Goal: Task Accomplishment & Management: Manage account settings

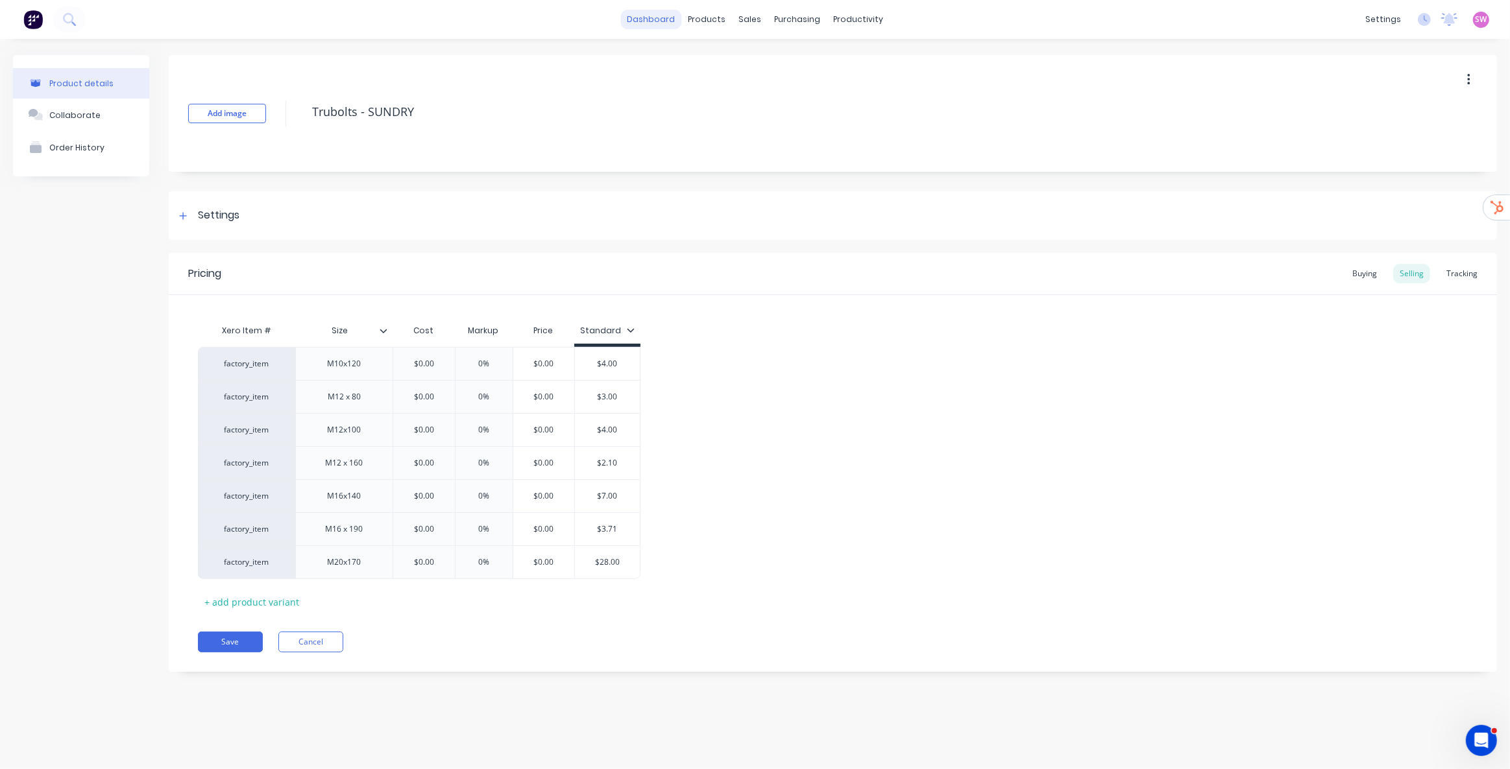
click at [654, 13] on link "dashboard" at bounding box center [650, 19] width 61 height 19
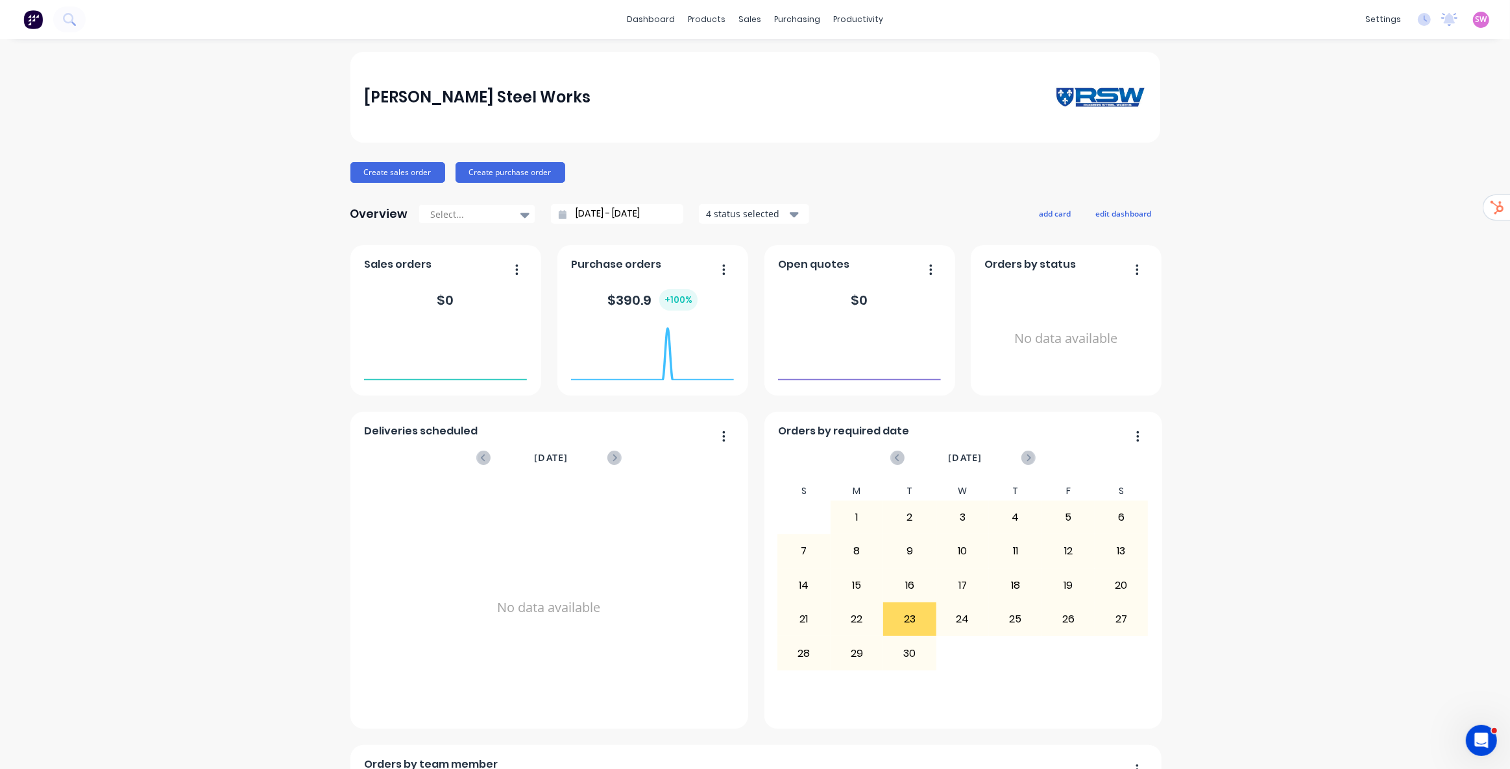
click at [1473, 25] on div "SW Rogers Steel Works Stuart Wheatley Administrator Profile Sign out" at bounding box center [1481, 20] width 16 height 16
click at [1475, 17] on span "SW" at bounding box center [1481, 20] width 12 height 12
click at [1370, 162] on div "Sign out" at bounding box center [1370, 162] width 35 height 12
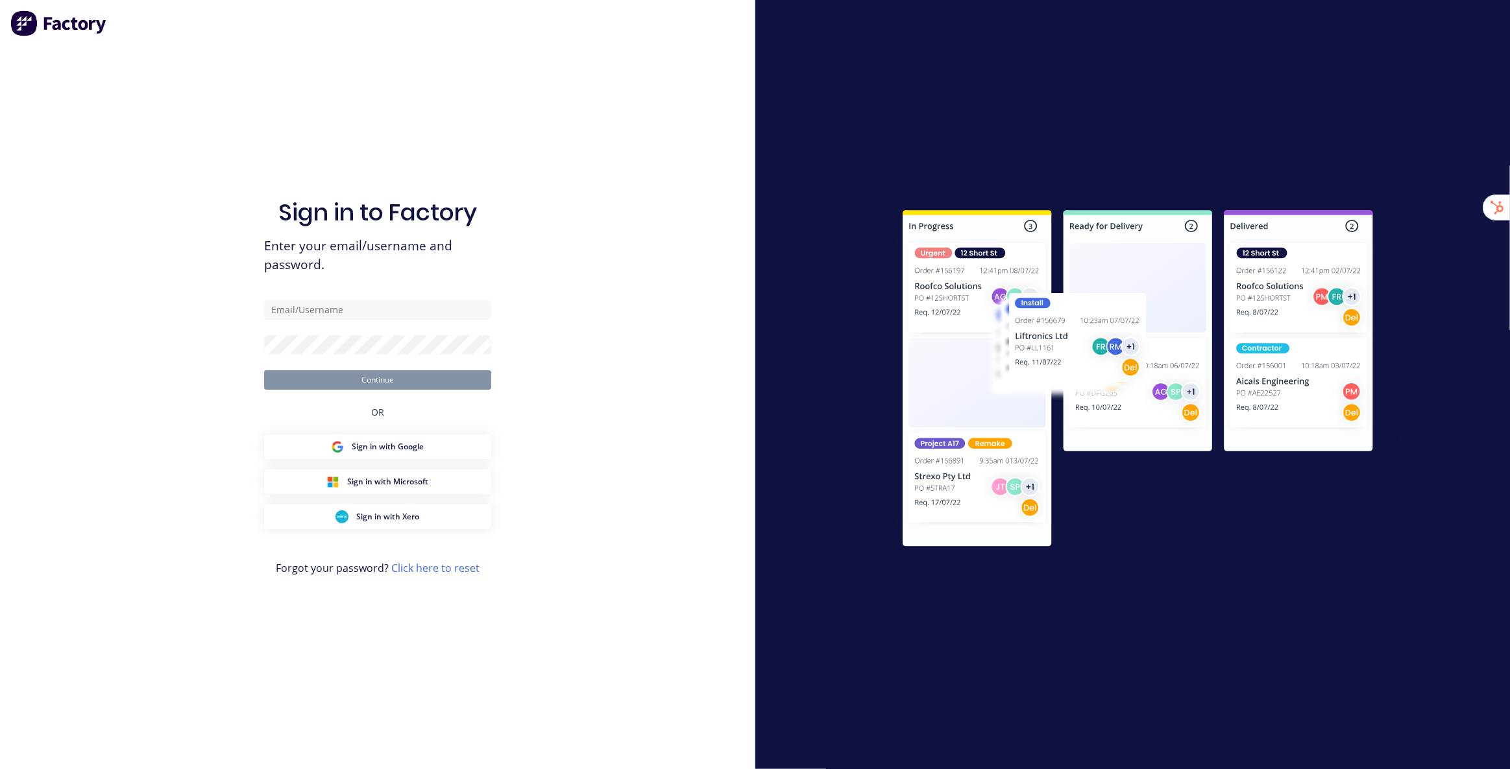
click at [377, 58] on div "Sign in to Factory Enter your email/username and password. Continue OR Sign in …" at bounding box center [377, 397] width 227 height 723
type input "[EMAIL_ADDRESS][DOMAIN_NAME]"
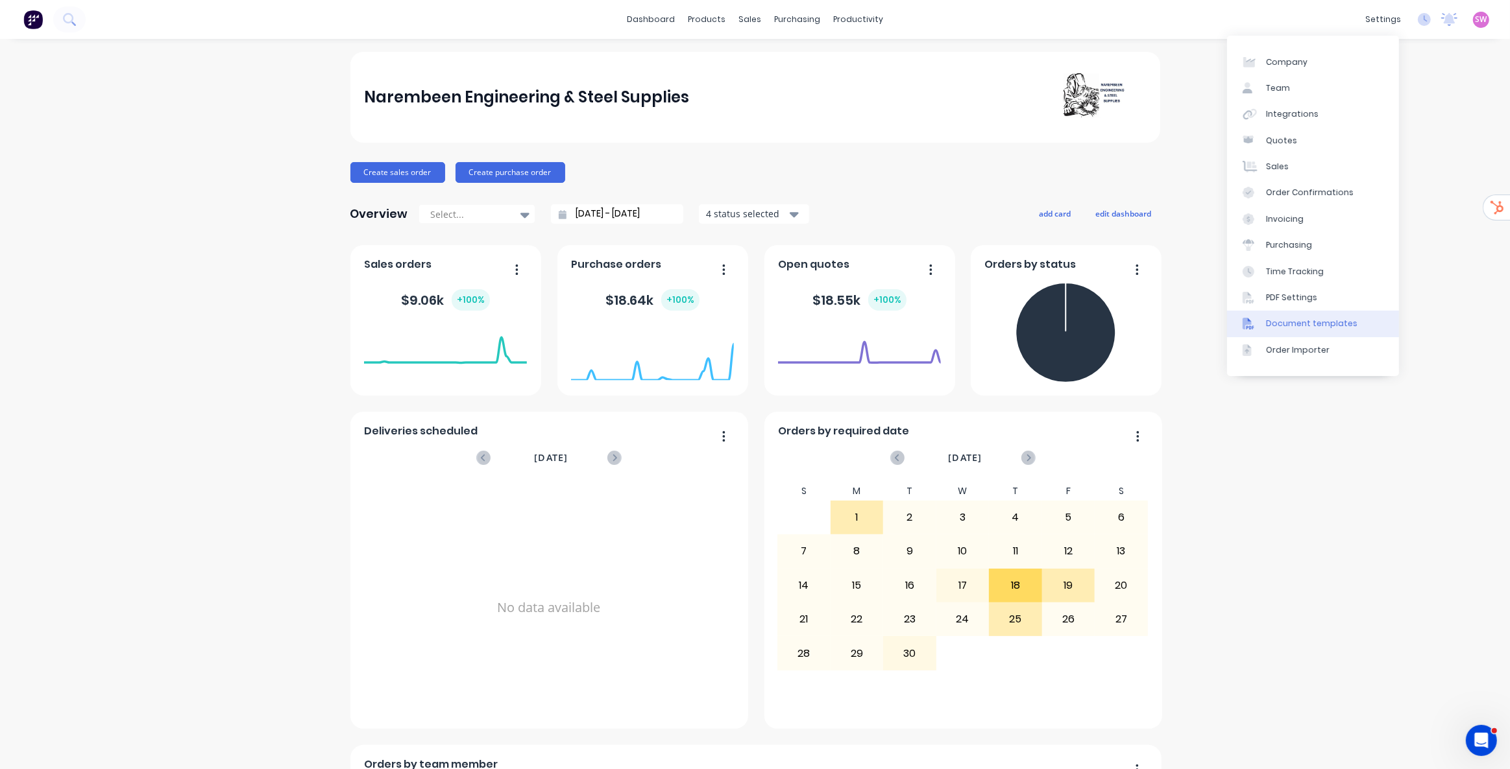
click at [1323, 326] on div "Document templates" at bounding box center [1311, 324] width 91 height 12
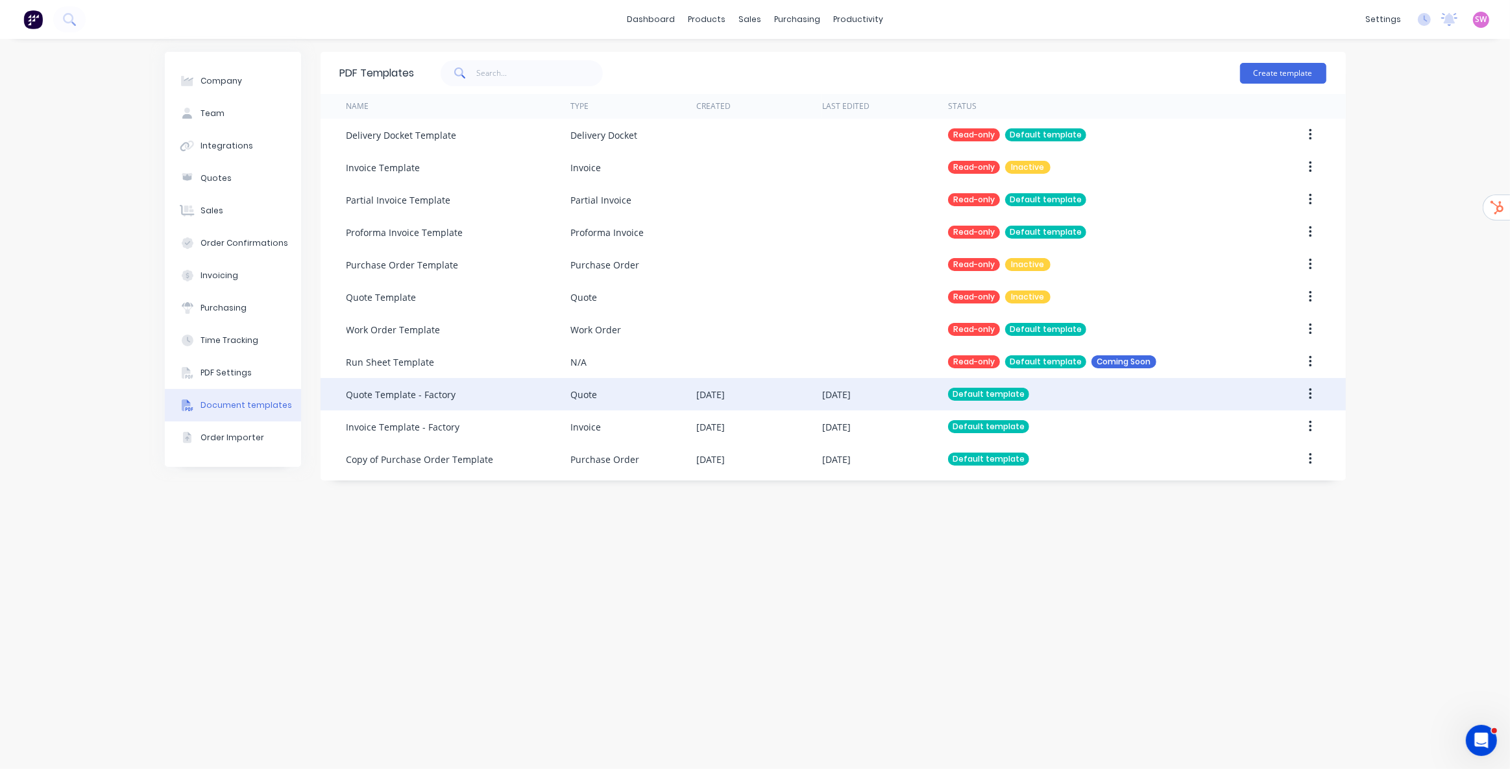
click at [607, 396] on div "Quote" at bounding box center [633, 394] width 126 height 32
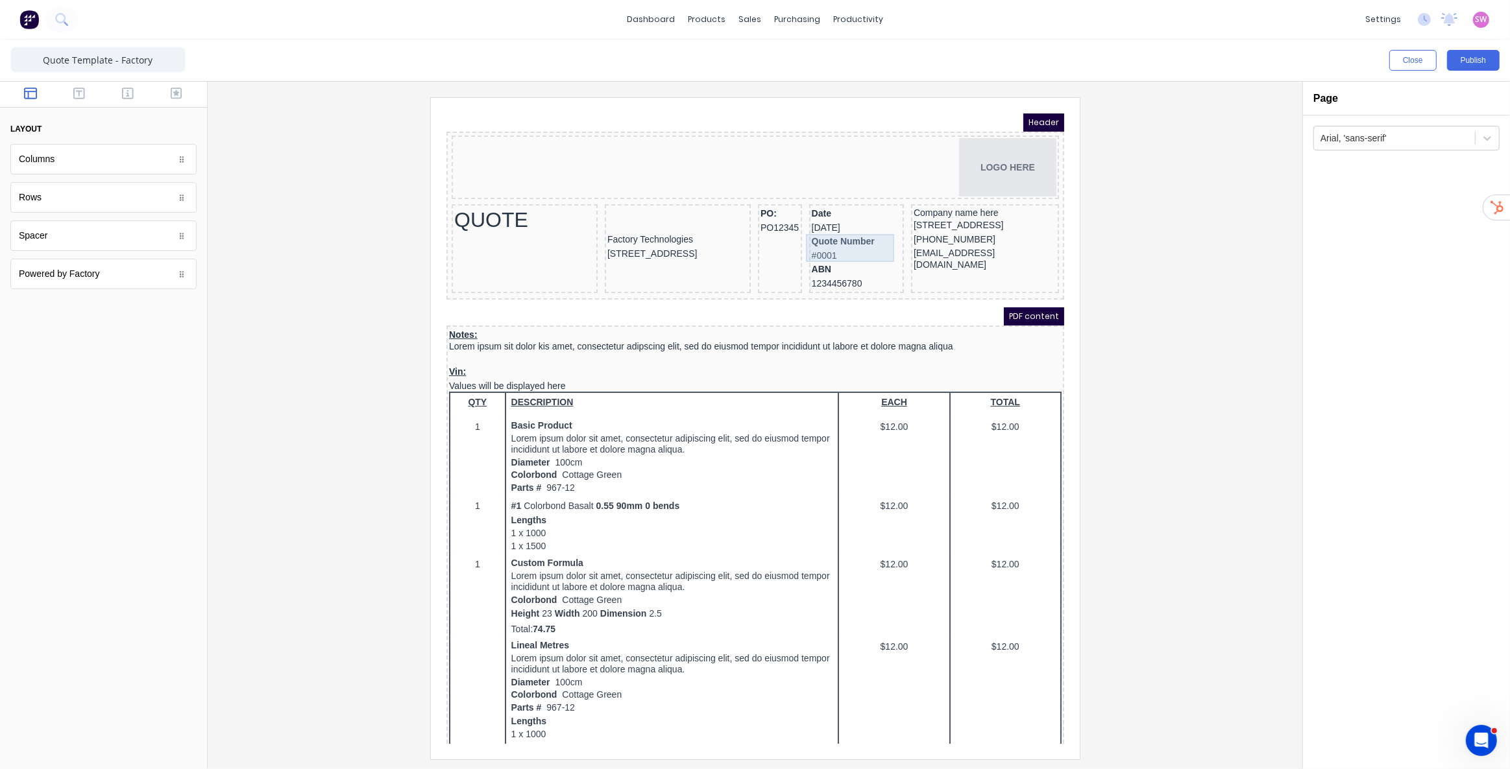
click at [825, 221] on div "Quote Number #0001" at bounding box center [840, 233] width 90 height 28
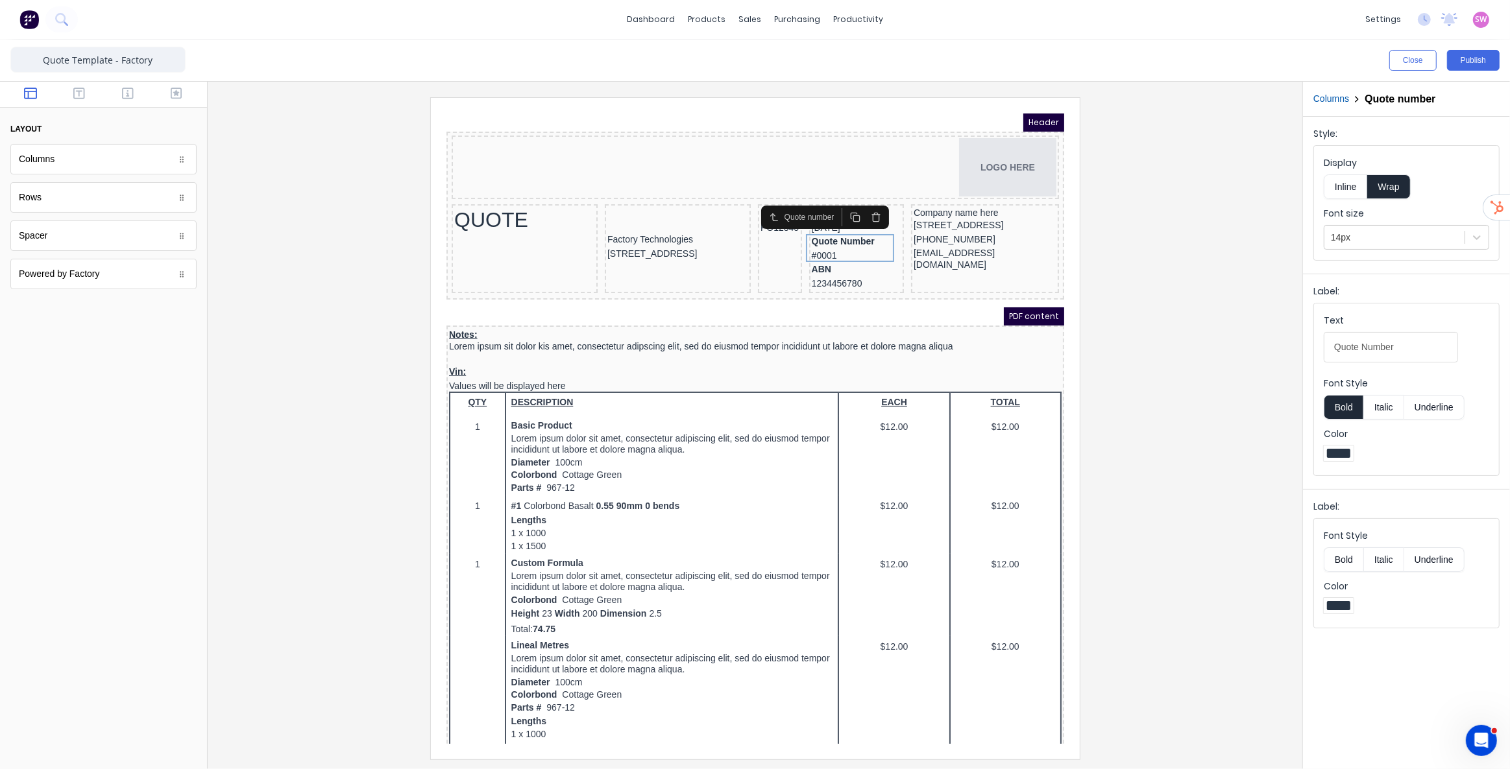
click at [1134, 189] on div at bounding box center [755, 428] width 1074 height 662
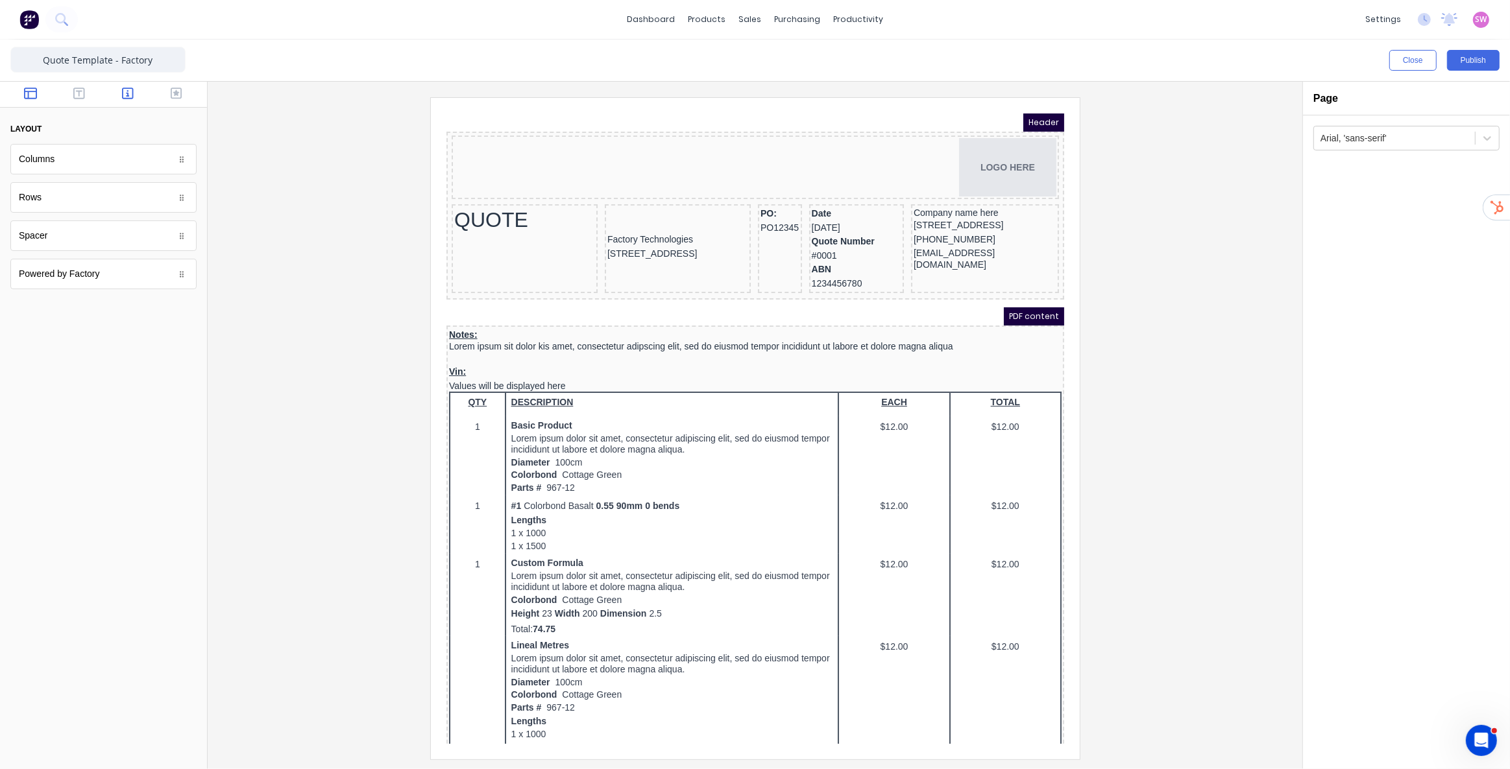
click at [130, 96] on icon "button" at bounding box center [128, 93] width 12 height 13
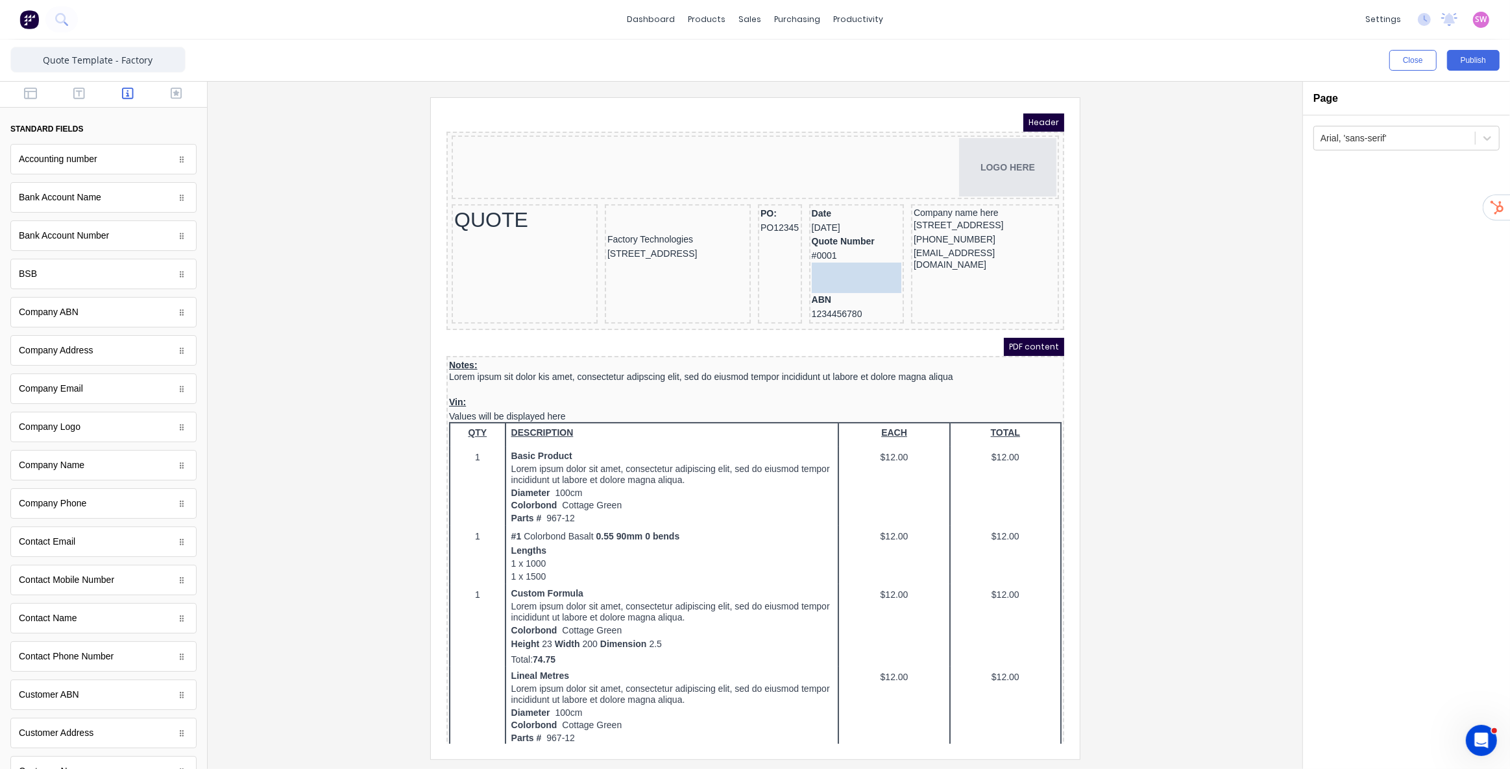
drag, startPoint x: 71, startPoint y: 162, endPoint x: 402, endPoint y: 146, distance: 331.3
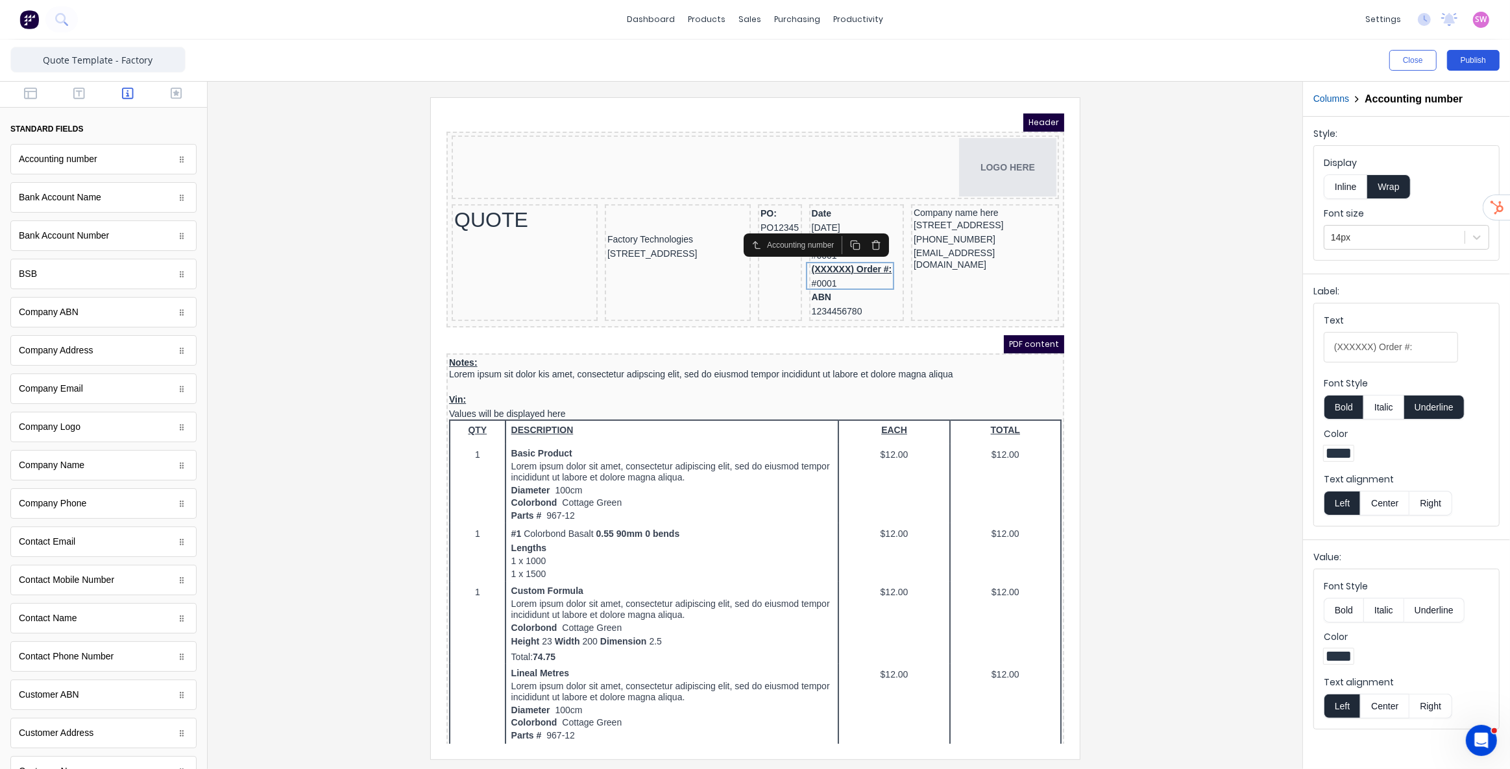
click at [1473, 56] on button "Publish" at bounding box center [1473, 60] width 53 height 21
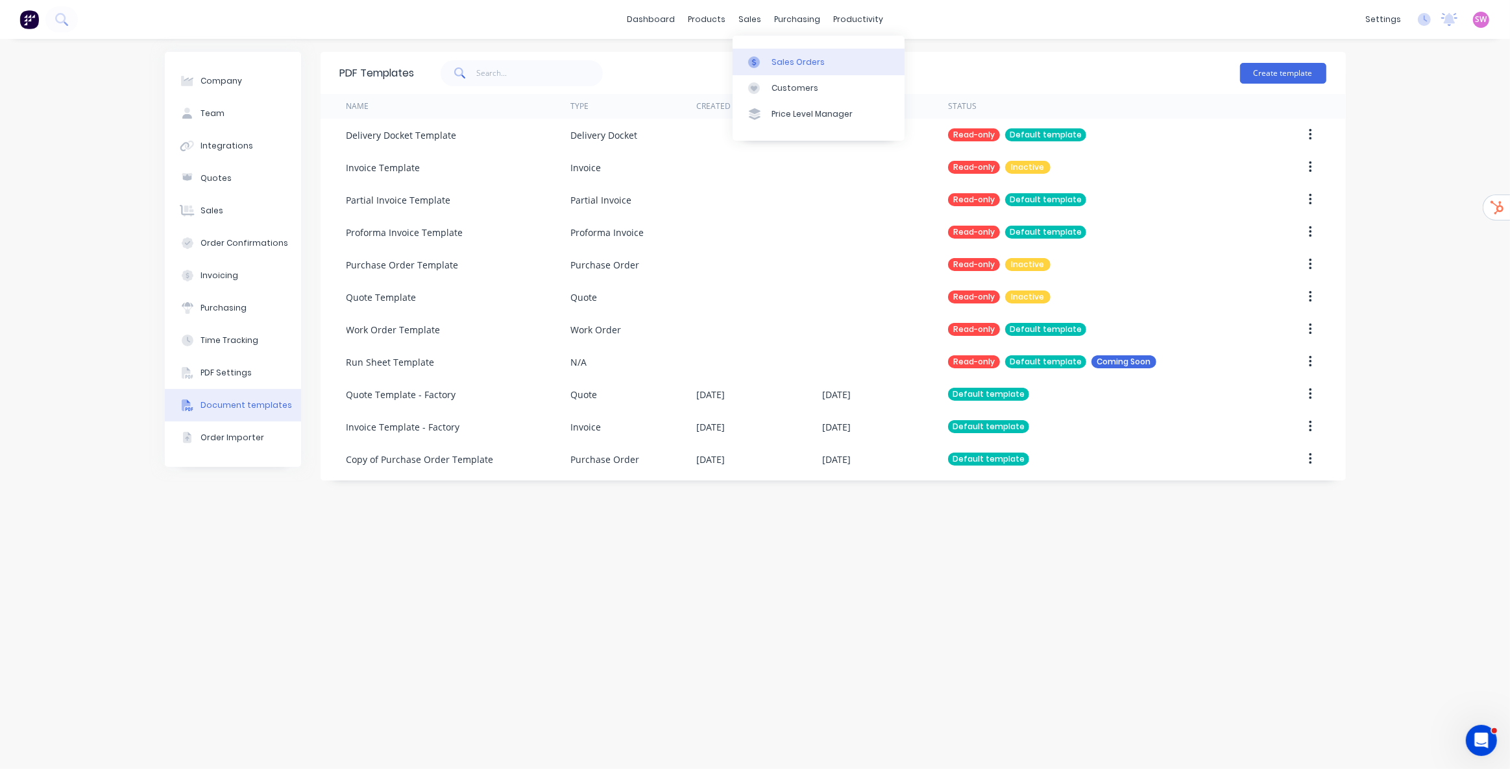
click at [775, 51] on link "Sales Orders" at bounding box center [819, 62] width 172 height 26
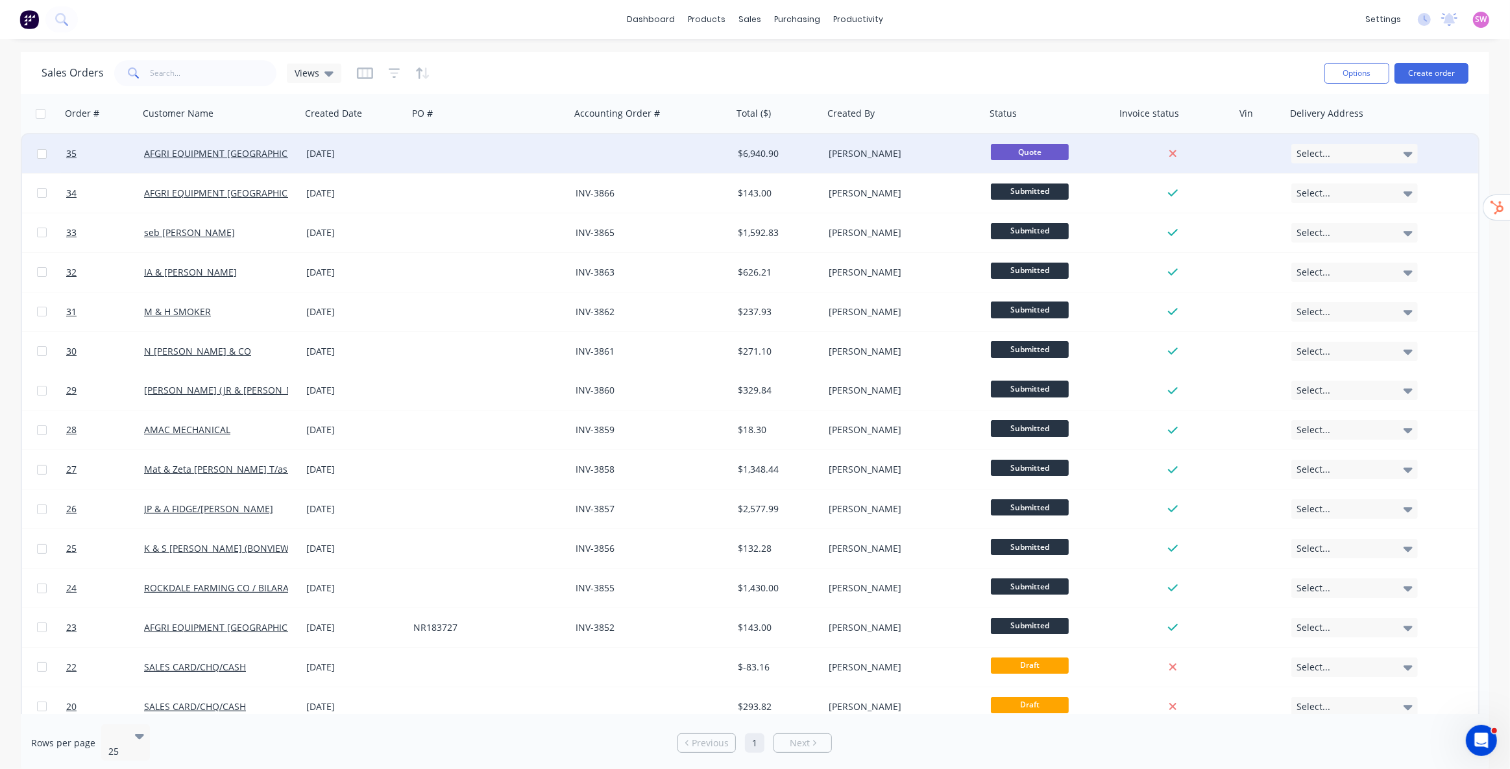
click at [830, 162] on div "Marcus Dorlandt" at bounding box center [904, 153] width 162 height 39
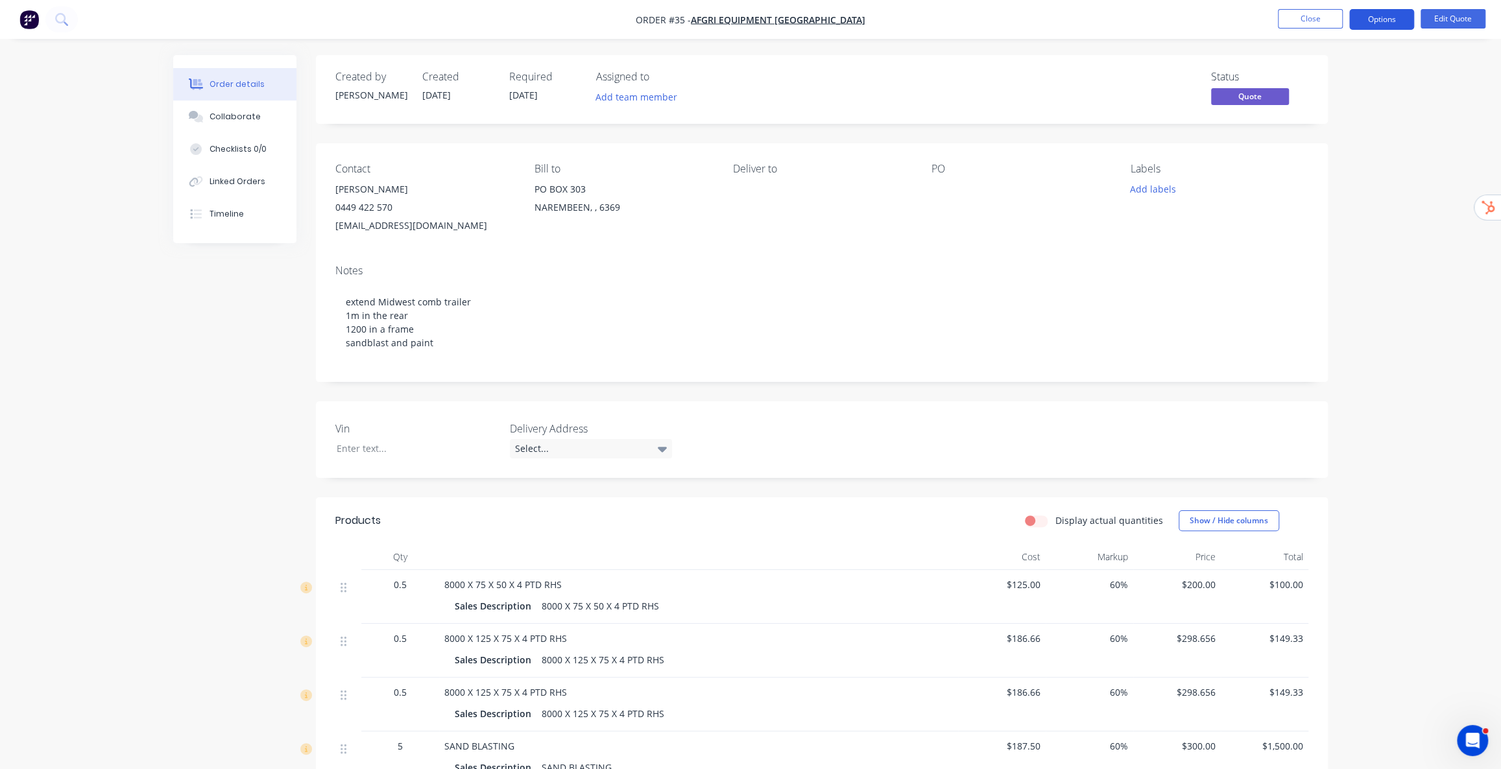
click at [1402, 23] on button "Options" at bounding box center [1382, 19] width 65 height 21
click at [1316, 77] on div "Quote" at bounding box center [1342, 78] width 119 height 19
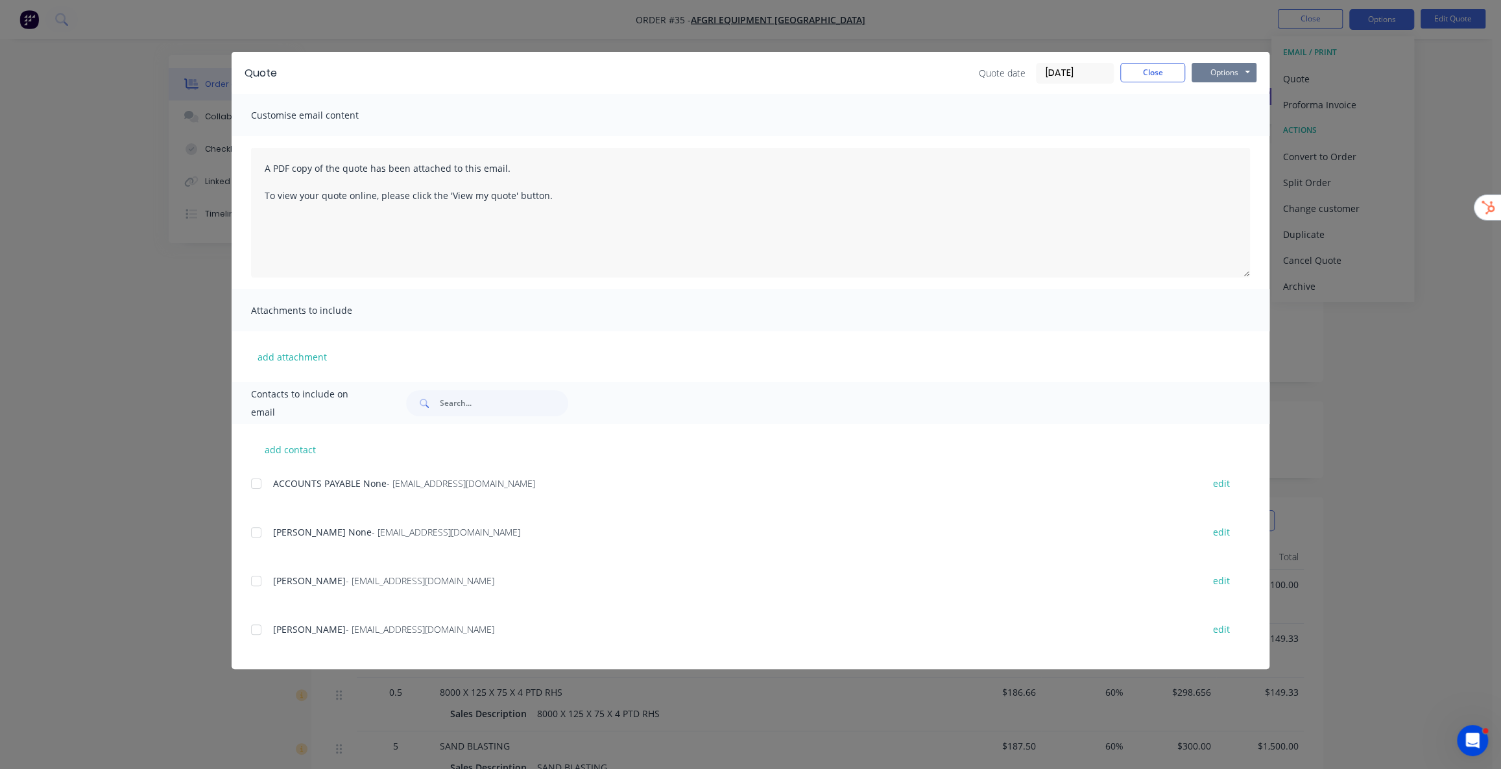
click at [1237, 71] on button "Options" at bounding box center [1224, 72] width 65 height 19
click at [1242, 98] on button "Preview" at bounding box center [1233, 95] width 83 height 21
click at [1166, 69] on button "Close" at bounding box center [1152, 72] width 65 height 19
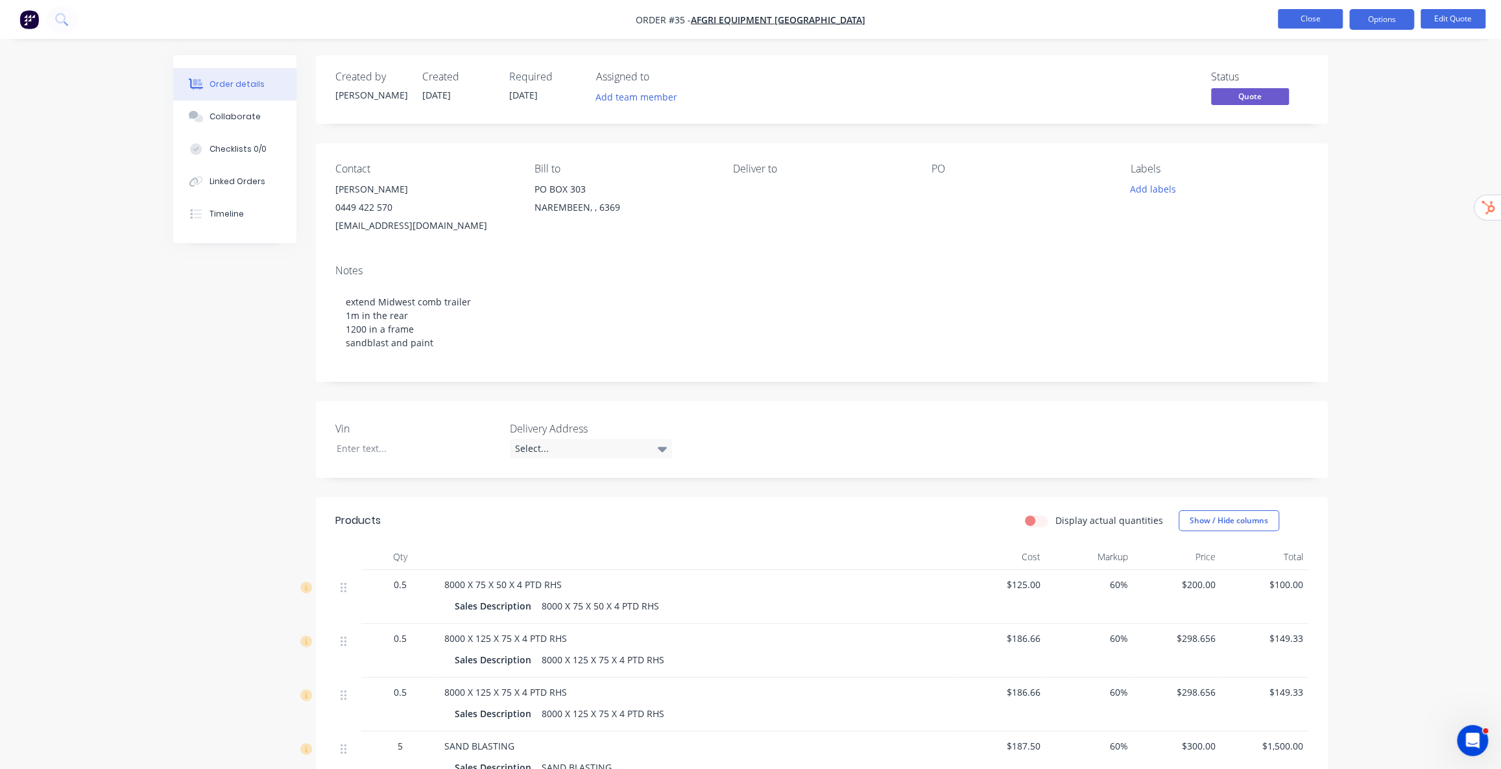
click at [1300, 16] on button "Close" at bounding box center [1310, 18] width 65 height 19
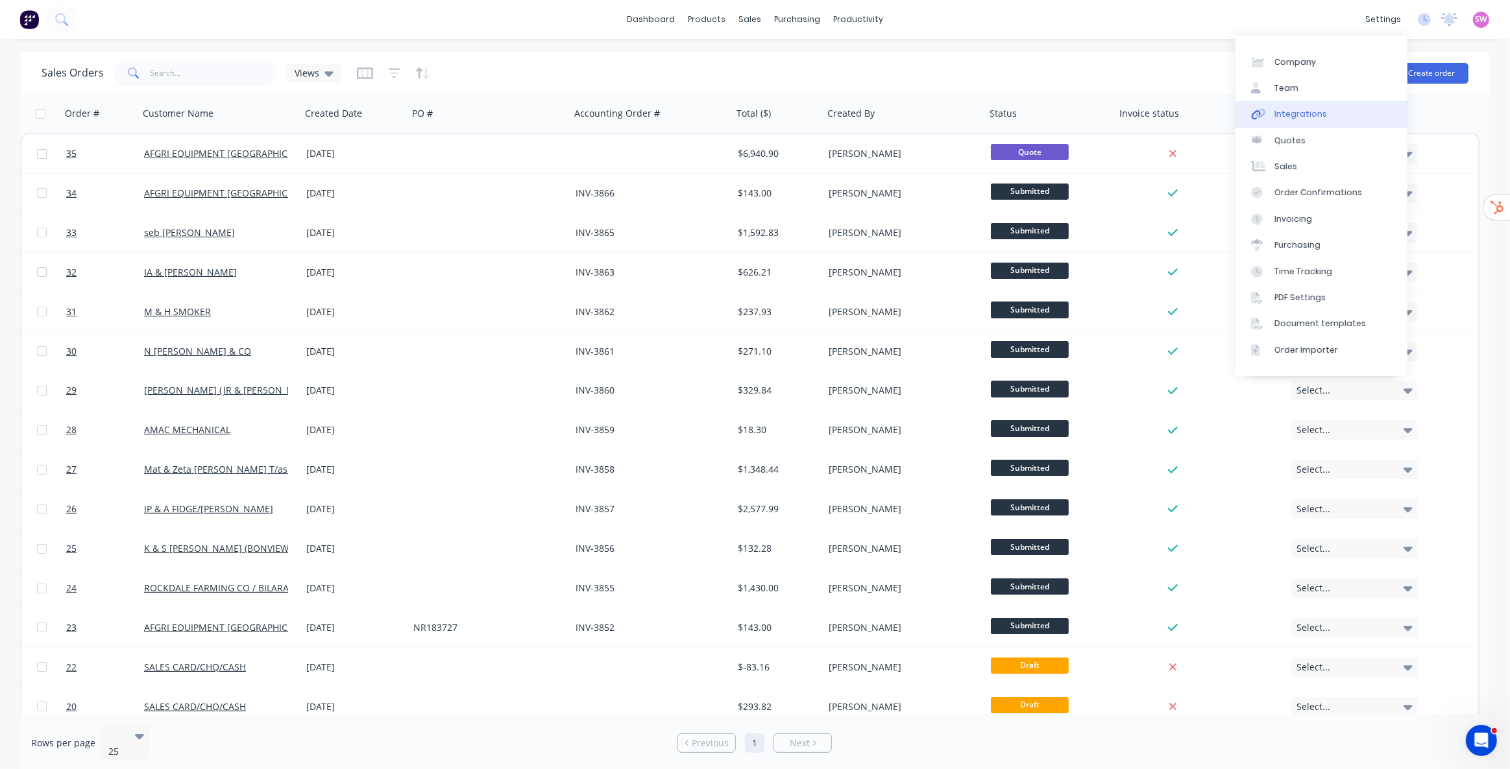
click at [1310, 119] on div "Integrations" at bounding box center [1300, 114] width 53 height 12
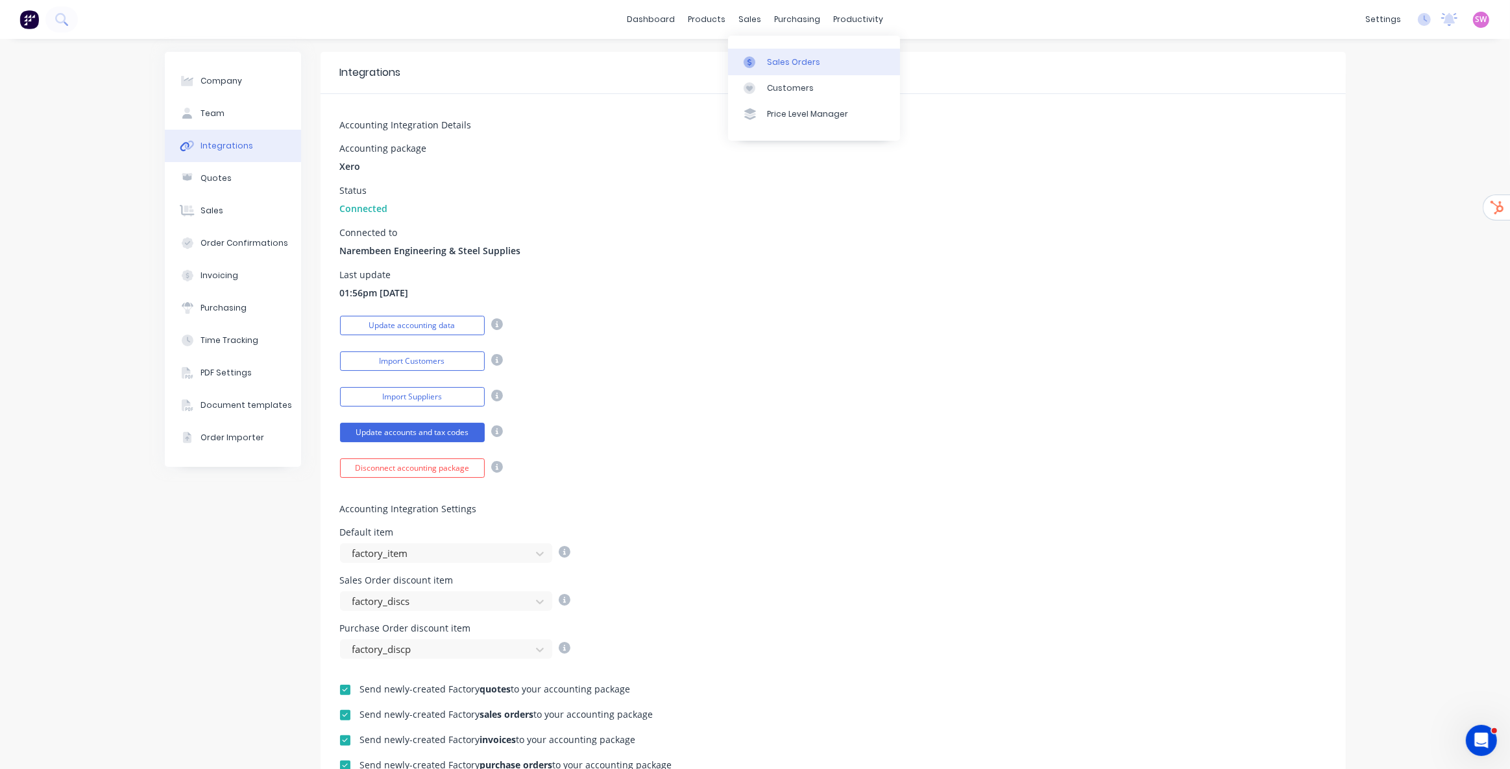
click at [782, 60] on div "Sales Orders" at bounding box center [793, 62] width 53 height 12
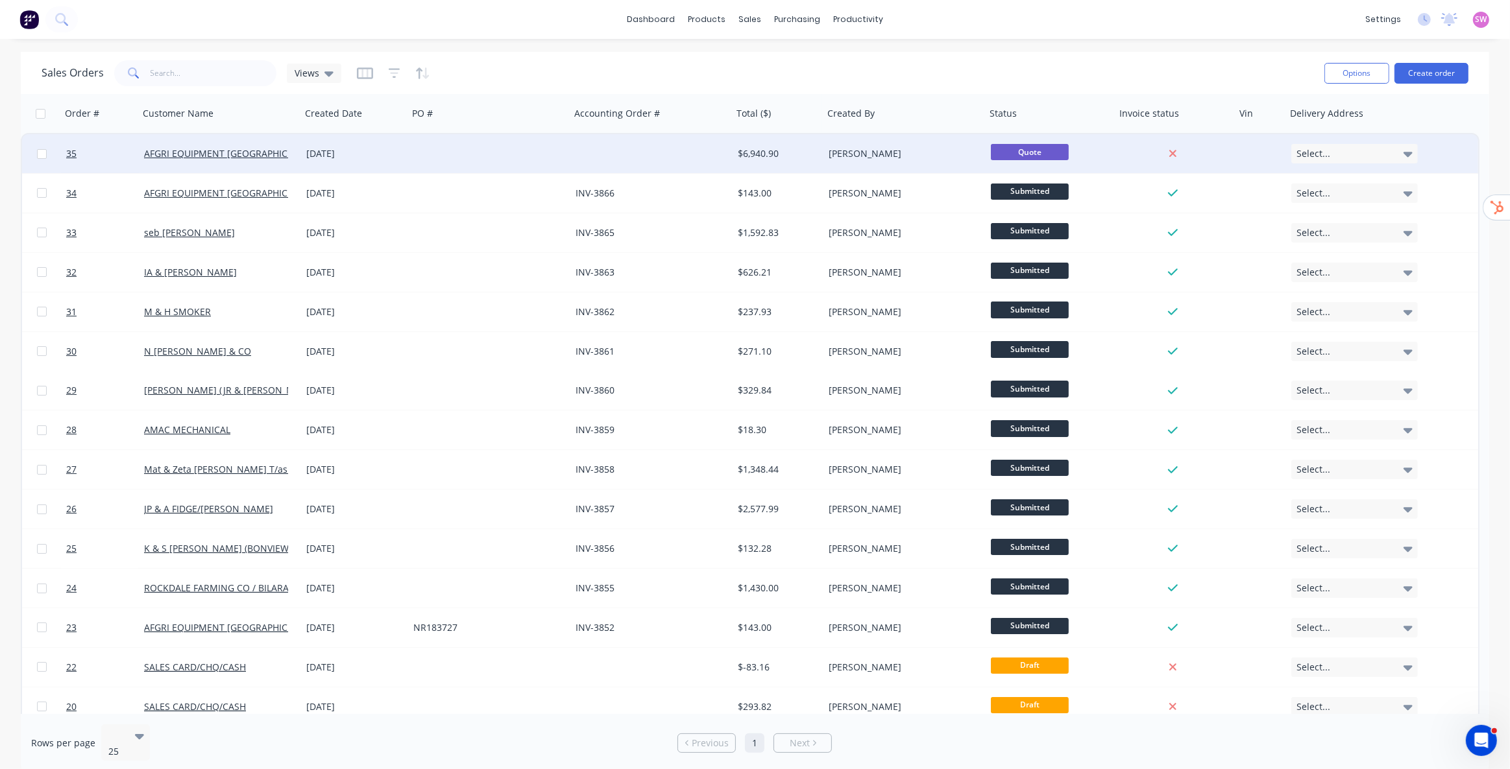
click at [891, 157] on div "[PERSON_NAME]" at bounding box center [901, 153] width 144 height 13
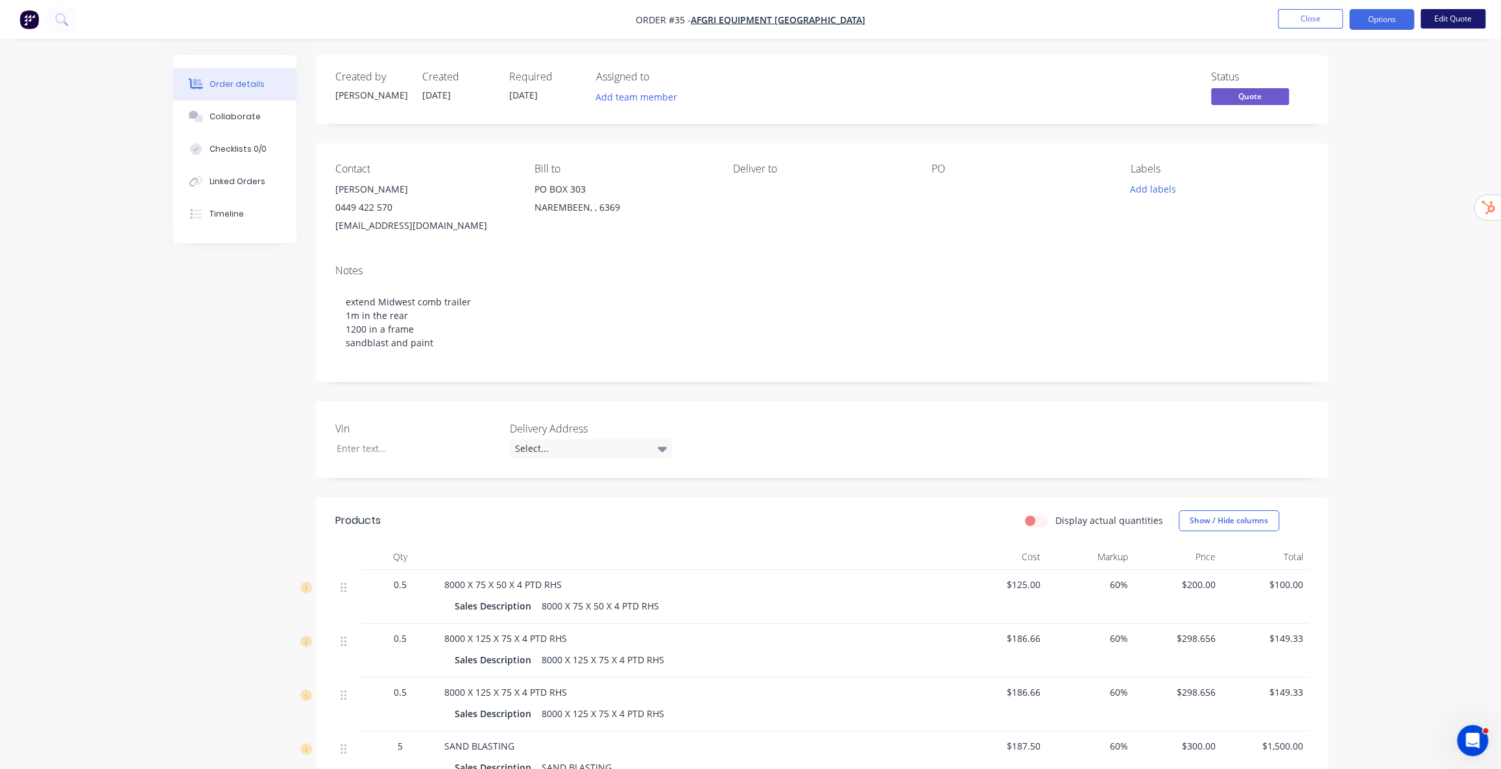
click at [1456, 23] on button "Edit Quote" at bounding box center [1453, 18] width 65 height 19
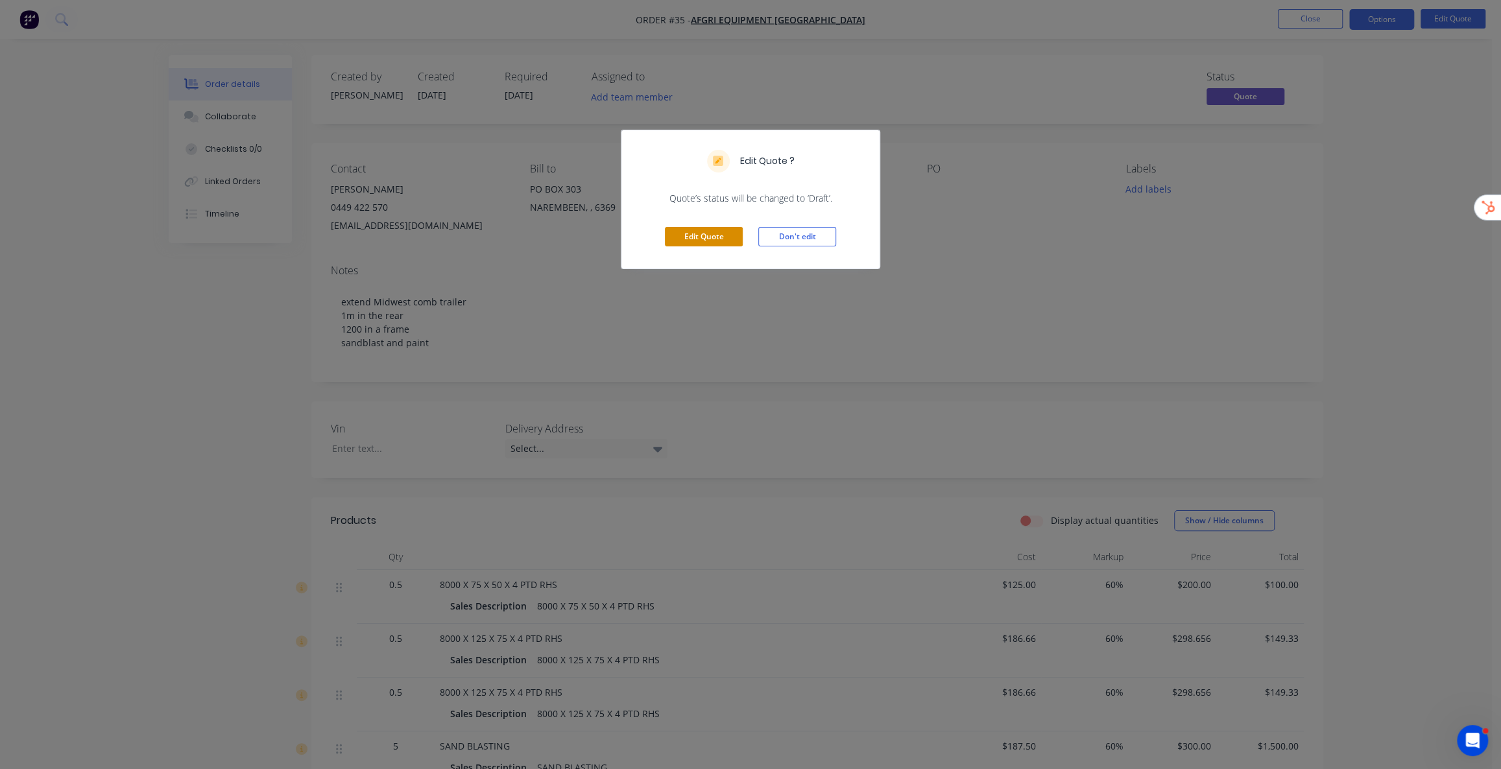
click at [715, 231] on button "Edit Quote" at bounding box center [704, 236] width 78 height 19
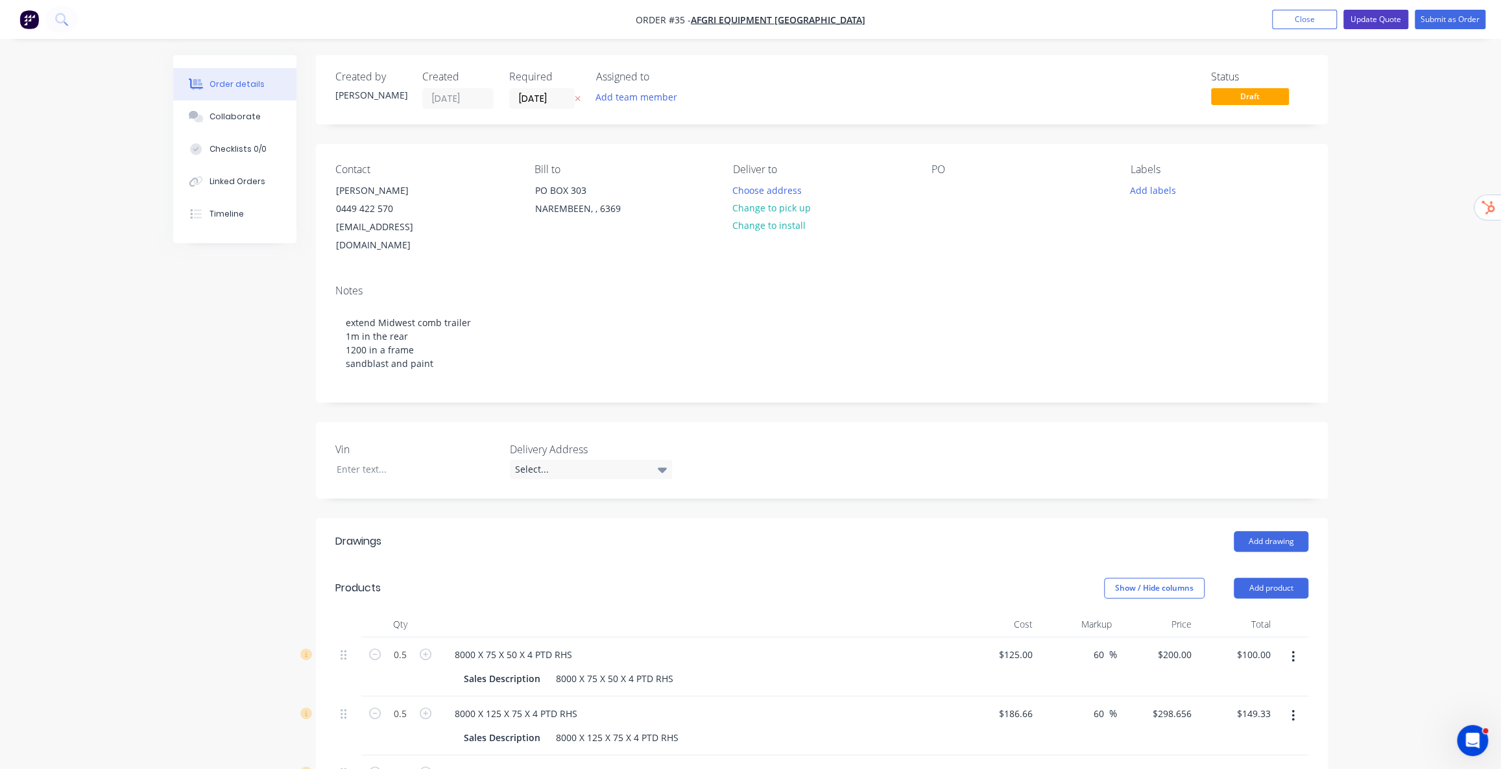
click at [1385, 19] on button "Update Quote" at bounding box center [1376, 19] width 65 height 19
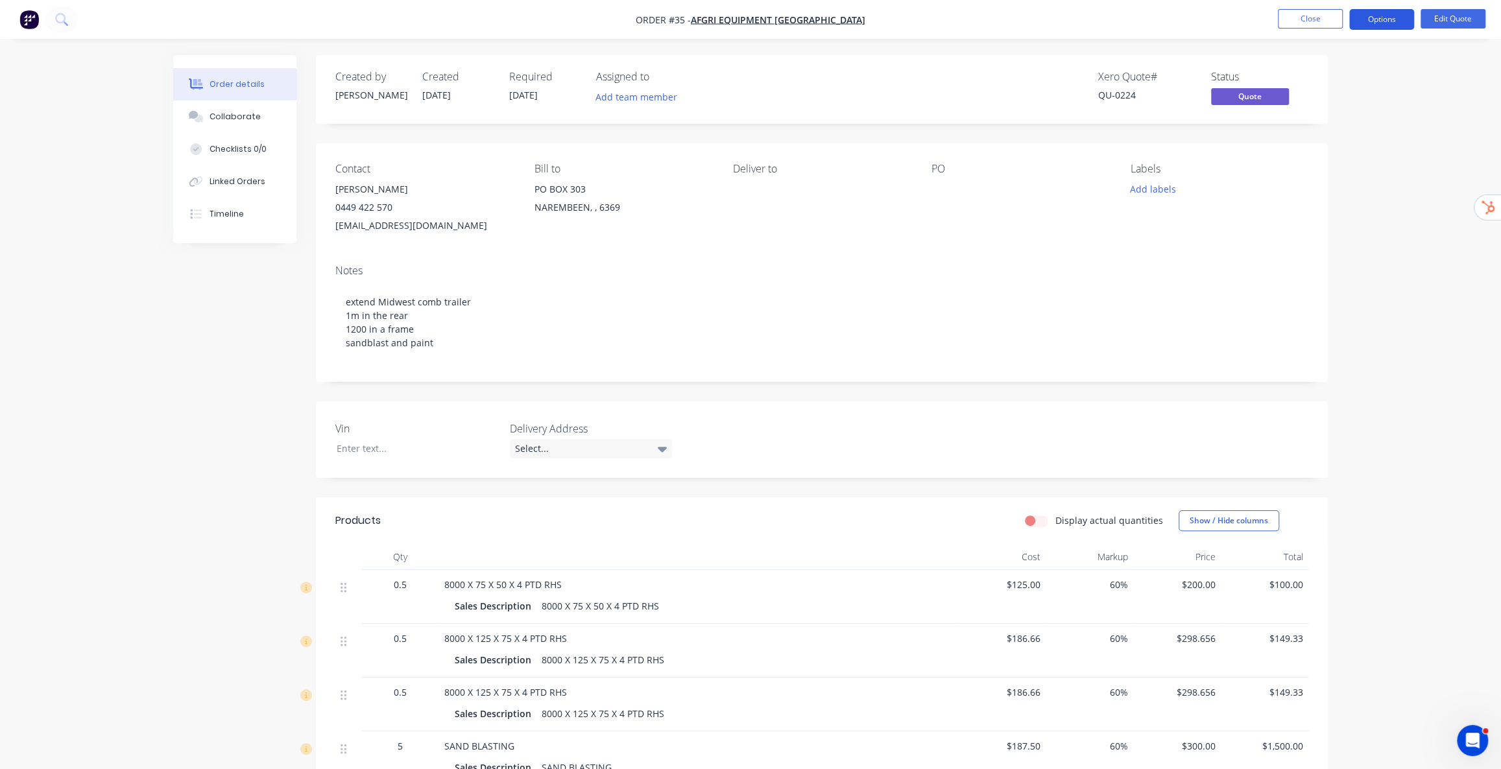
click at [1389, 18] on button "Options" at bounding box center [1382, 19] width 65 height 21
click at [1337, 80] on div "Quote" at bounding box center [1342, 78] width 119 height 19
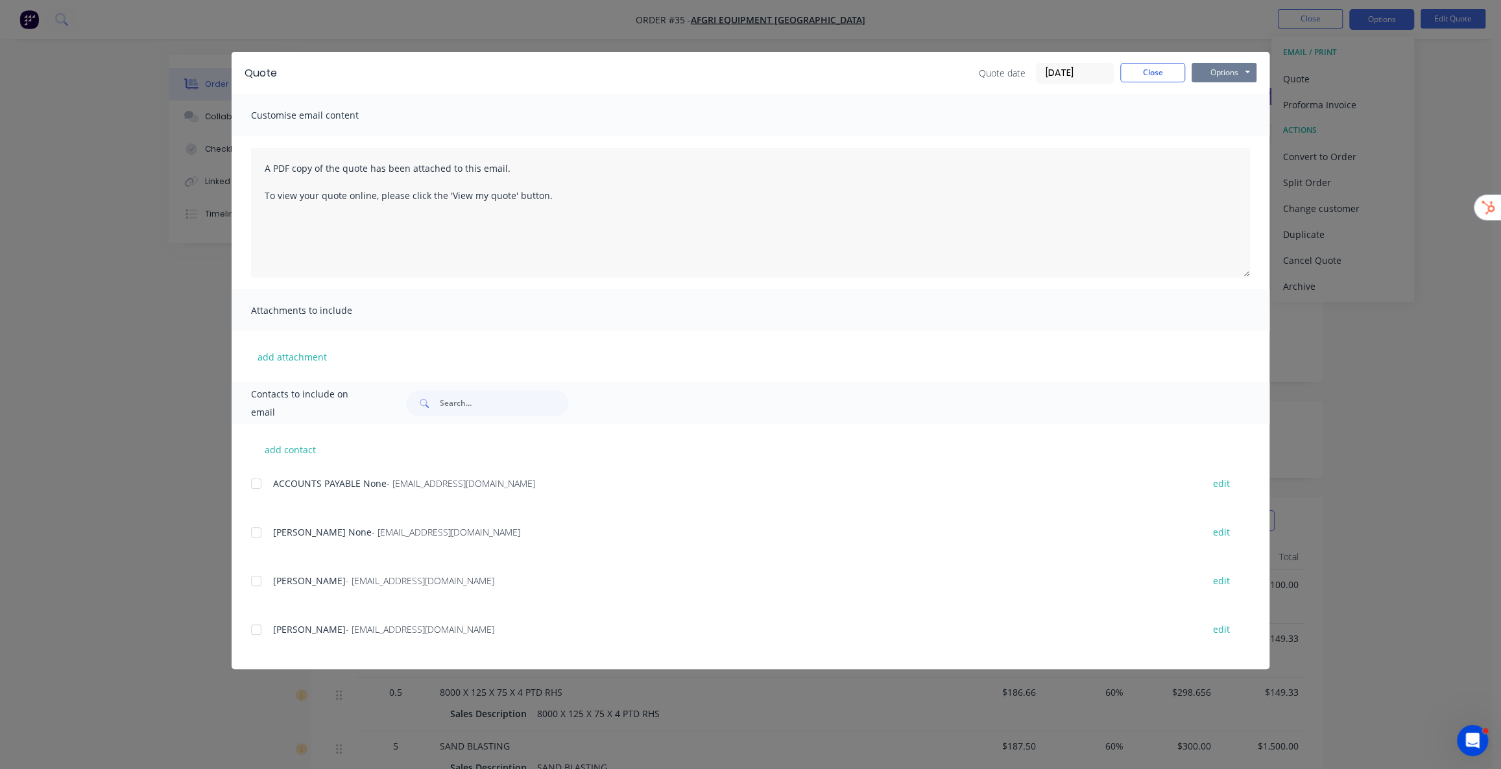
click at [1218, 69] on button "Options" at bounding box center [1224, 72] width 65 height 19
click at [1242, 100] on button "Preview" at bounding box center [1233, 95] width 83 height 21
click at [1154, 73] on button "Close" at bounding box center [1152, 72] width 65 height 19
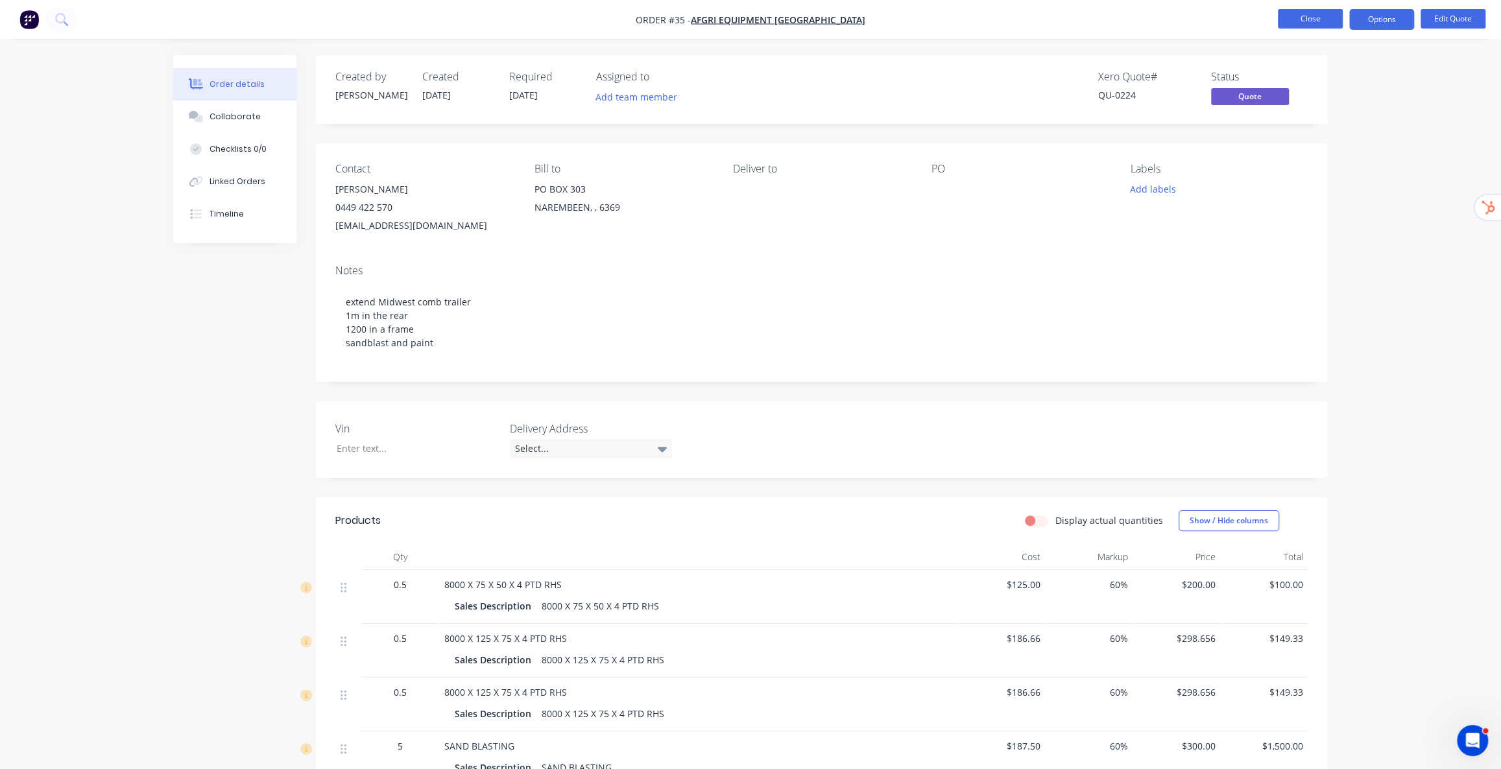
click at [1316, 22] on button "Close" at bounding box center [1310, 18] width 65 height 19
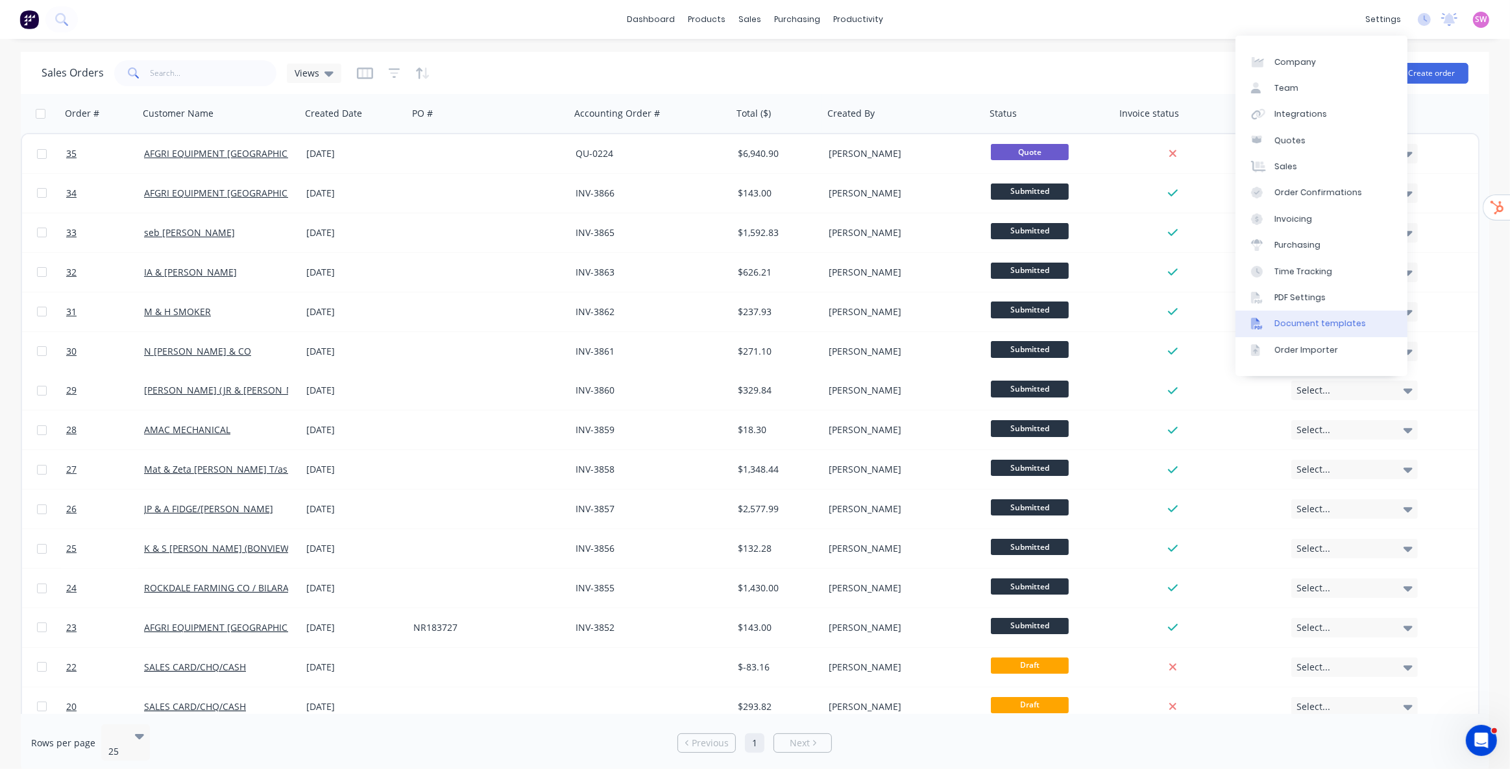
click at [1350, 315] on link "Document templates" at bounding box center [1321, 324] width 172 height 26
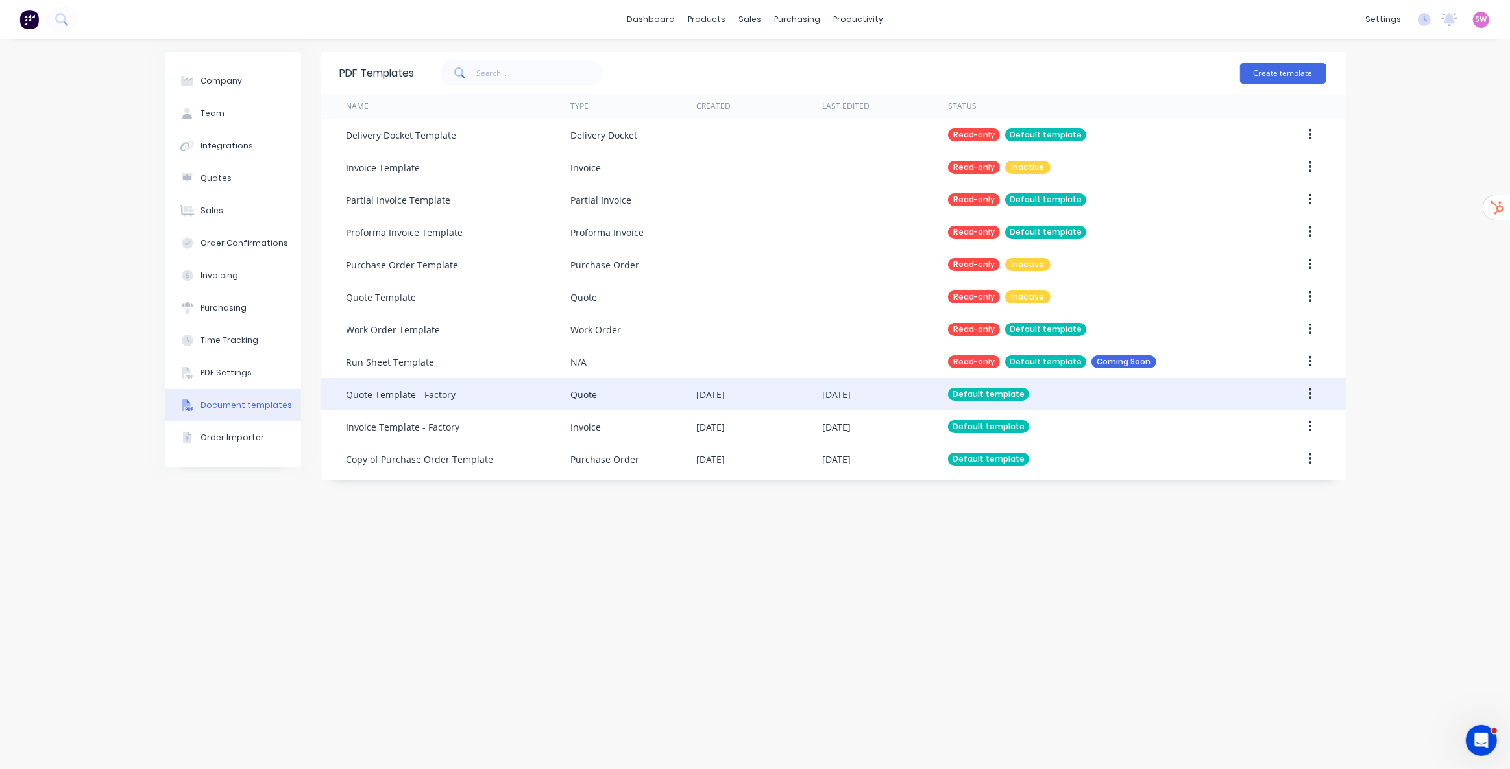
click at [766, 394] on div "23 Sep 2025" at bounding box center [759, 394] width 126 height 32
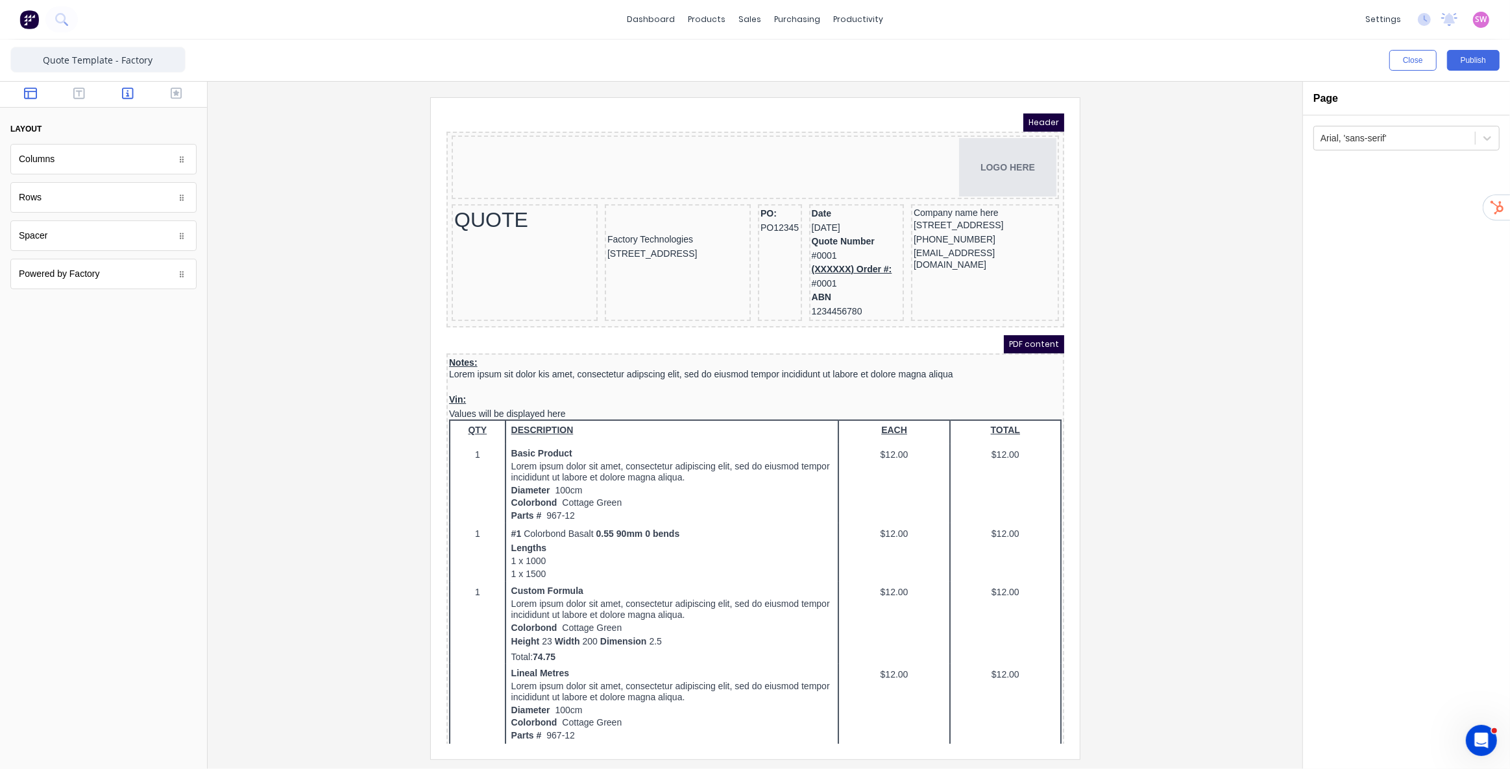
click at [138, 97] on button "button" at bounding box center [128, 95] width 41 height 16
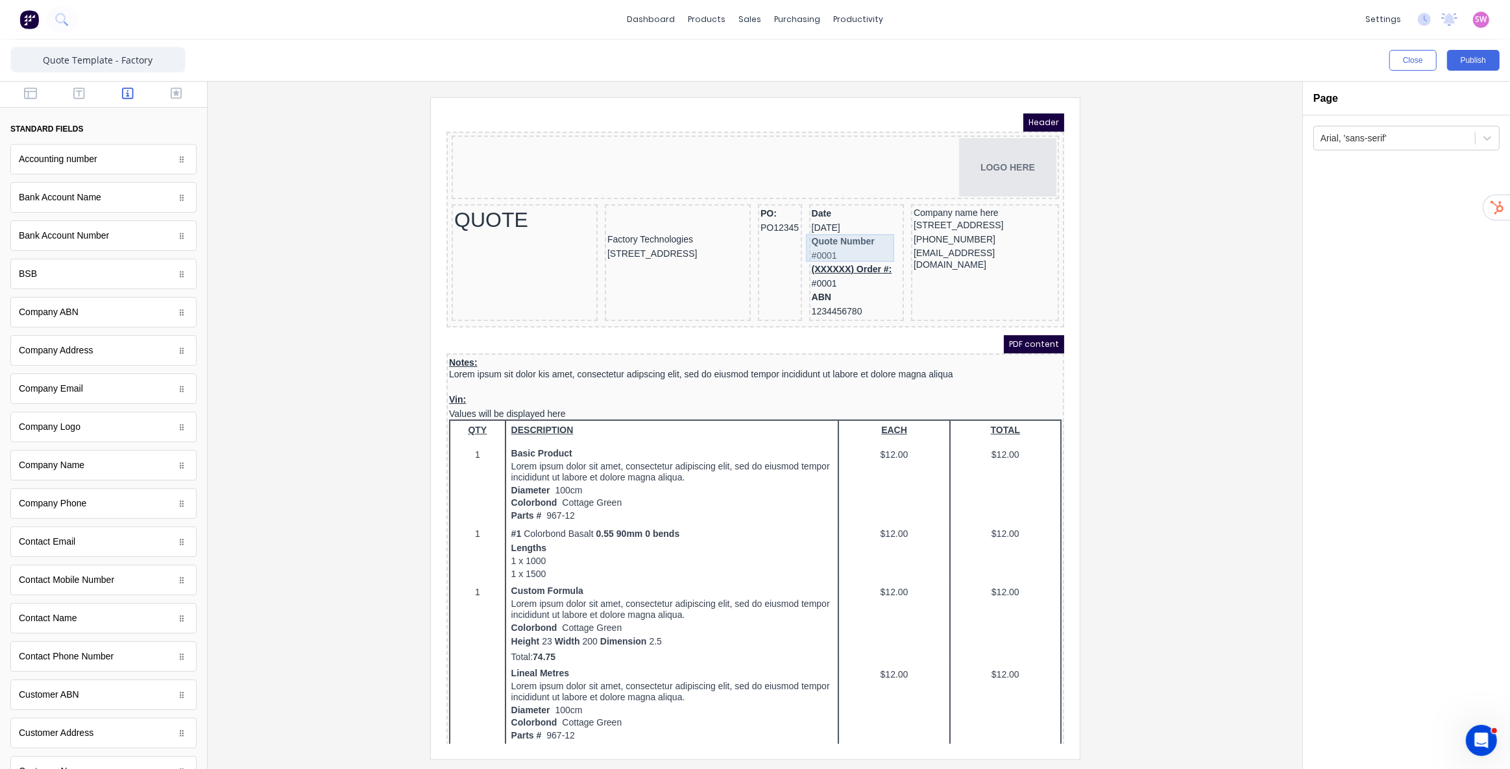
click at [812, 230] on div "Quote Number #0001" at bounding box center [840, 233] width 90 height 28
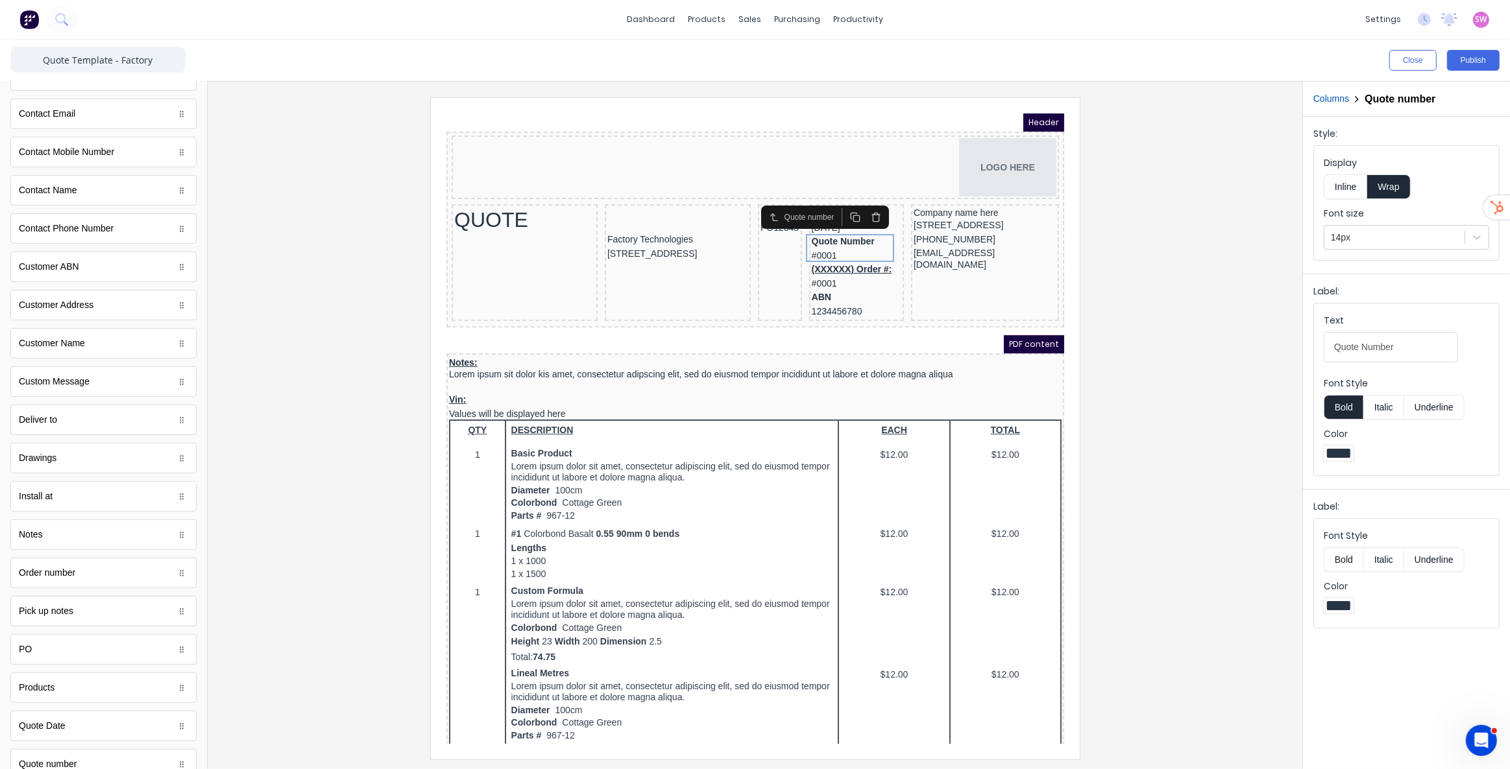
scroll to position [474, 0]
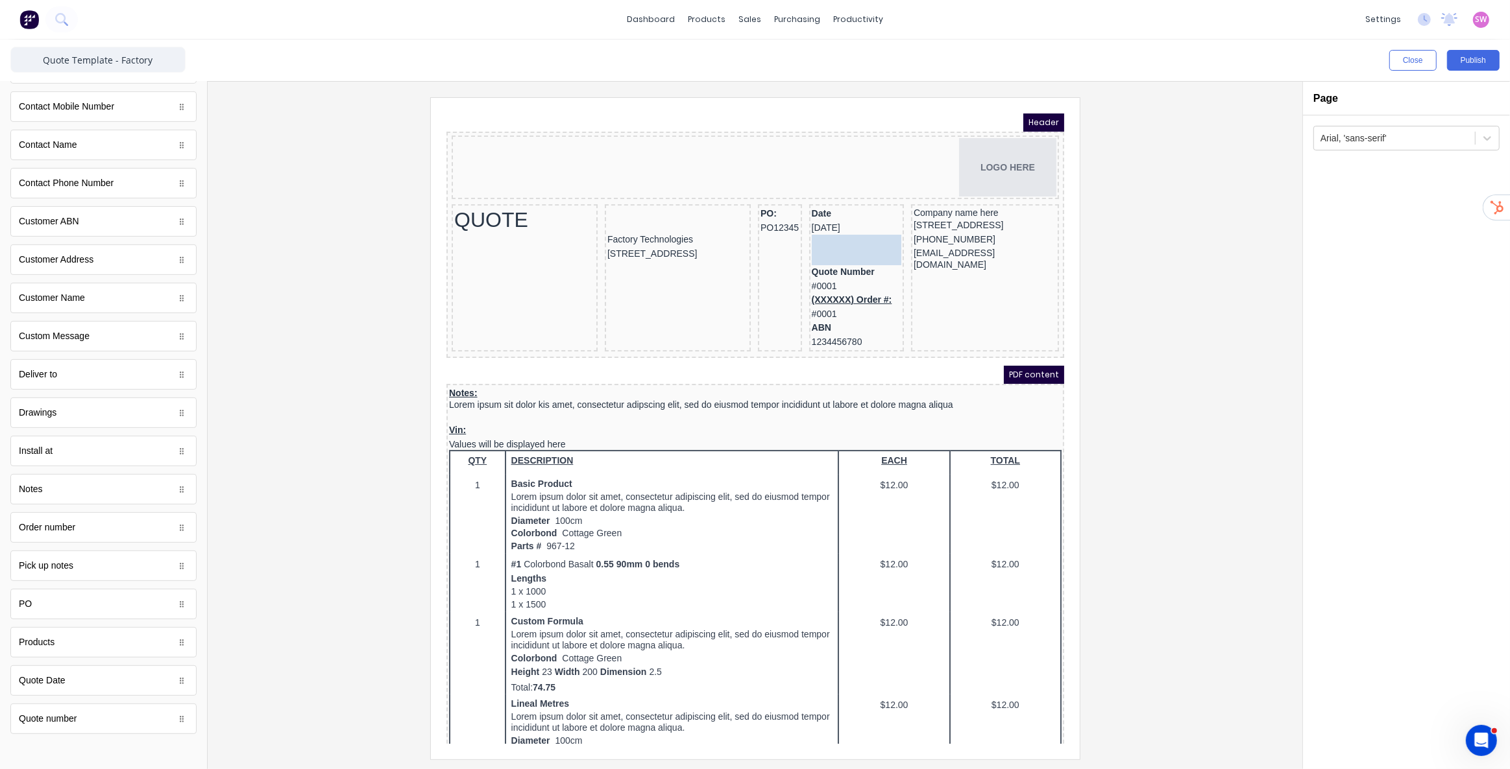
drag, startPoint x: 71, startPoint y: 529, endPoint x: 398, endPoint y: 128, distance: 517.8
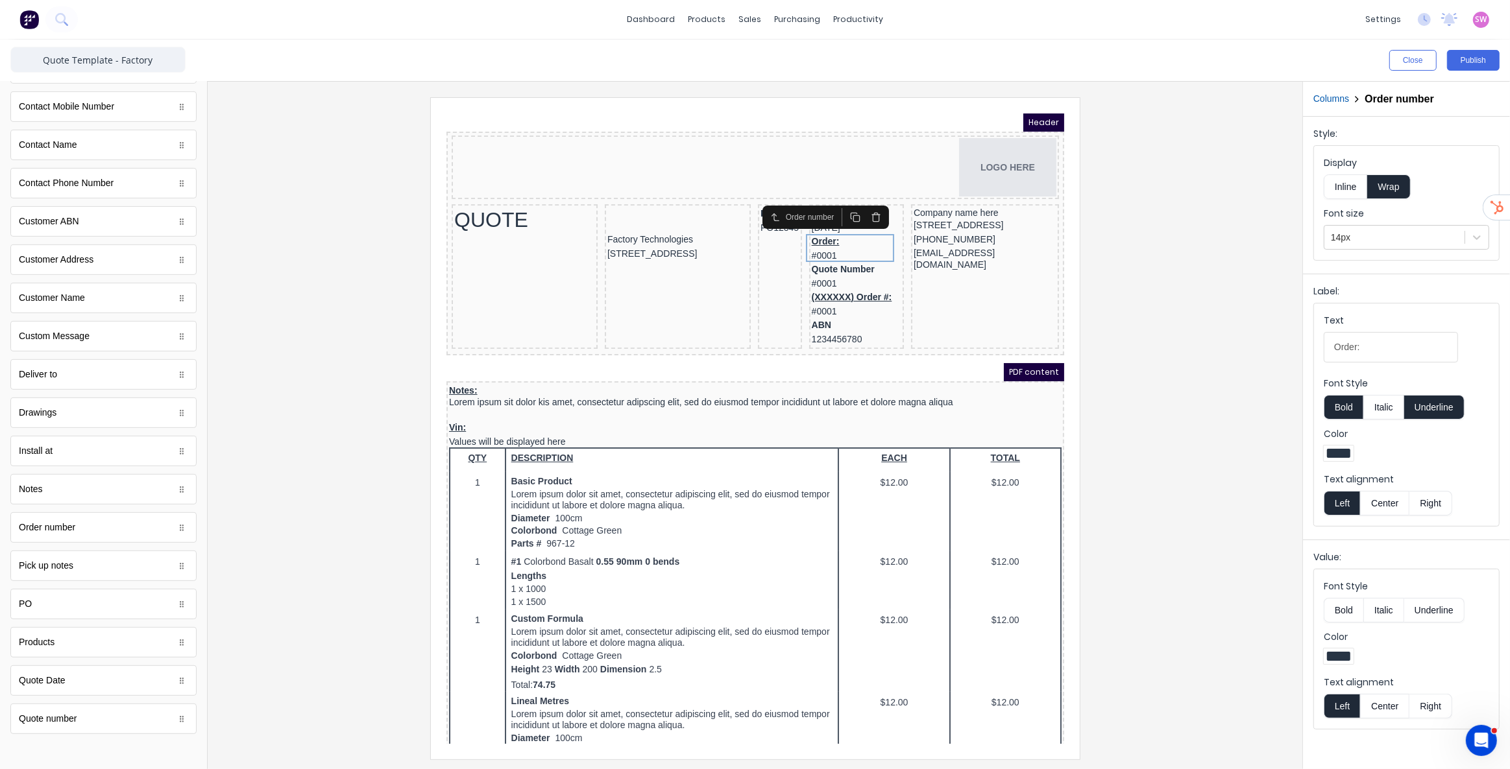
click at [1432, 409] on button "Underline" at bounding box center [1434, 407] width 60 height 25
drag, startPoint x: 1356, startPoint y: 348, endPoint x: 1260, endPoint y: 356, distance: 96.4
click at [1260, 356] on div "Close Publish Components standard fields Accounting number Accounting number Ba…" at bounding box center [755, 405] width 1510 height 730
type input "Job Number:"
click at [840, 263] on div "Quote Number #0001" at bounding box center [840, 261] width 90 height 28
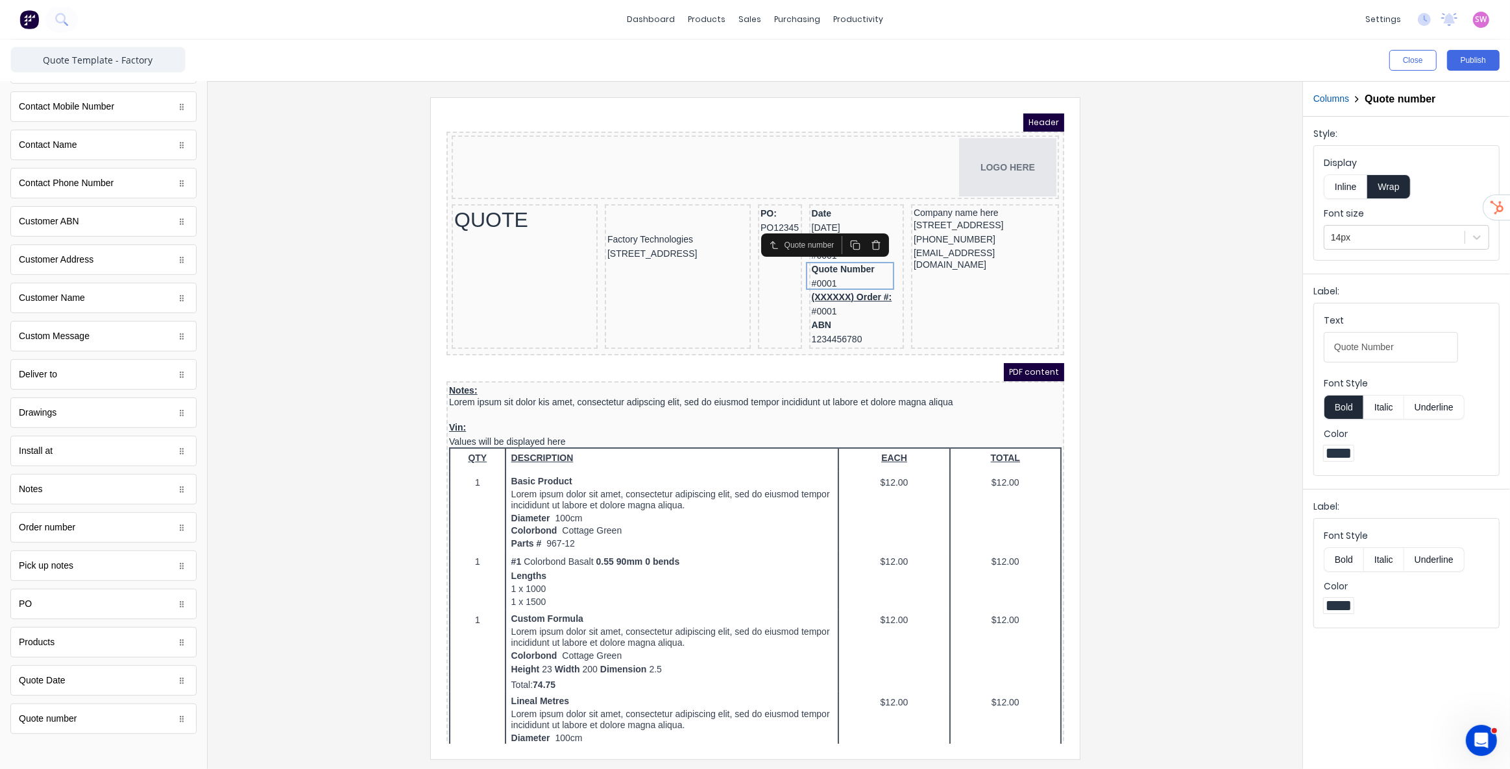
click at [867, 228] on button "button" at bounding box center [859, 229] width 21 height 18
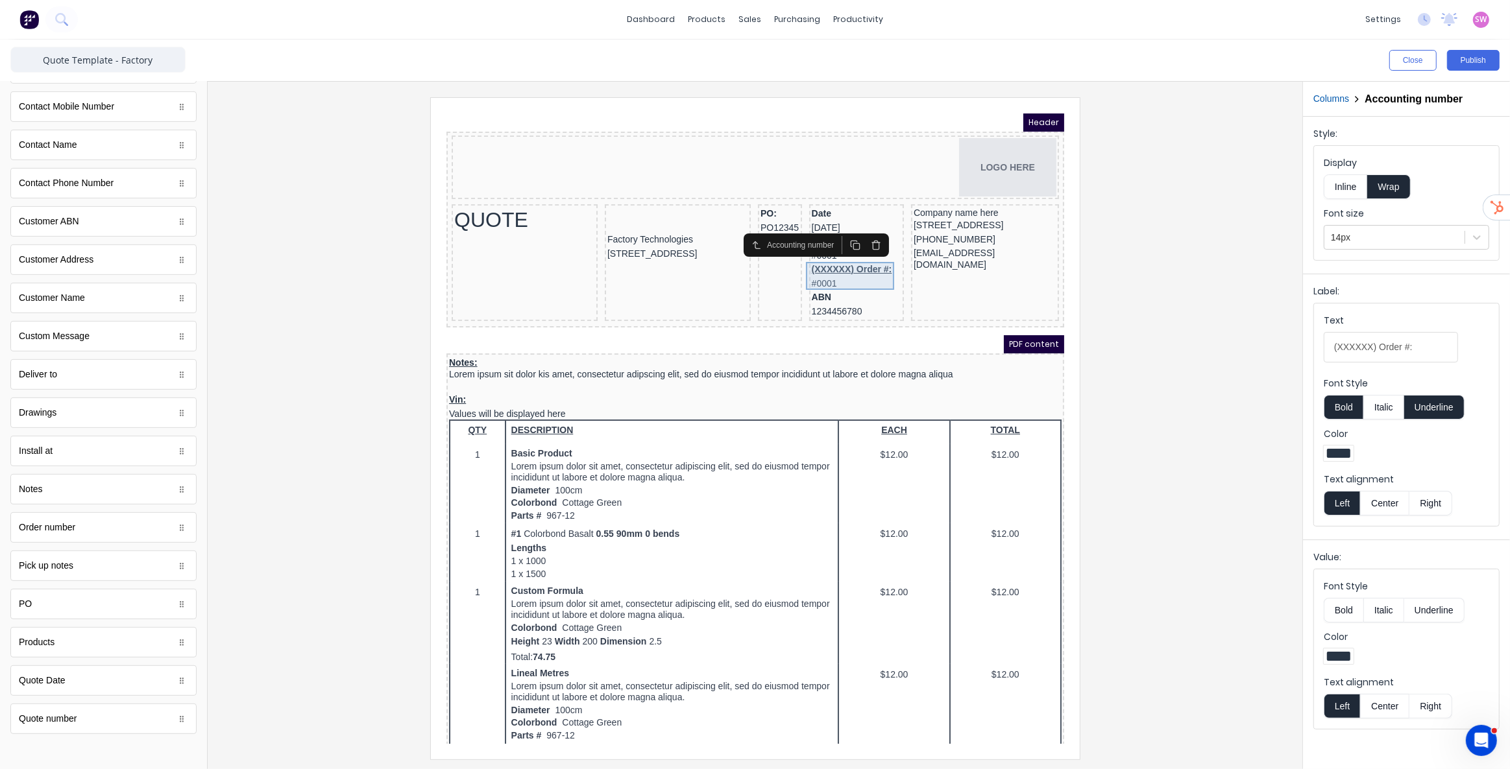
click at [851, 267] on div "(XXXXXX) Order #: #0001" at bounding box center [840, 261] width 90 height 28
click at [1438, 406] on button "Underline" at bounding box center [1434, 407] width 60 height 25
click at [1187, 370] on div at bounding box center [755, 428] width 1074 height 662
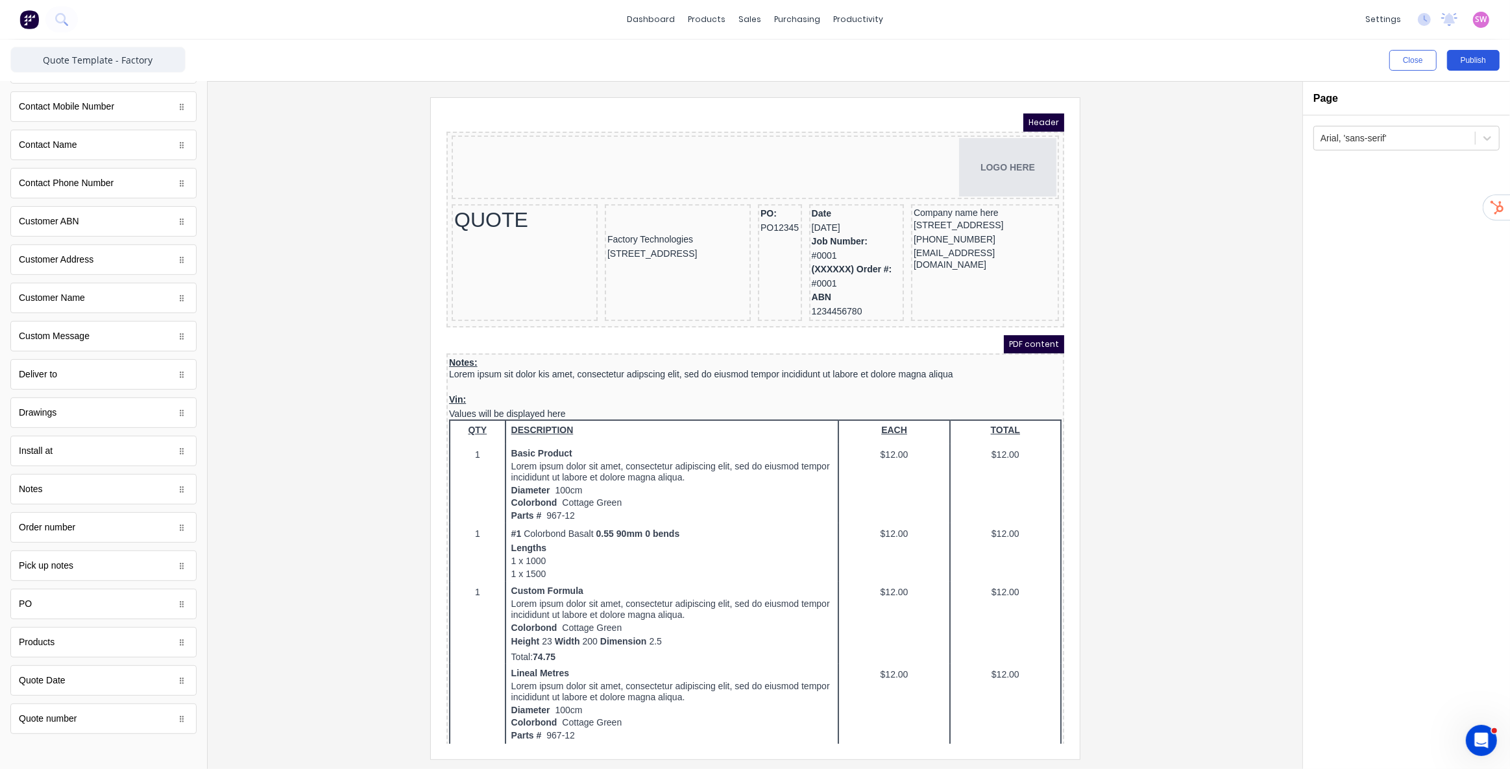
click at [1481, 61] on button "Publish" at bounding box center [1473, 60] width 53 height 21
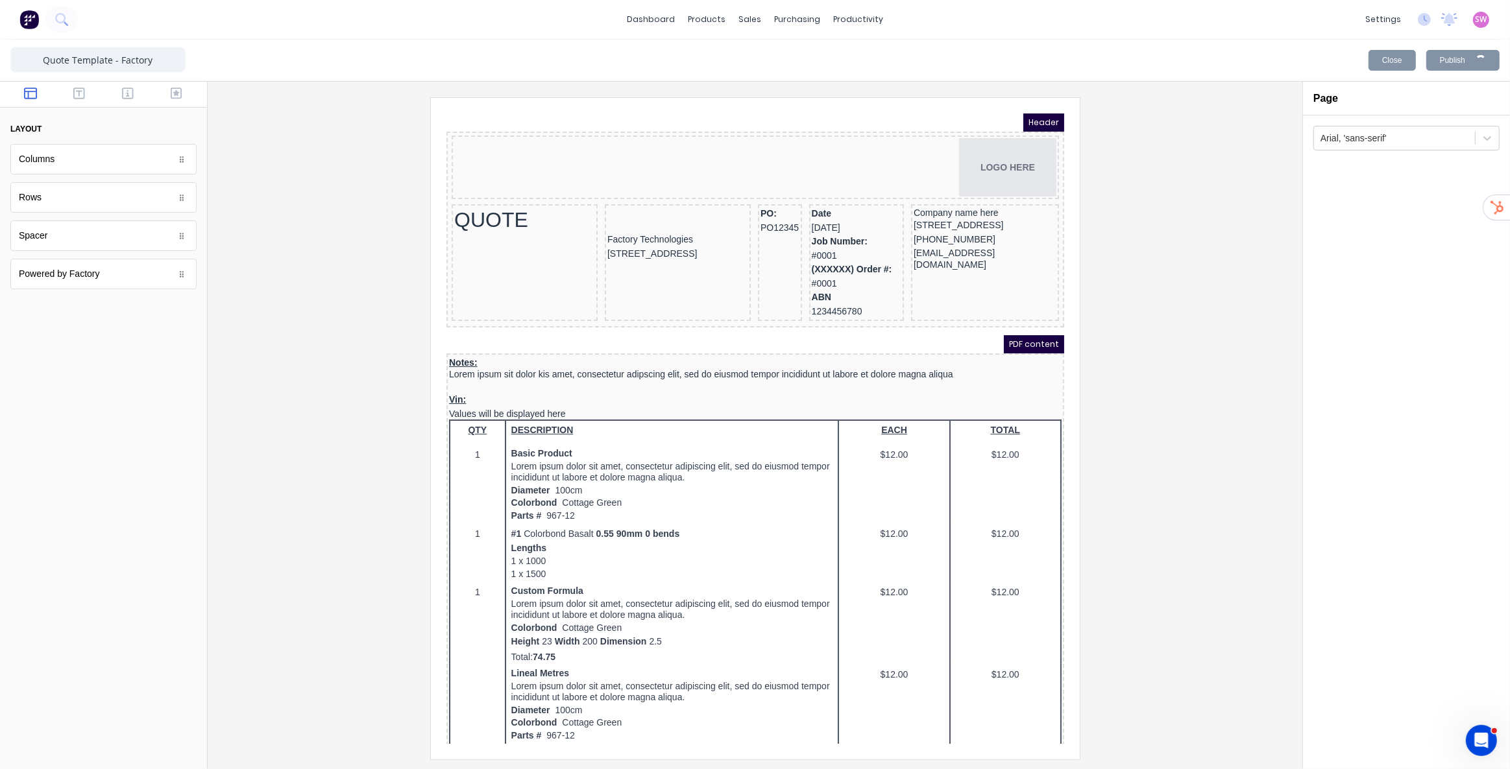
scroll to position [0, 0]
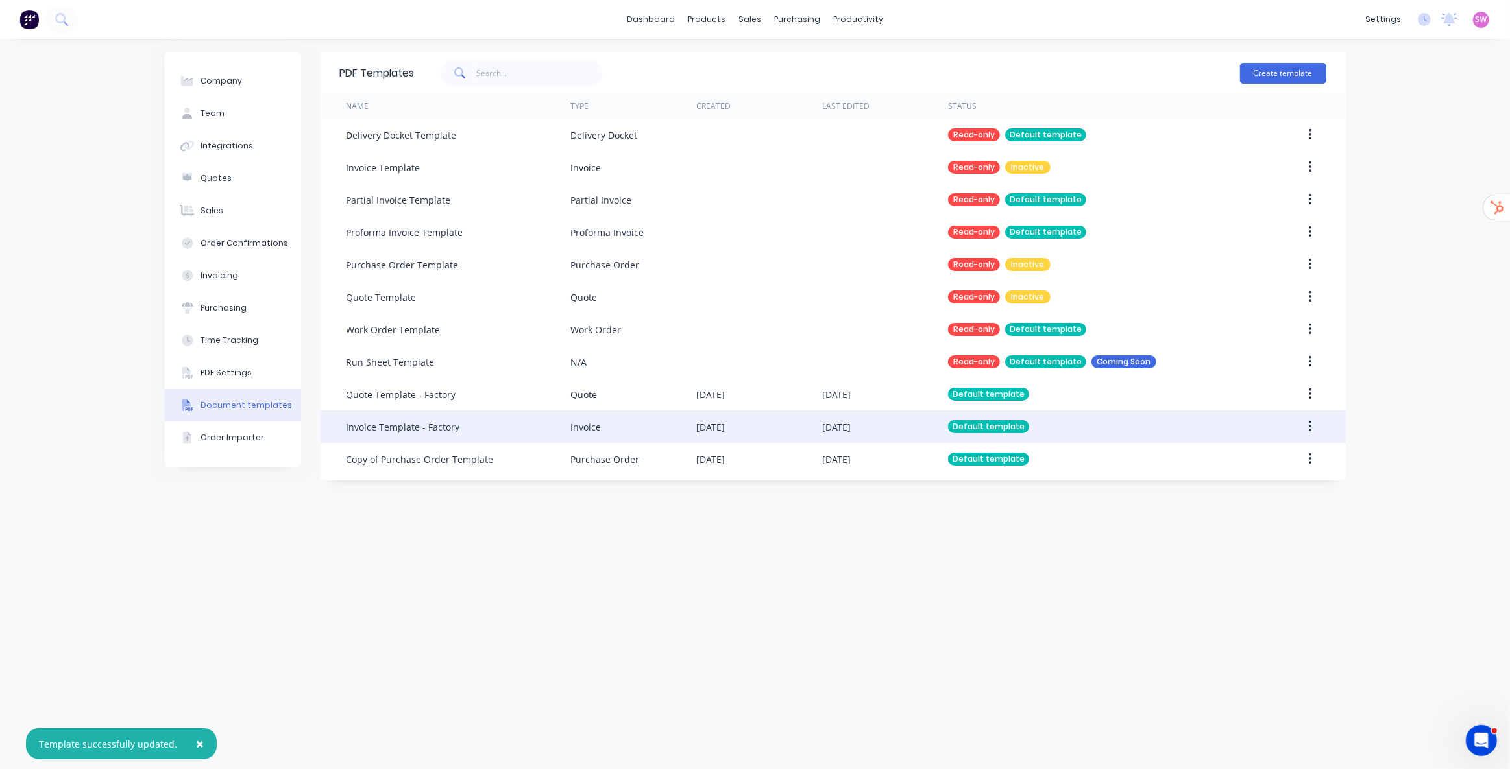
click at [723, 420] on div "[DATE]" at bounding box center [710, 427] width 29 height 14
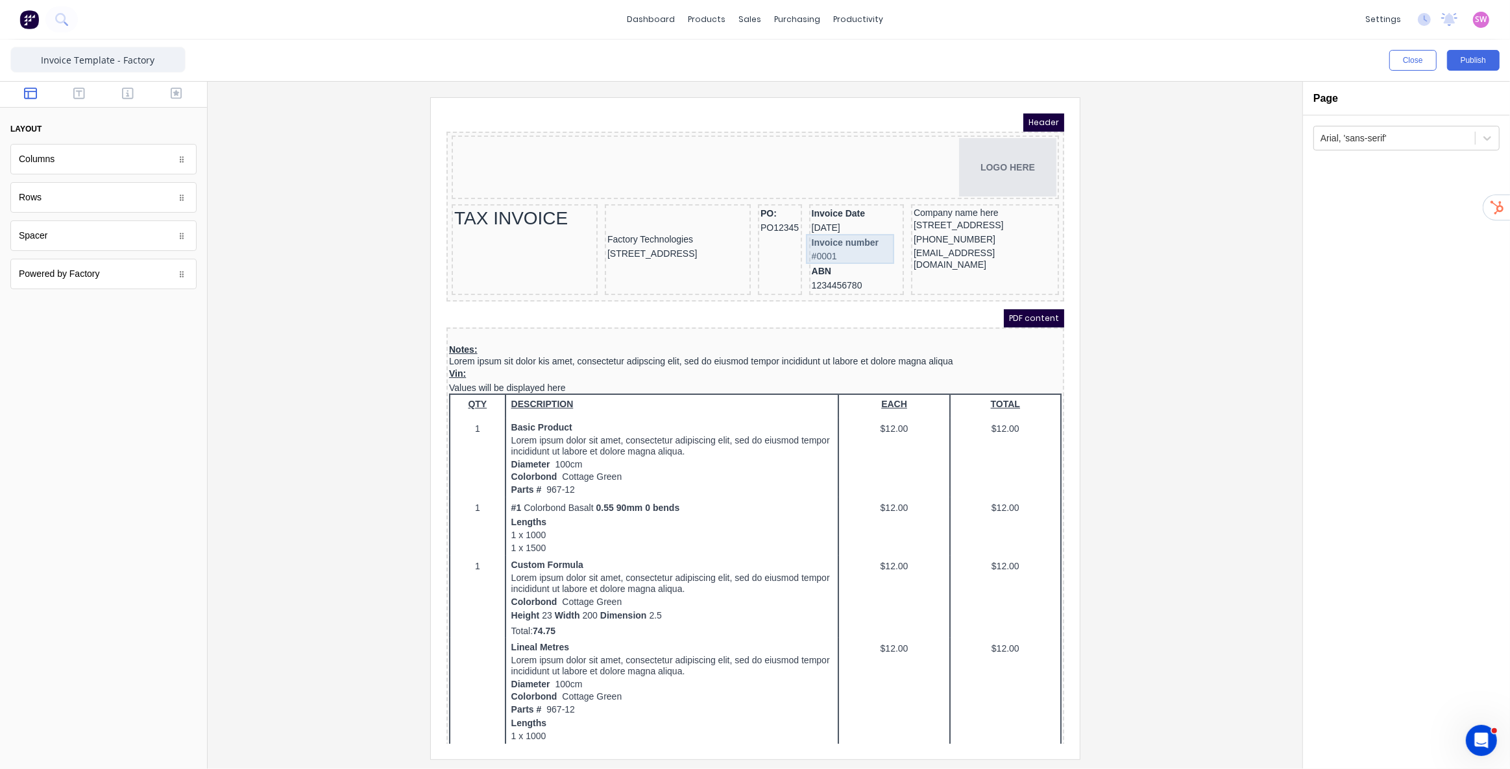
click at [812, 237] on div "Invoice number #0001" at bounding box center [840, 234] width 90 height 30
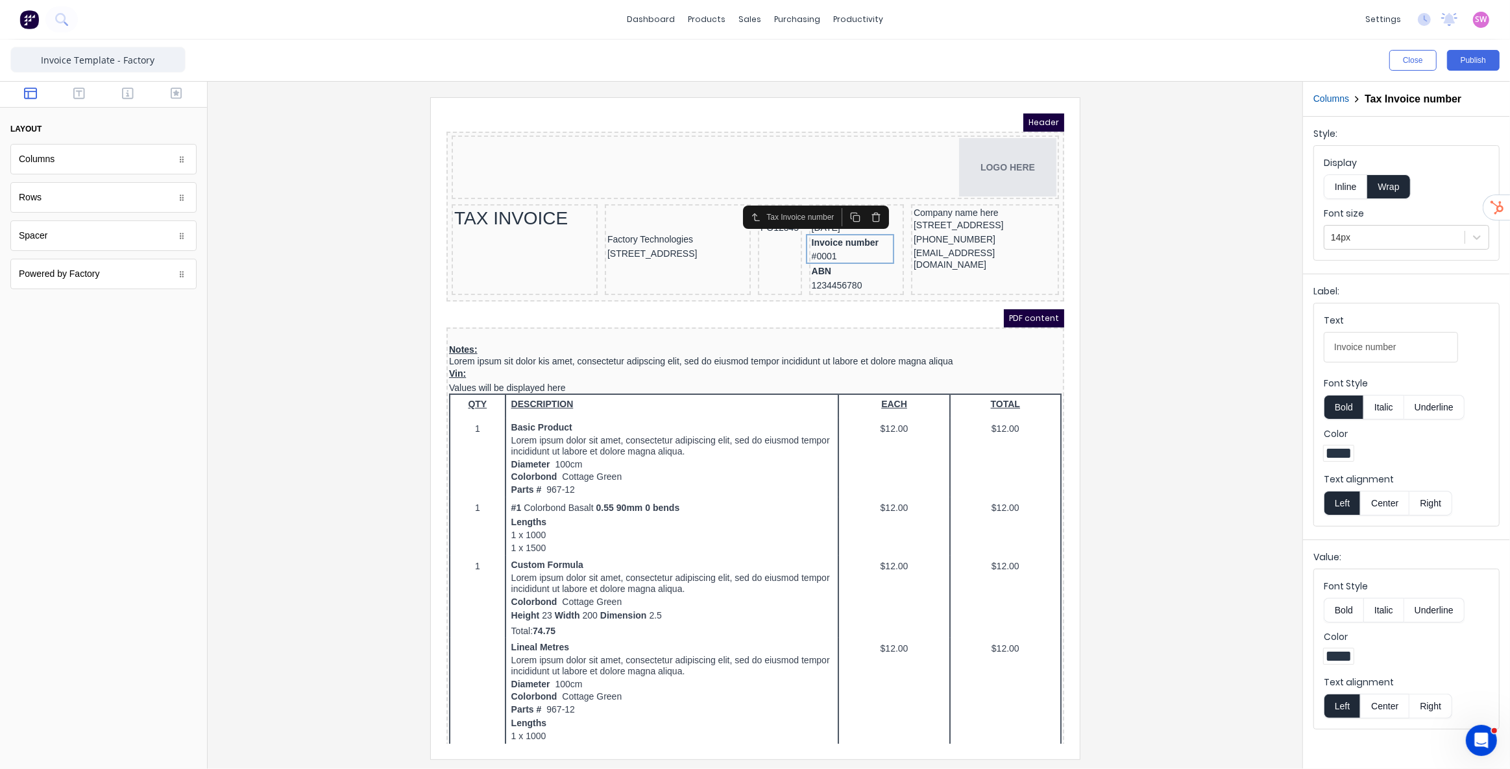
click at [1170, 327] on div at bounding box center [755, 428] width 1074 height 662
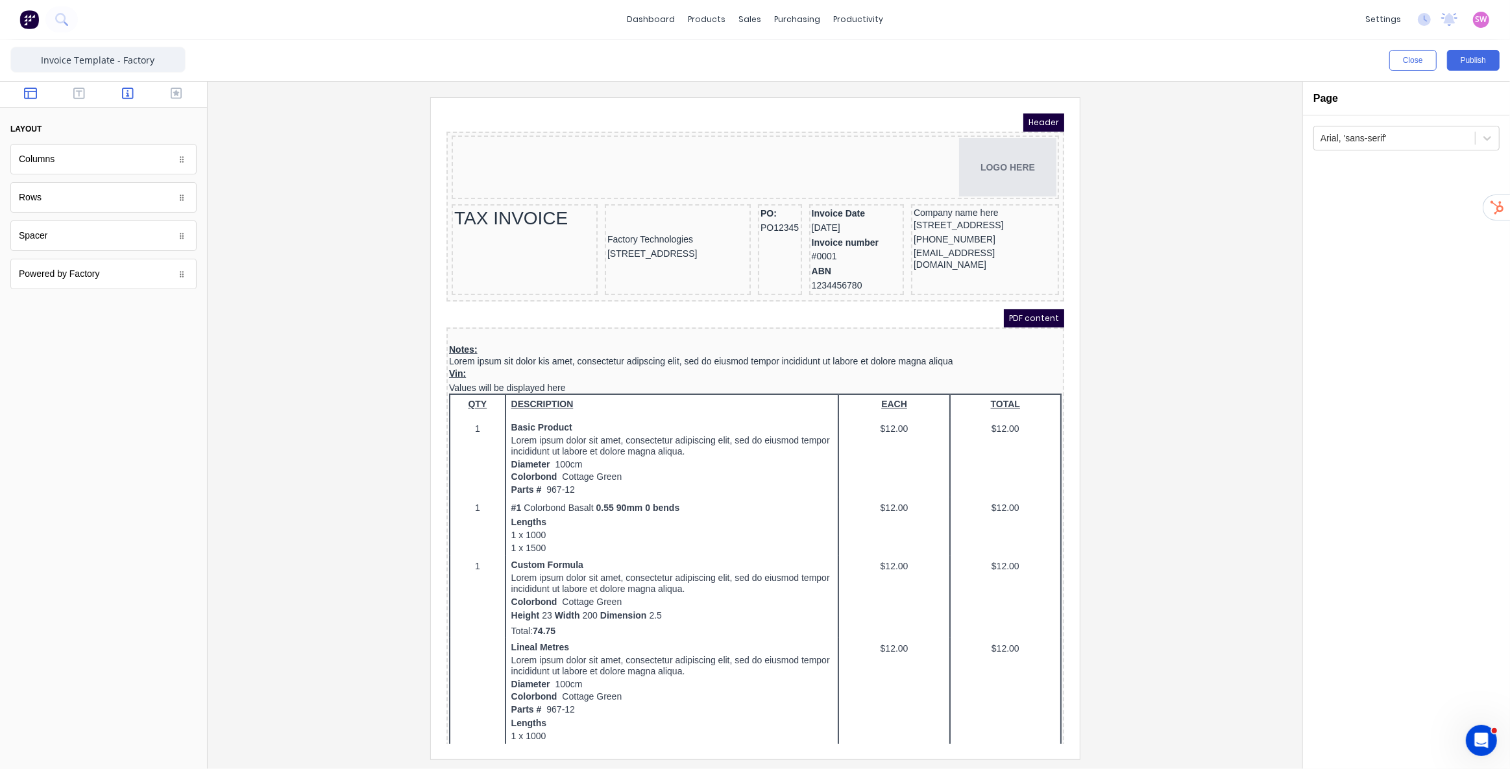
click at [119, 92] on button "button" at bounding box center [128, 95] width 41 height 16
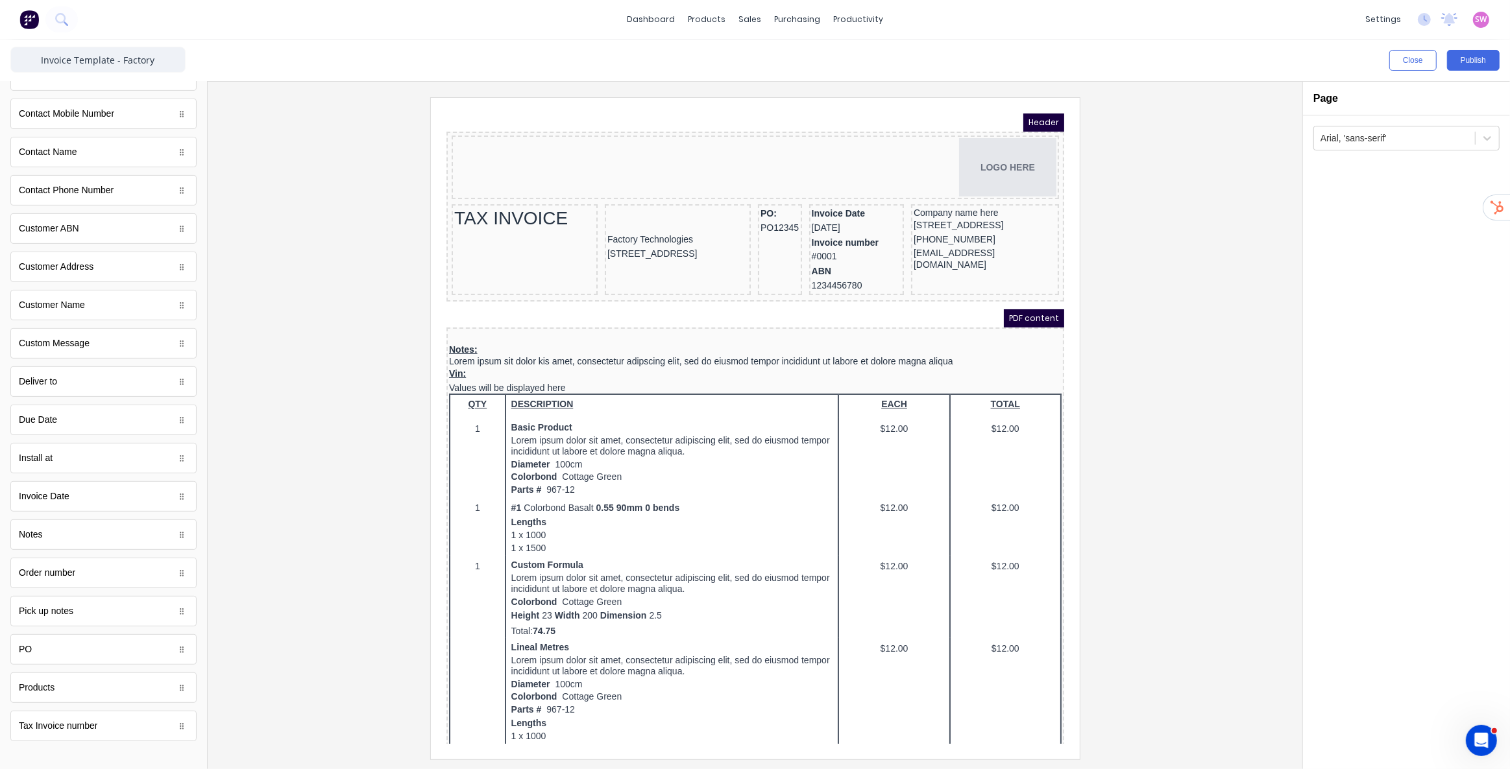
scroll to position [472, 0]
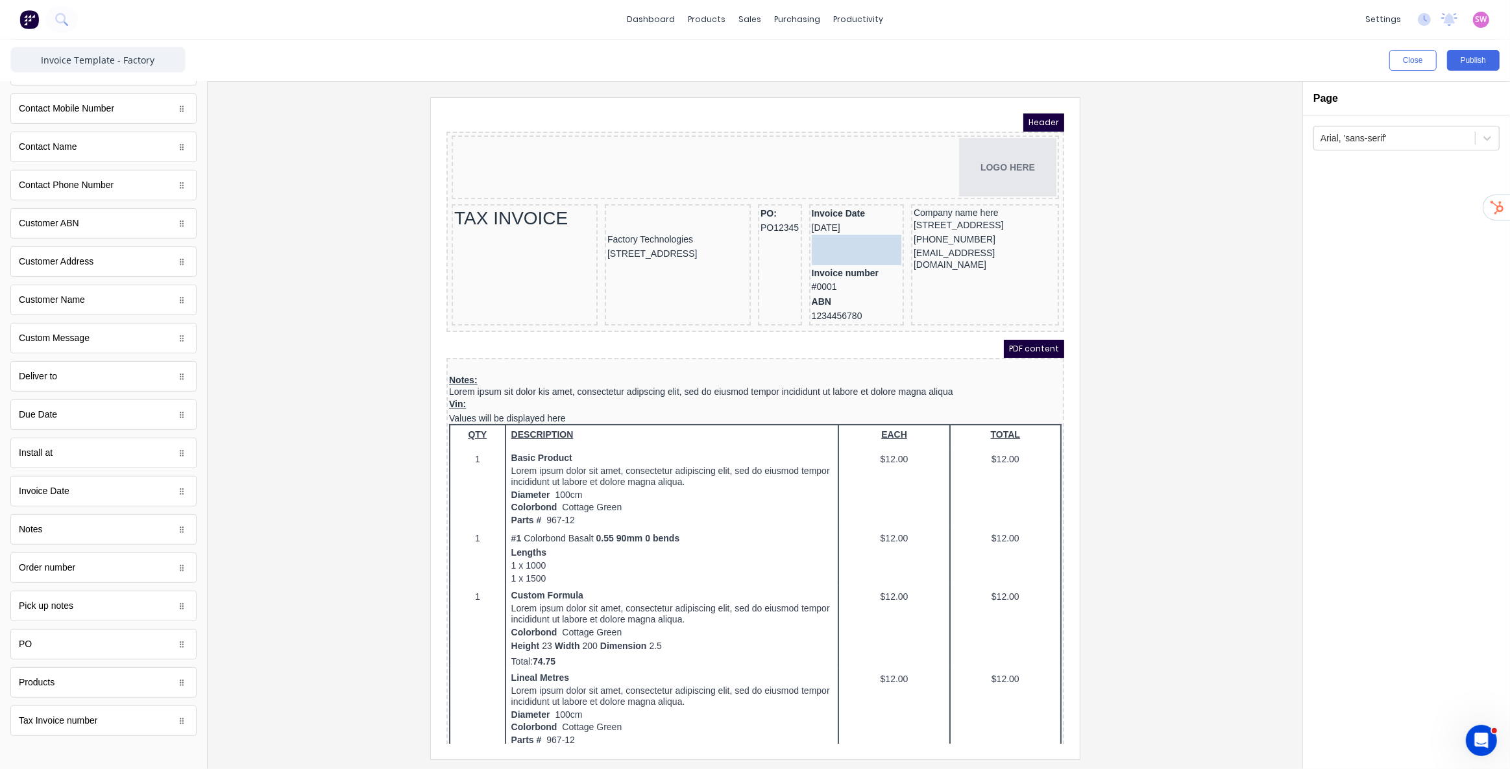
drag, startPoint x: 80, startPoint y: 572, endPoint x: 859, endPoint y: 237, distance: 848.1
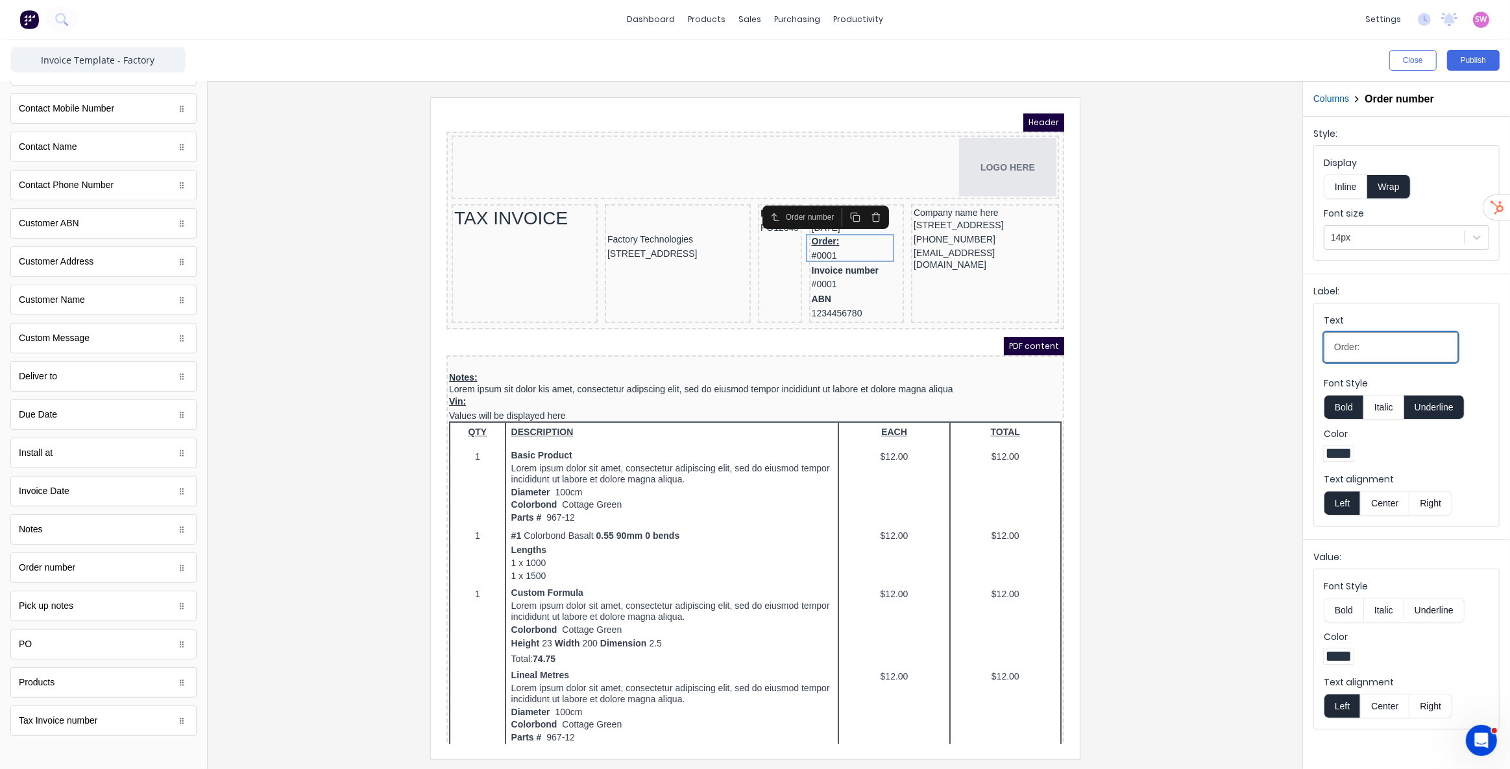
drag, startPoint x: 1355, startPoint y: 347, endPoint x: 1253, endPoint y: 341, distance: 102.7
click at [1261, 345] on div "Close Publish Components standard fields Accounting number Accounting number Ba…" at bounding box center [755, 405] width 1510 height 730
type input ":"
type input "Job Number"
click at [1434, 409] on button "Underline" at bounding box center [1434, 407] width 60 height 25
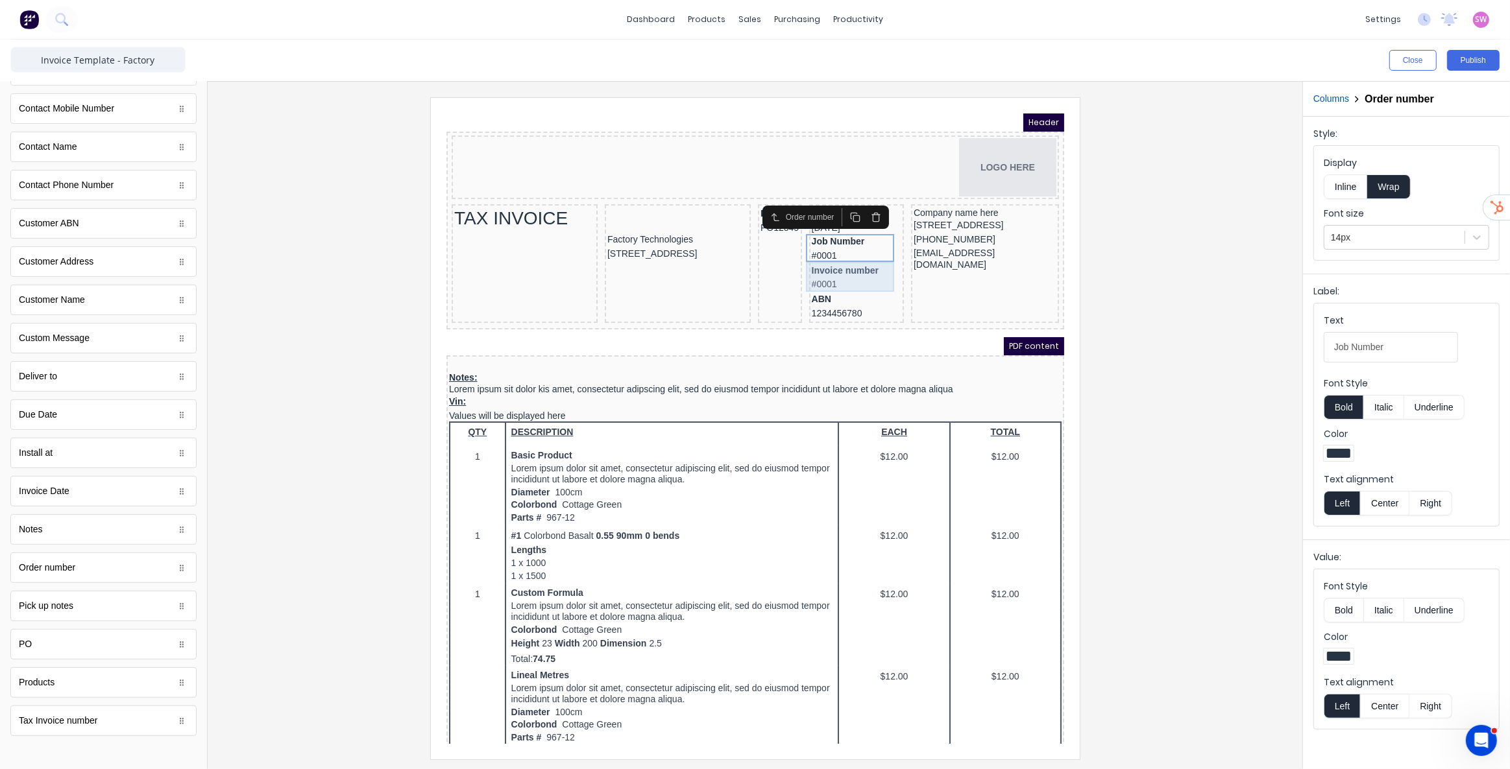
click at [843, 256] on div "Invoice number #0001" at bounding box center [840, 262] width 90 height 30
click at [1134, 238] on div at bounding box center [755, 428] width 1074 height 662
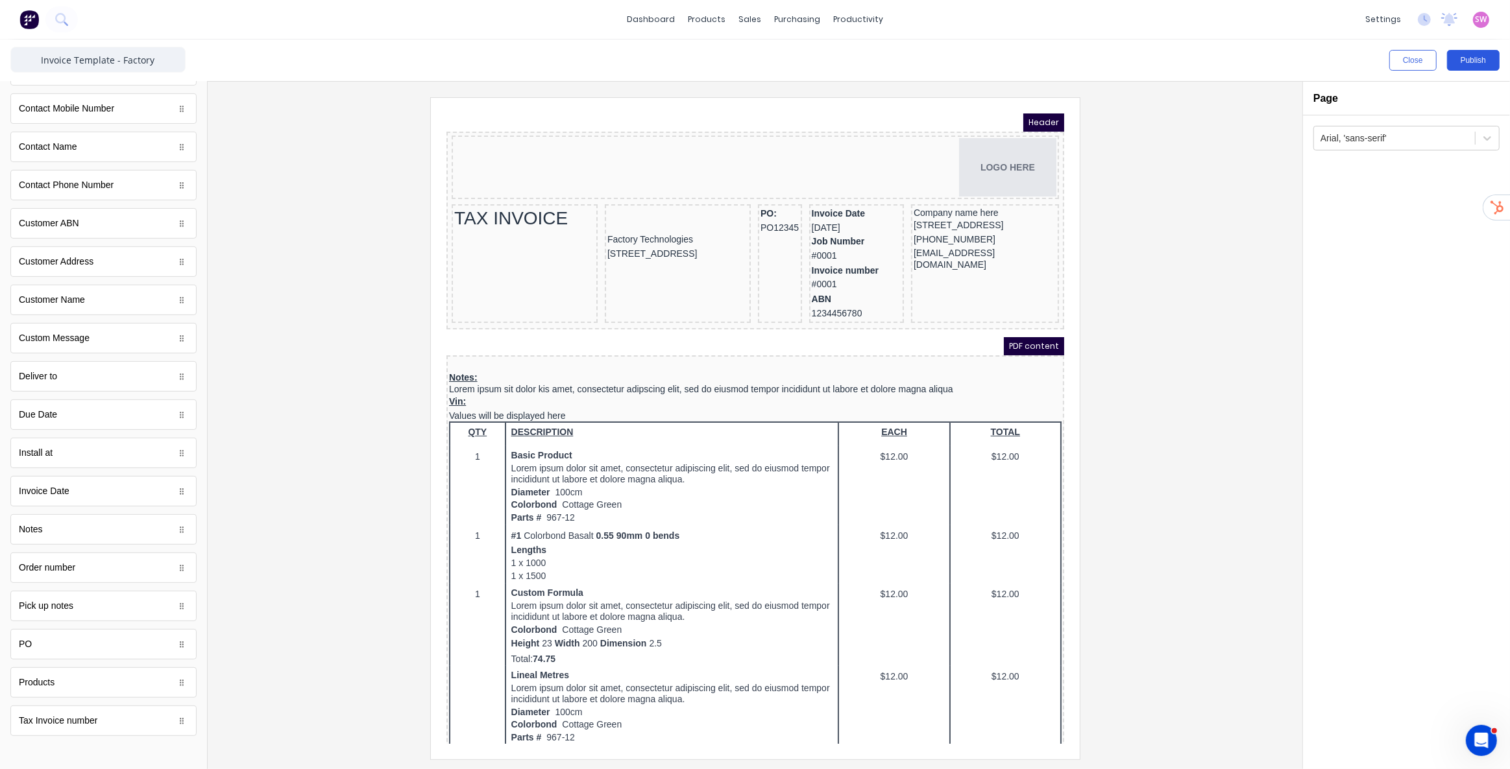
click at [1486, 65] on button "Publish" at bounding box center [1473, 60] width 53 height 21
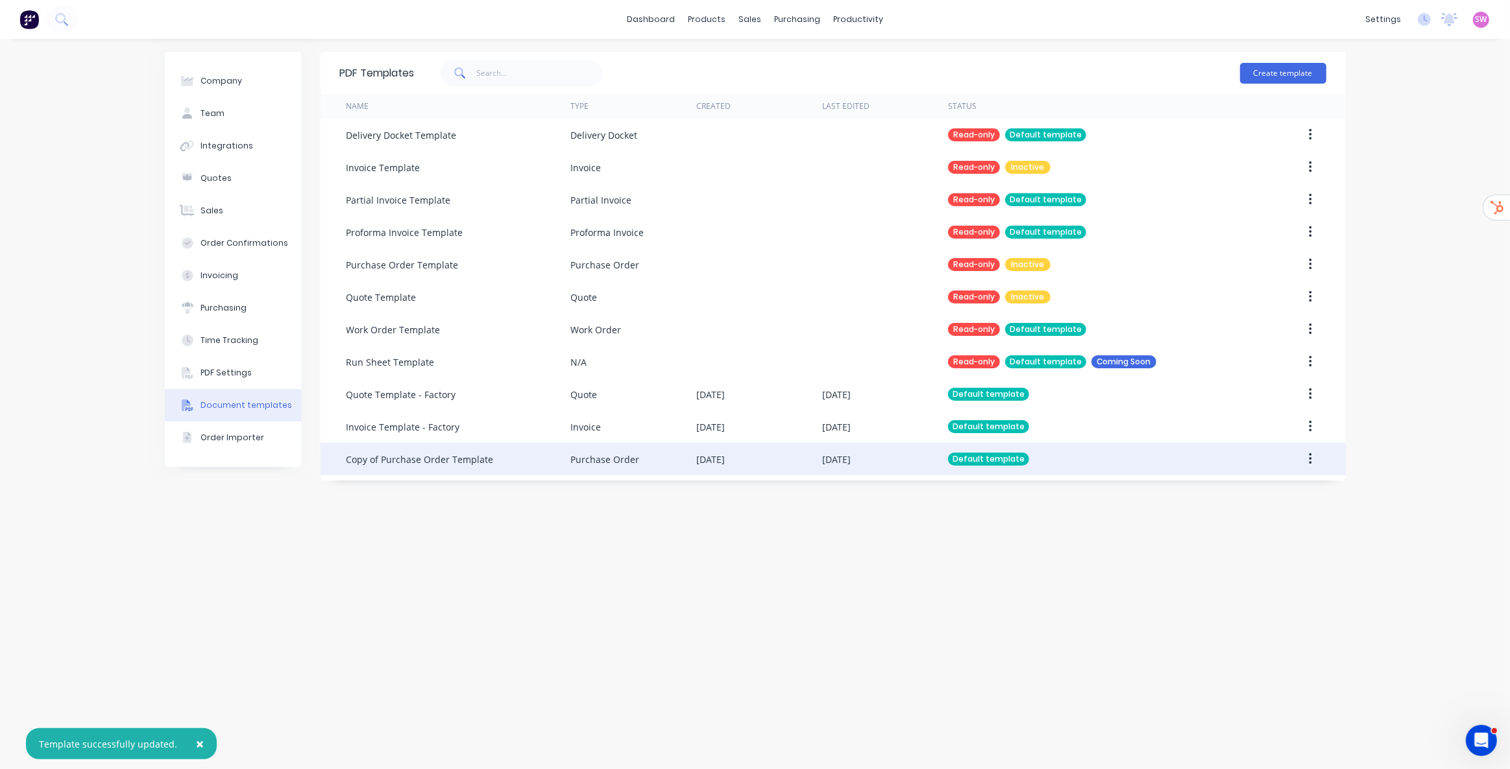
click at [904, 462] on div "17 Sep 2025" at bounding box center [885, 459] width 126 height 32
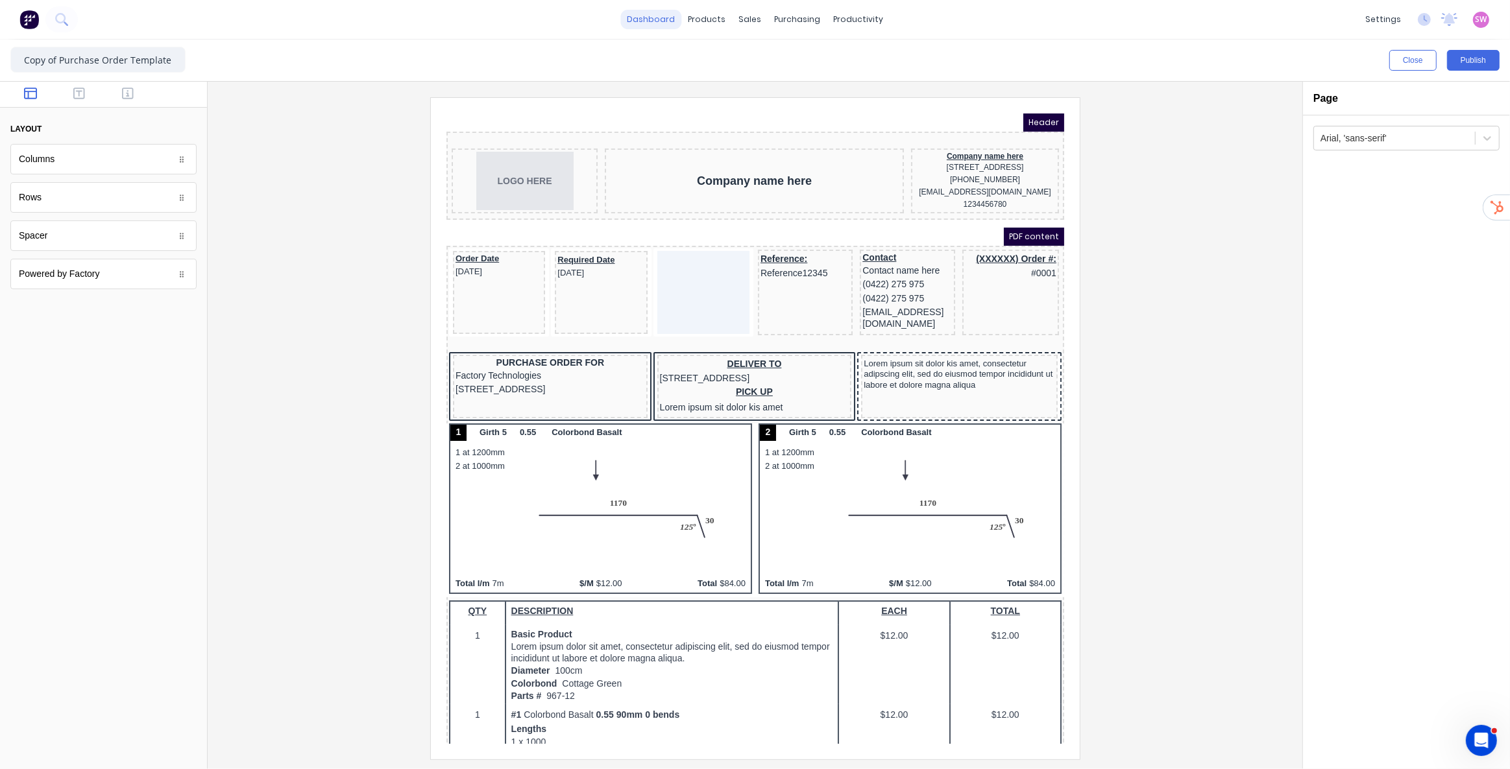
click at [669, 25] on link "dashboard" at bounding box center [650, 19] width 61 height 19
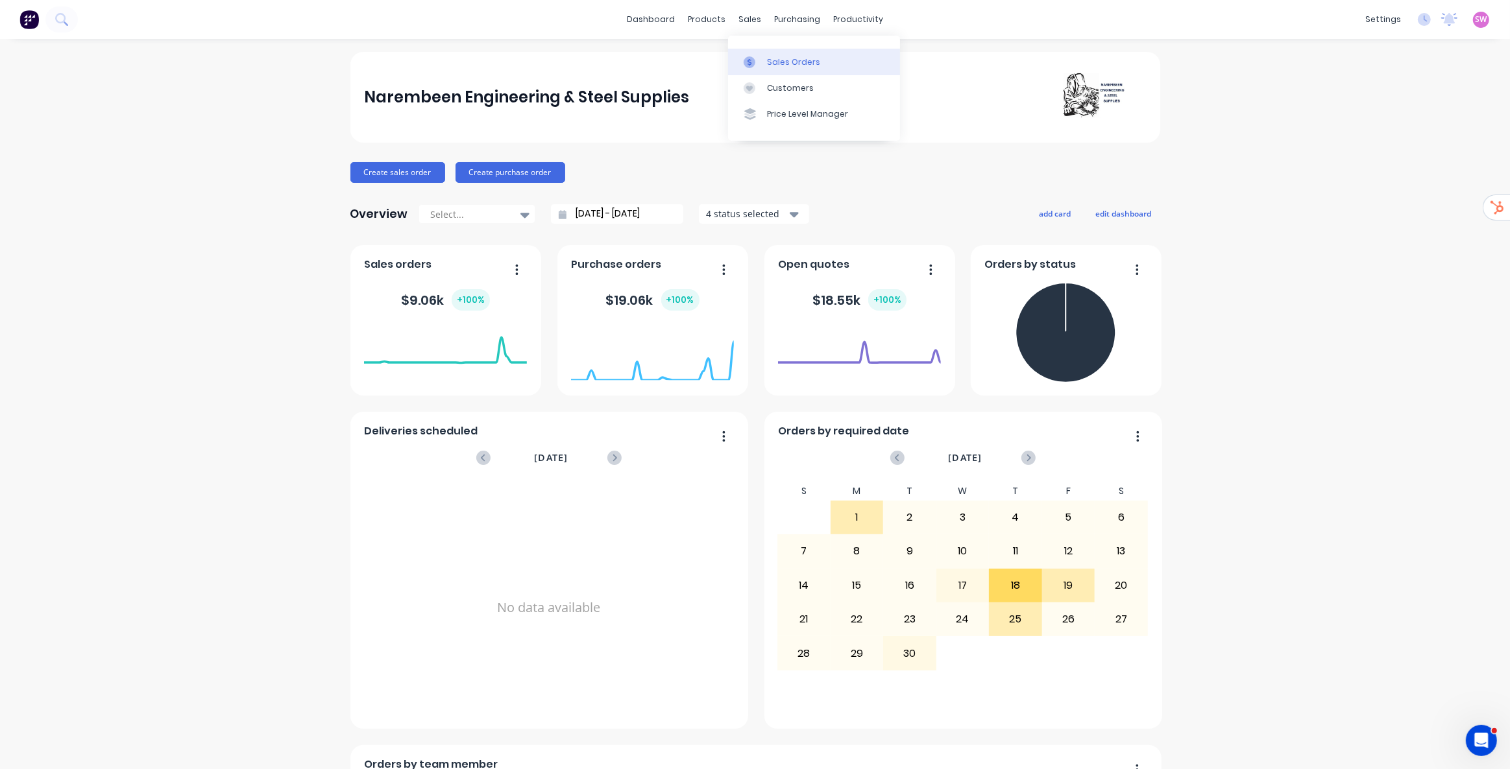
click at [766, 54] on link "Sales Orders" at bounding box center [814, 62] width 172 height 26
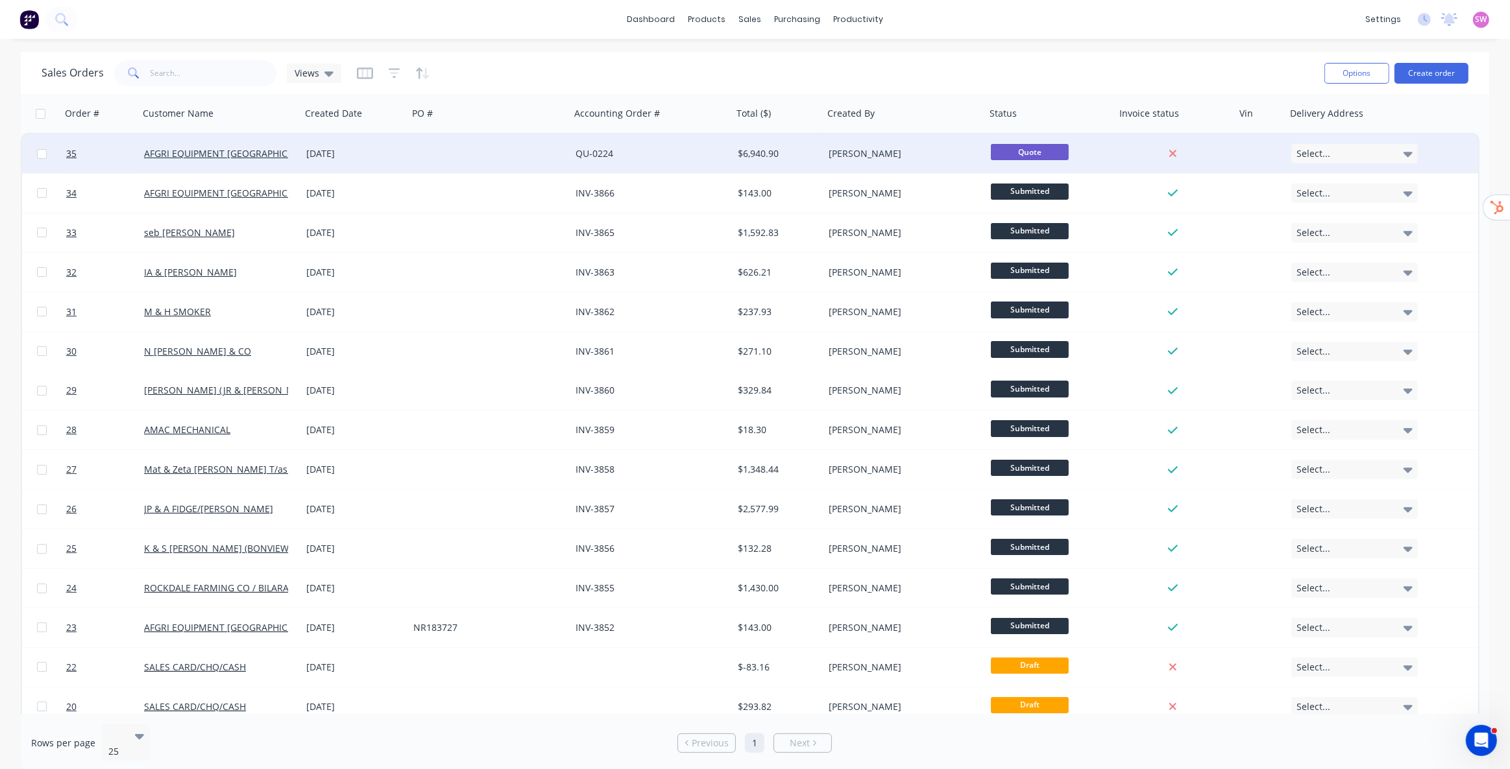
click at [920, 160] on div "[PERSON_NAME]" at bounding box center [904, 153] width 162 height 39
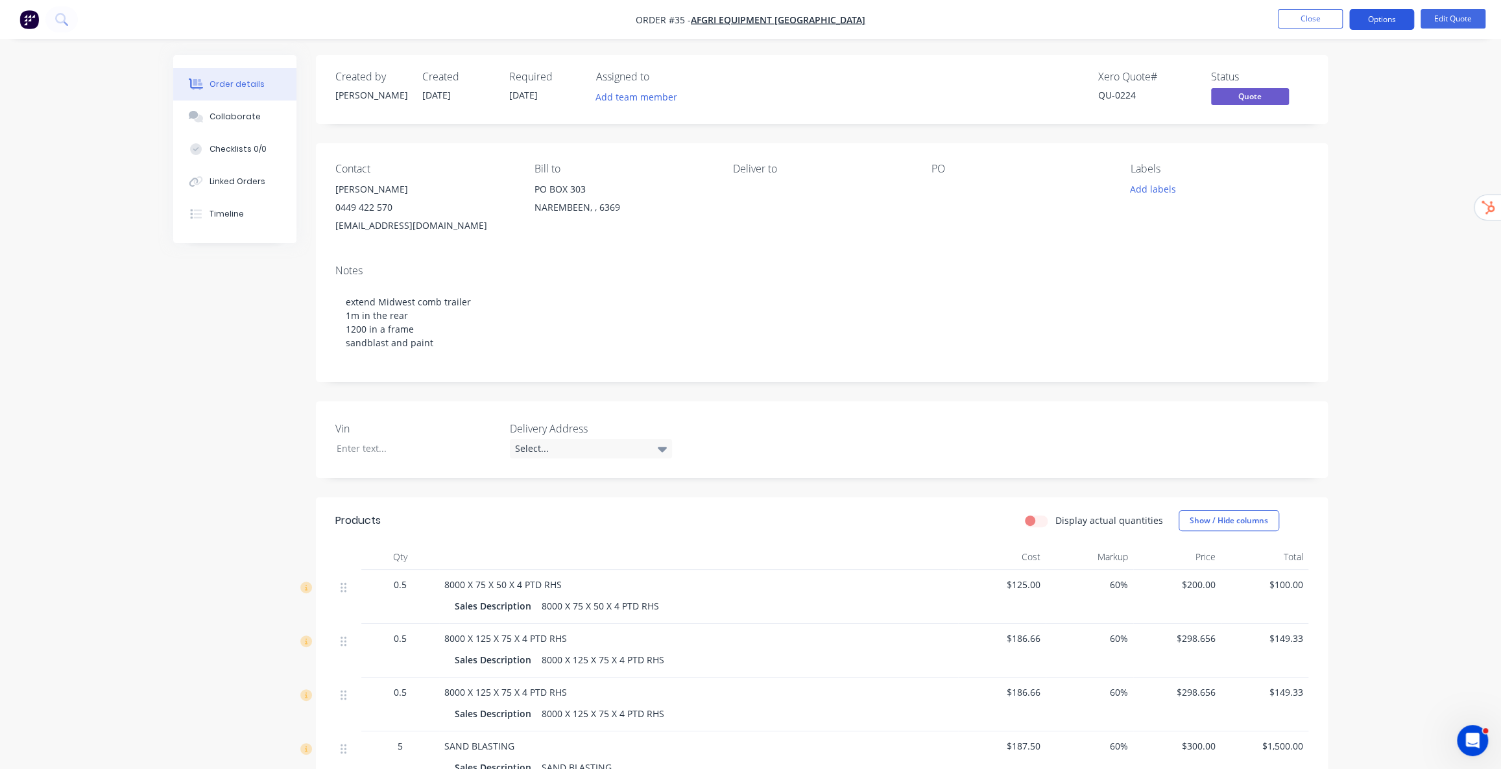
click at [1399, 20] on button "Options" at bounding box center [1382, 19] width 65 height 21
click at [1330, 78] on div "Quote" at bounding box center [1342, 78] width 119 height 19
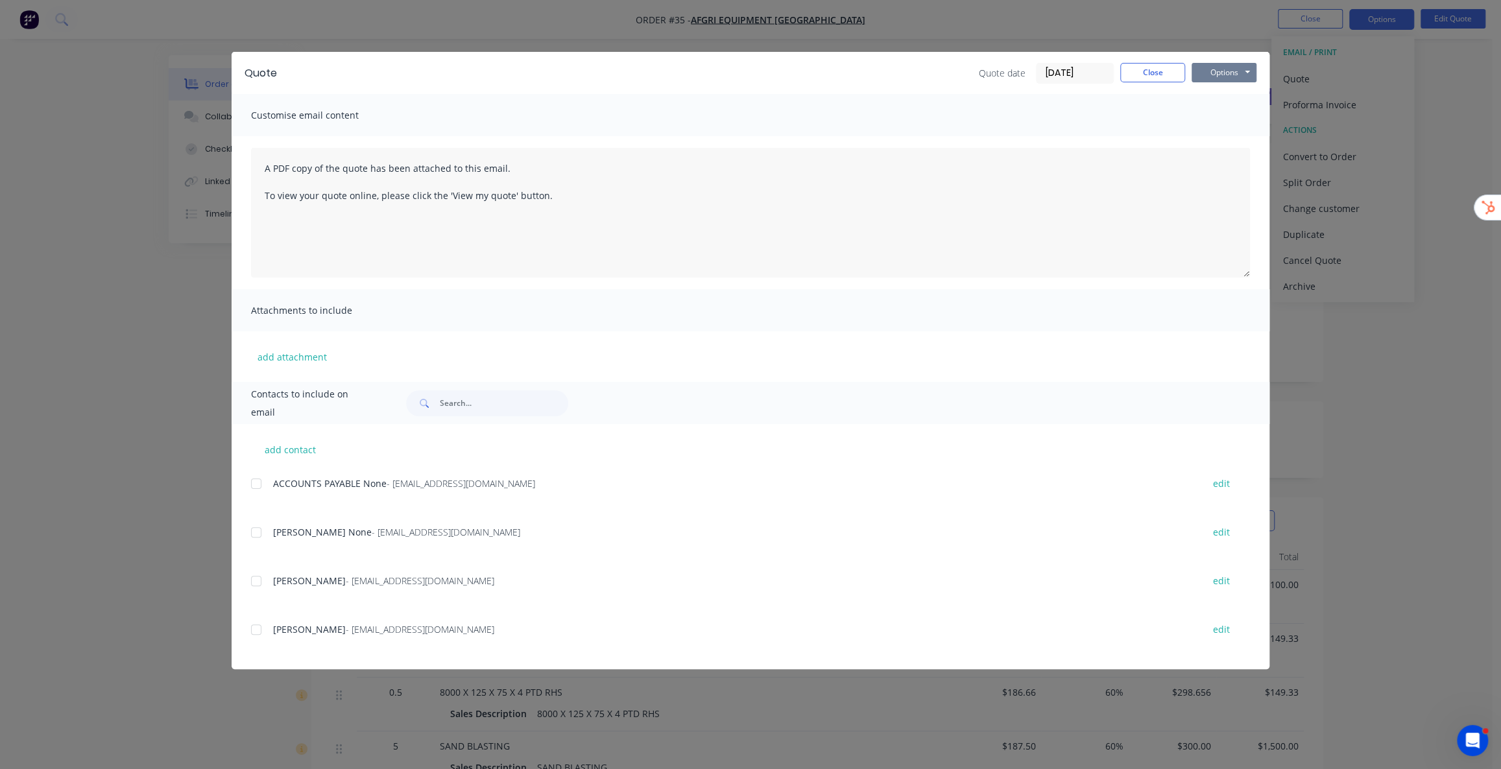
click at [1230, 75] on button "Options" at bounding box center [1224, 72] width 65 height 19
click at [1229, 101] on button "Preview" at bounding box center [1233, 95] width 83 height 21
click at [1150, 75] on button "Close" at bounding box center [1152, 72] width 65 height 19
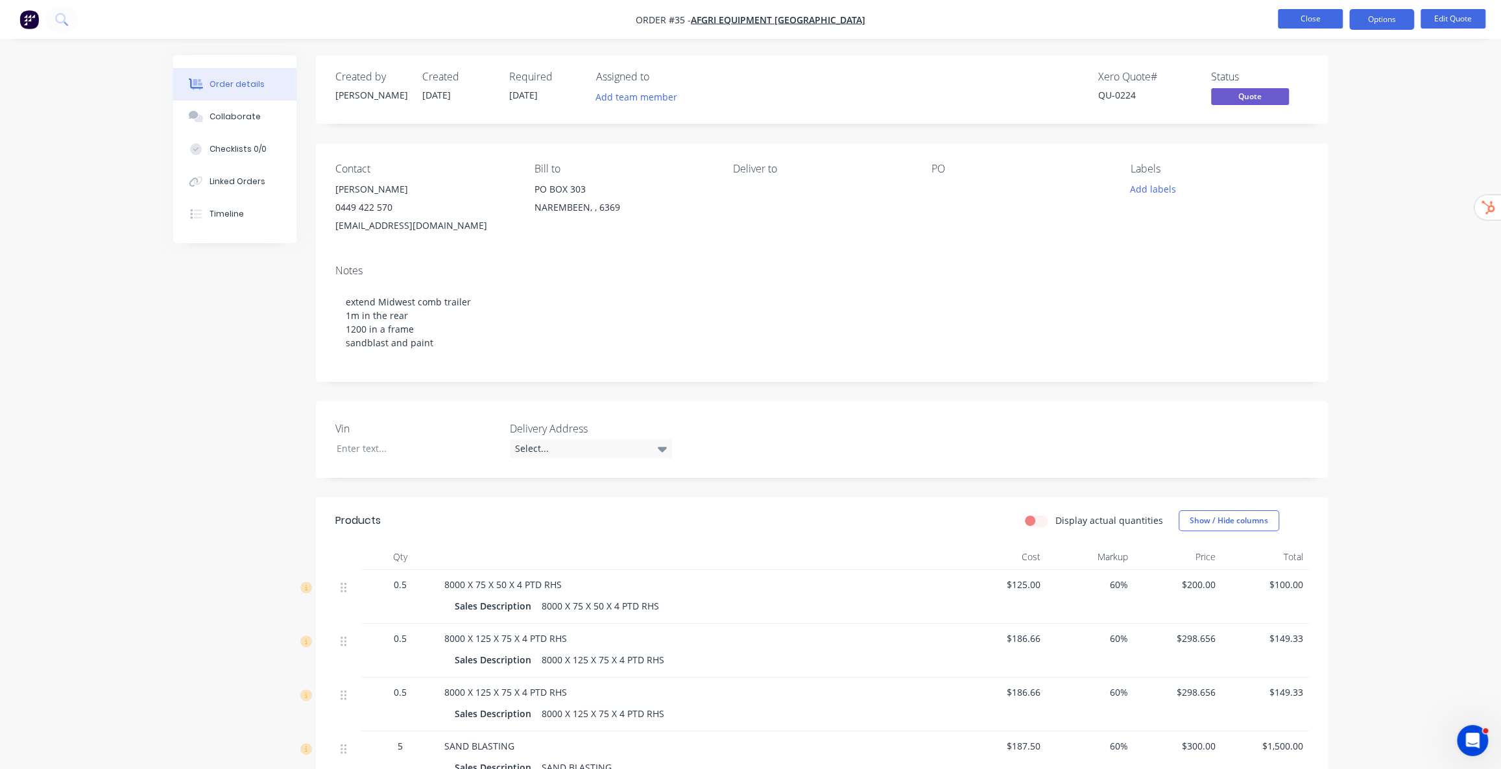
click at [1303, 25] on button "Close" at bounding box center [1310, 18] width 65 height 19
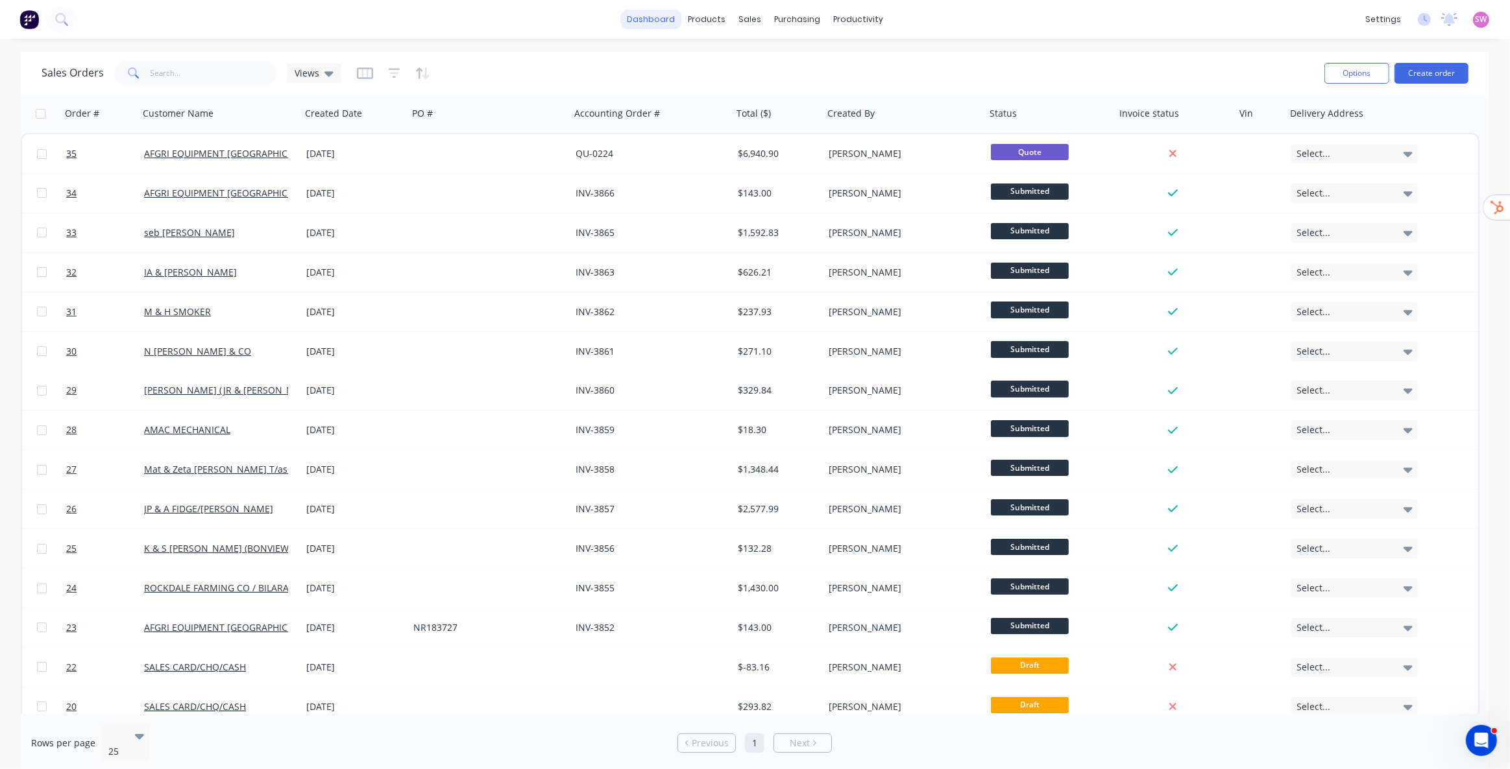
click at [649, 19] on link "dashboard" at bounding box center [650, 19] width 61 height 19
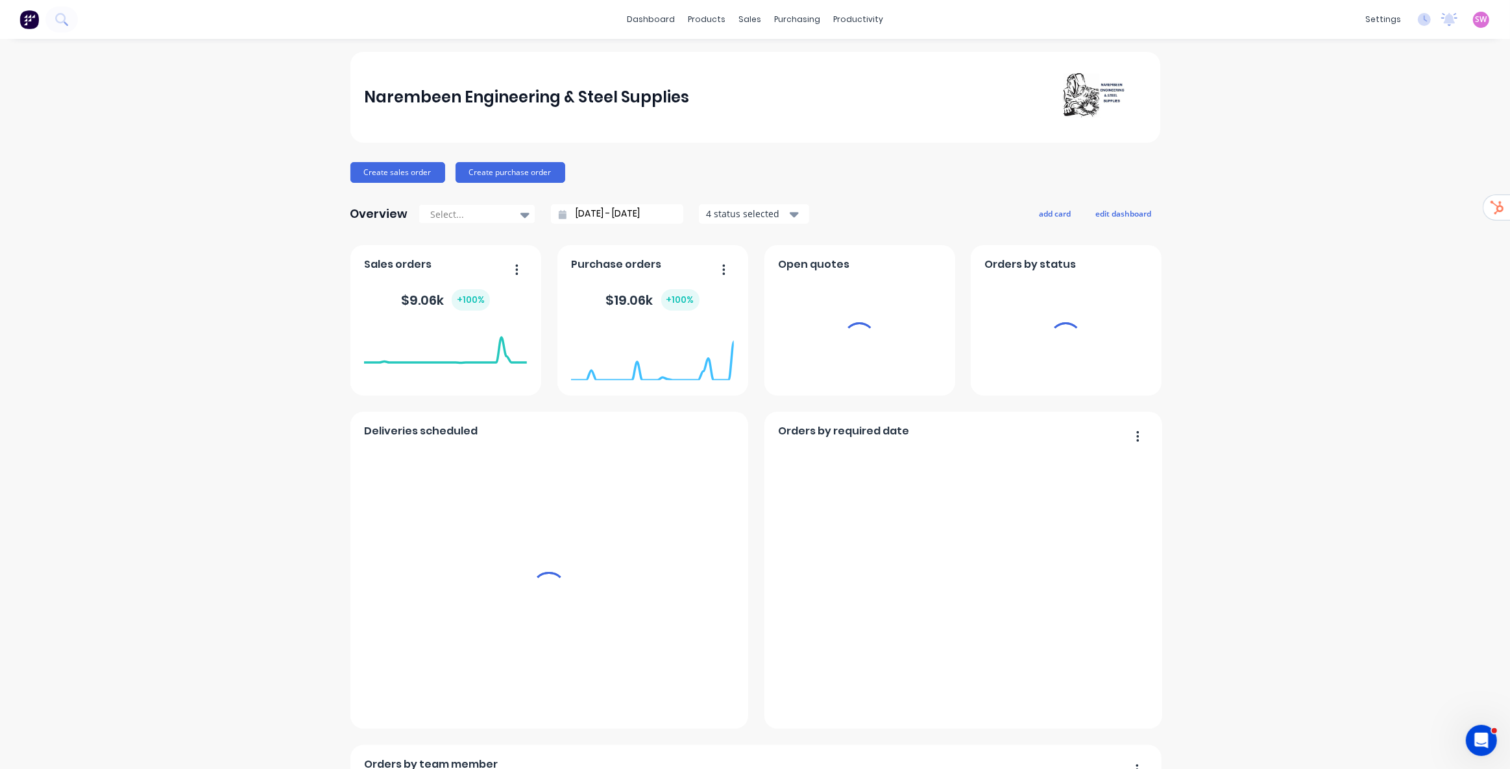
click at [1473, 12] on div "SW Narembeen Engineering & Steel ... Stuart Wheatley Administrator Profile Sign…" at bounding box center [1481, 20] width 16 height 16
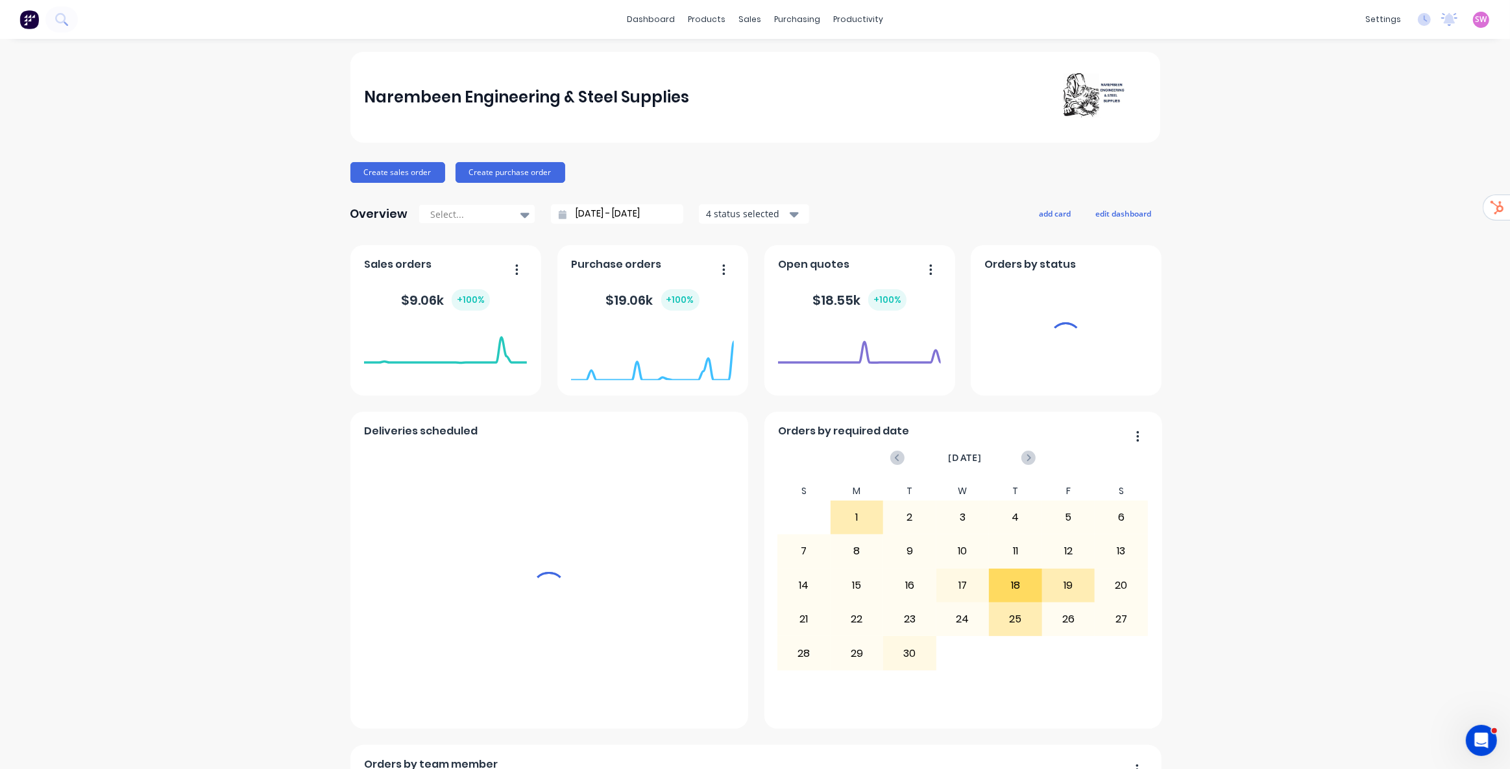
click at [1475, 19] on span "SW" at bounding box center [1481, 20] width 12 height 12
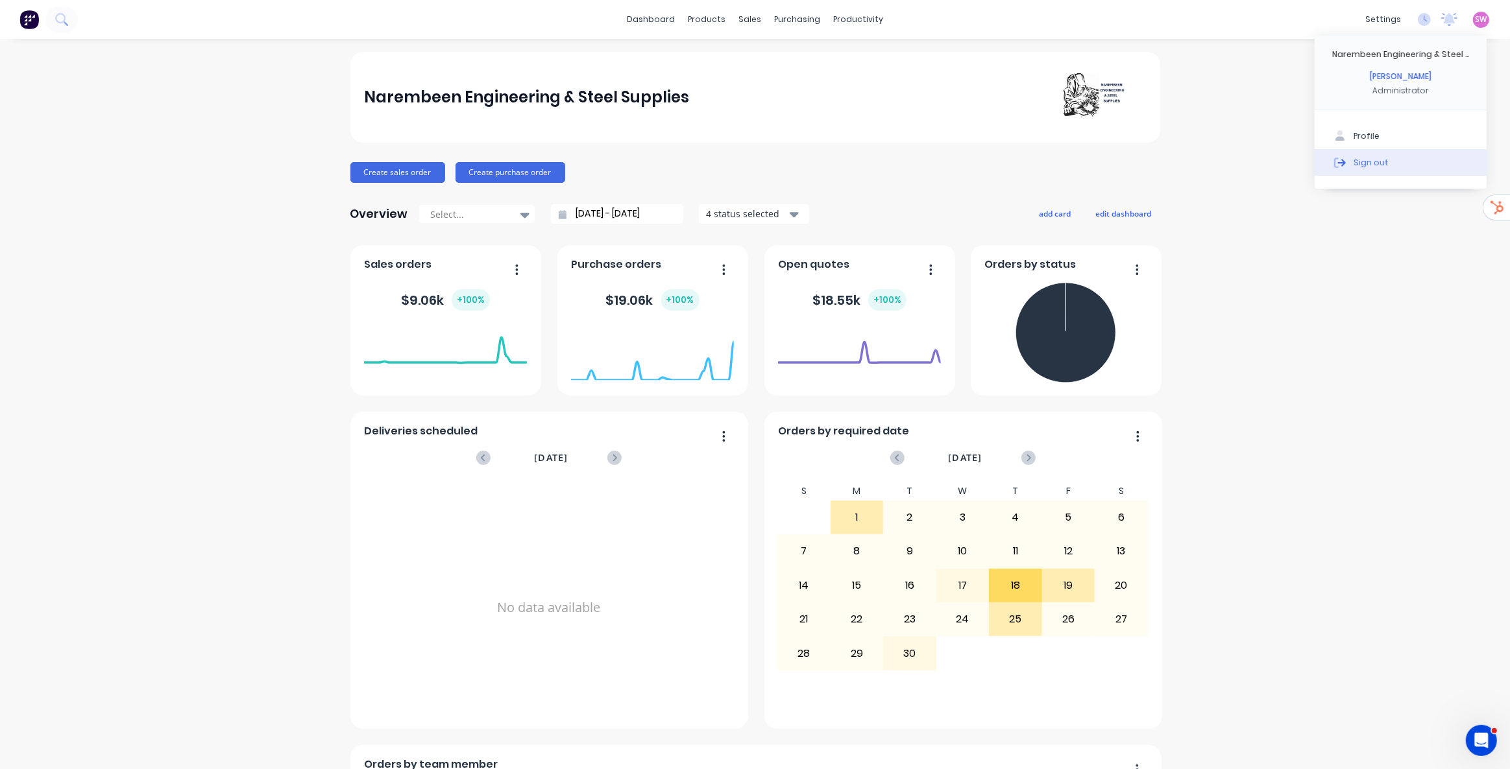
click at [1355, 165] on div "Sign out" at bounding box center [1370, 162] width 35 height 12
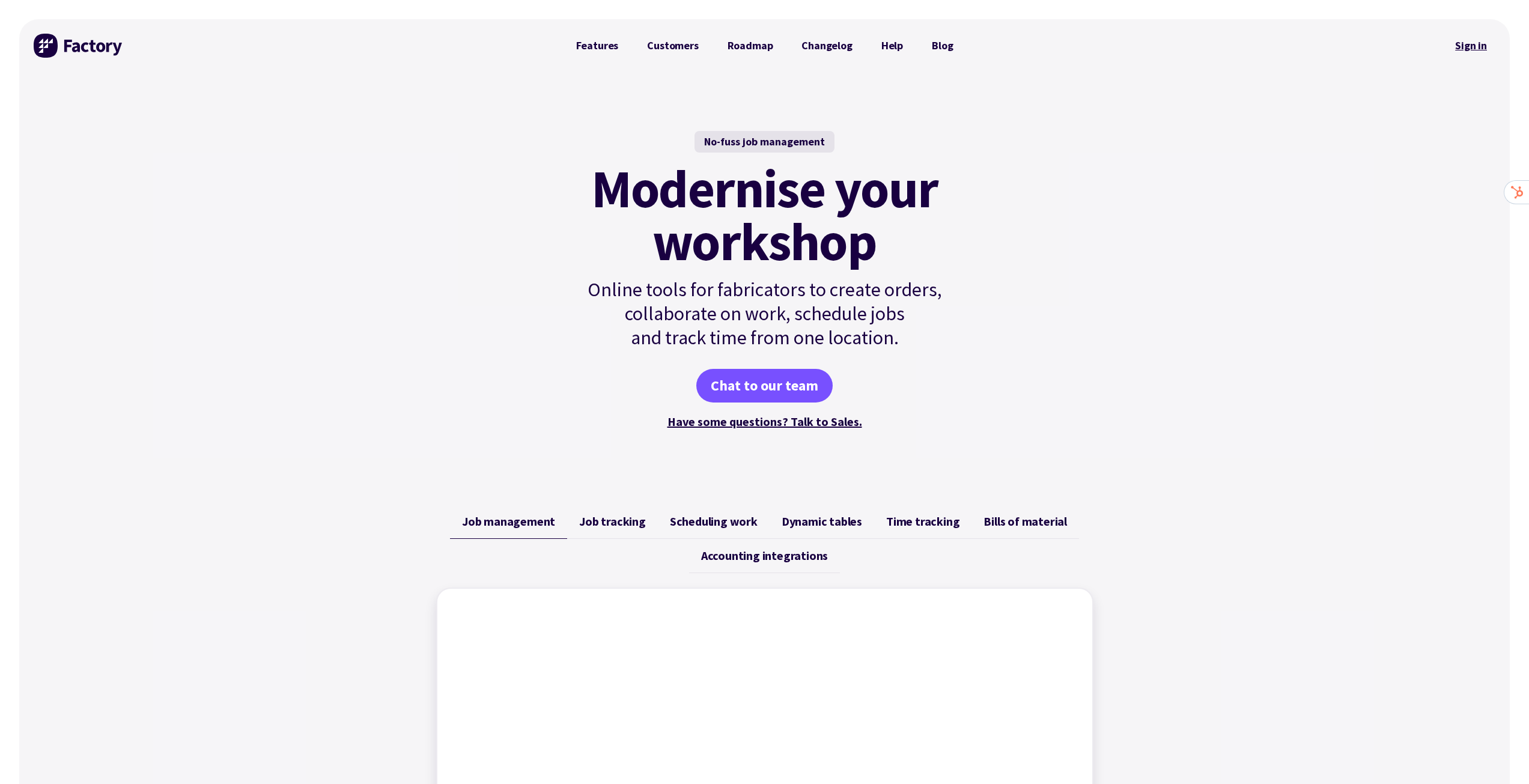
click at [1490, 50] on link "Sign in" at bounding box center [1471, 45] width 49 height 28
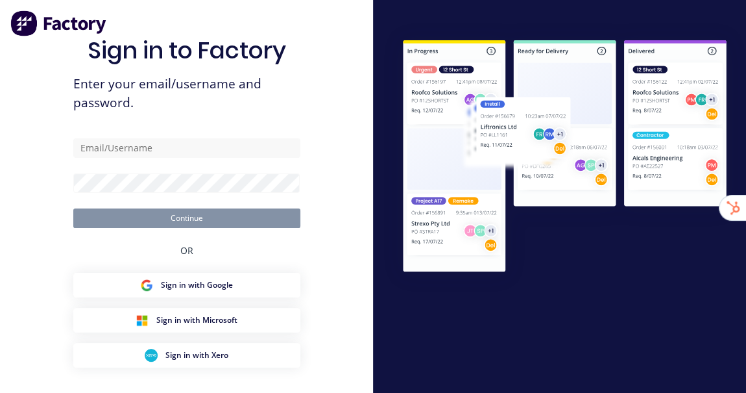
type input "[EMAIL_ADDRESS][DOMAIN_NAME]"
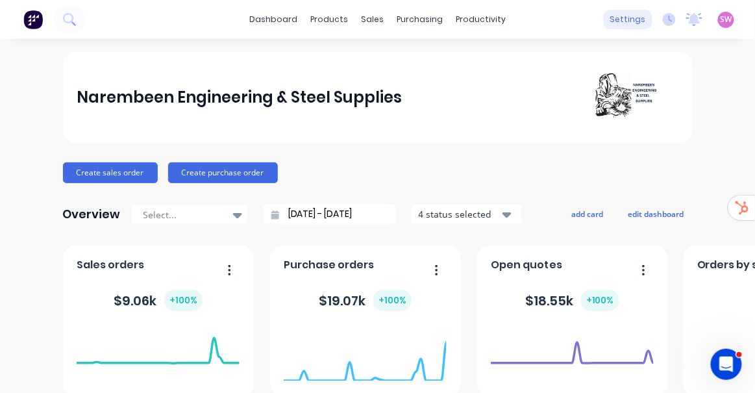
click at [615, 19] on div "settings" at bounding box center [627, 19] width 49 height 19
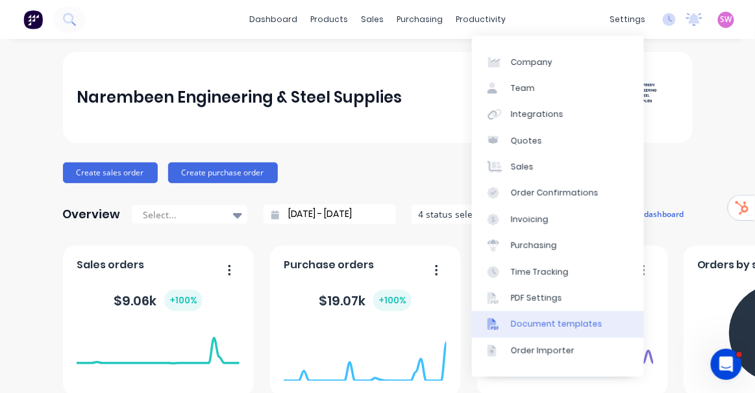
click at [568, 319] on div "Document templates" at bounding box center [556, 324] width 91 height 12
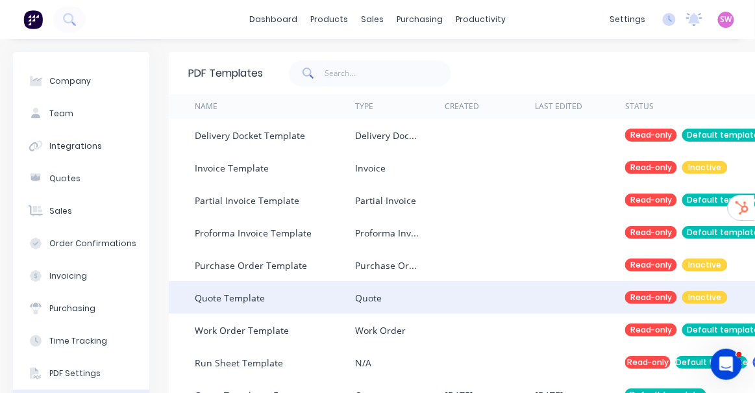
scroll to position [110, 0]
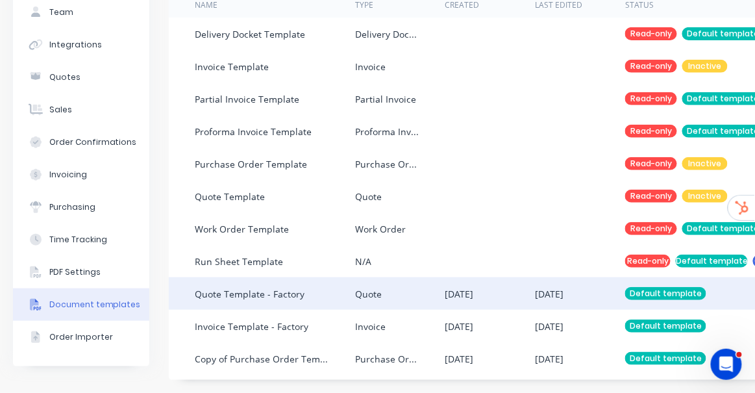
click at [563, 287] on div "[DATE]" at bounding box center [549, 294] width 29 height 14
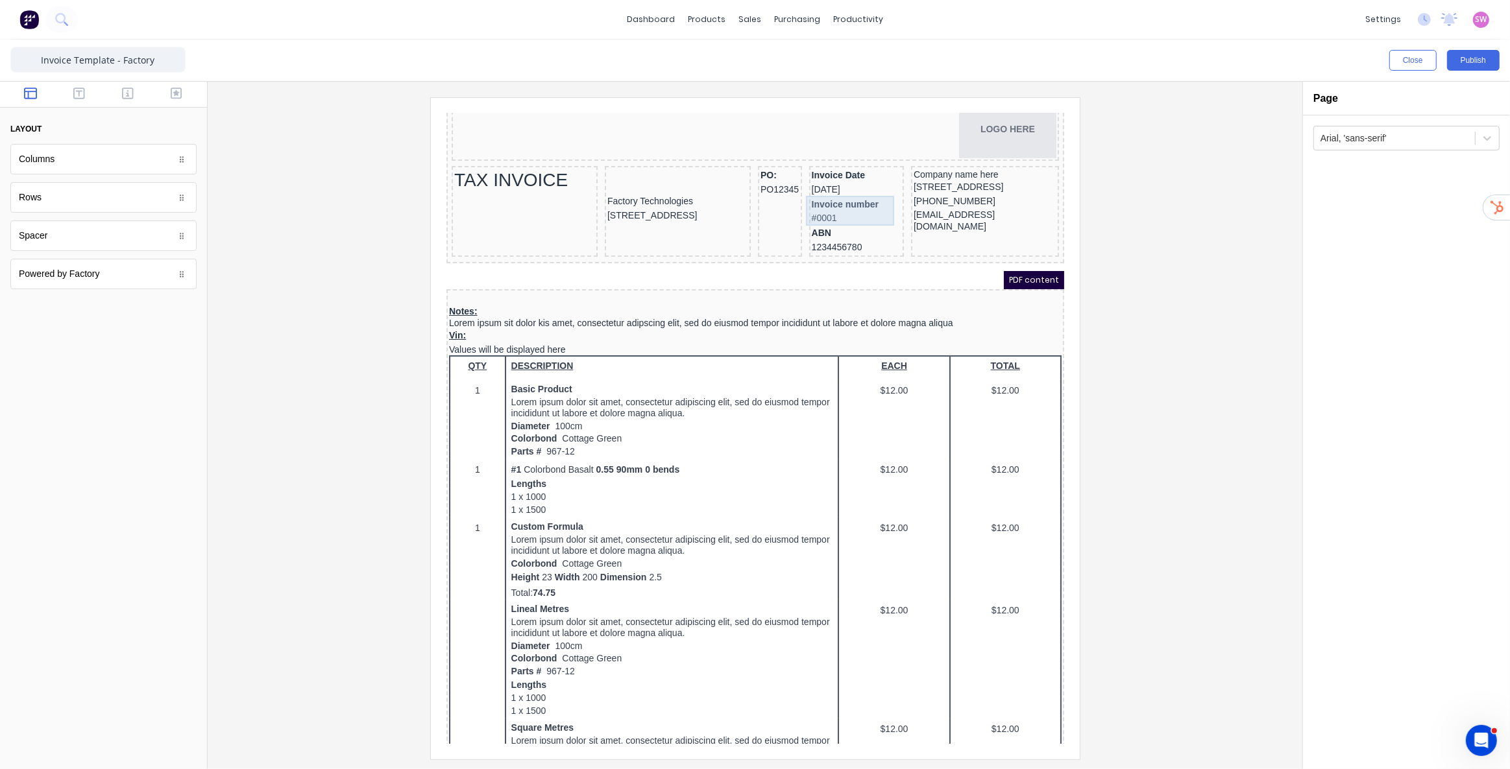
scroll to position [58, 0]
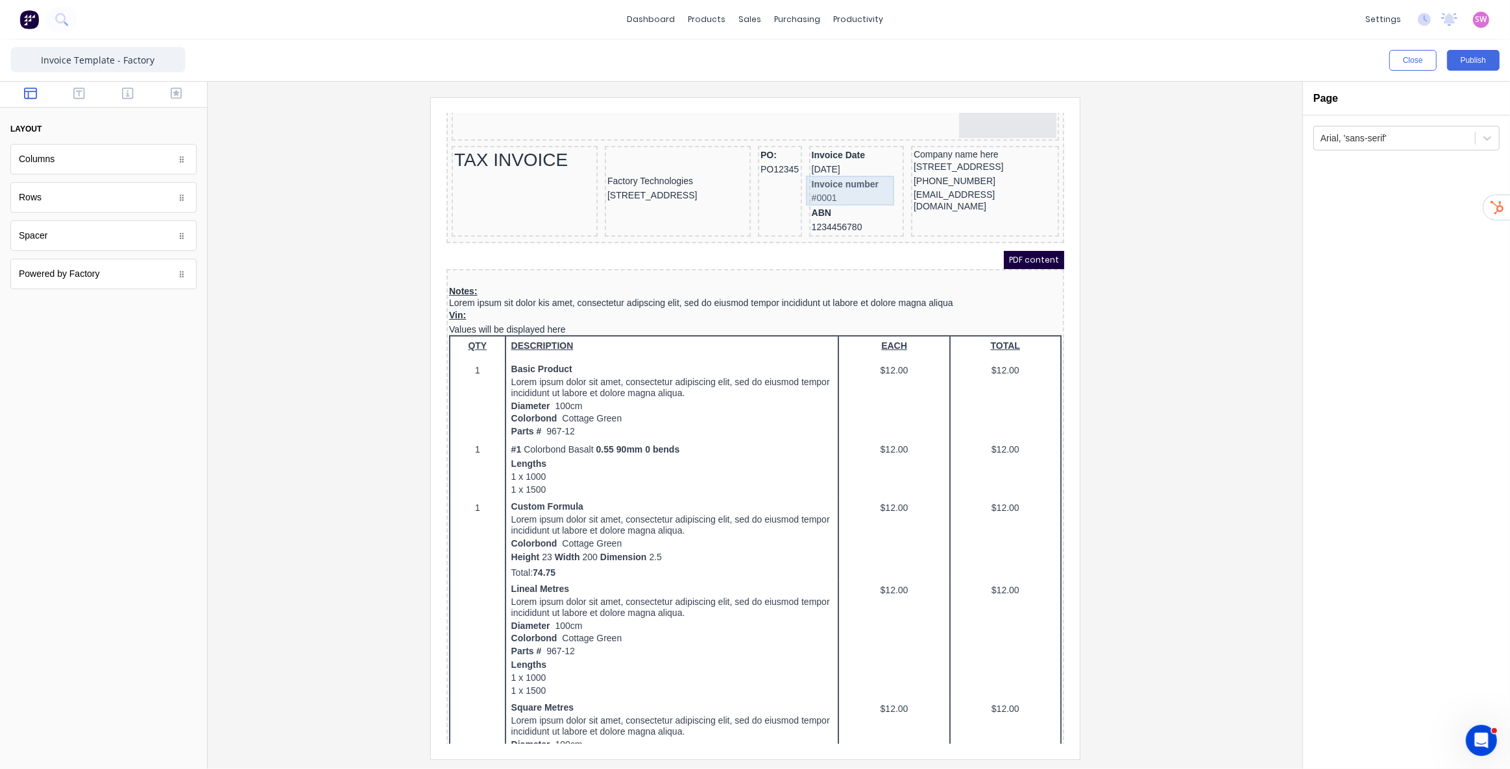
click at [832, 177] on div "Invoice number #0001" at bounding box center [840, 175] width 90 height 30
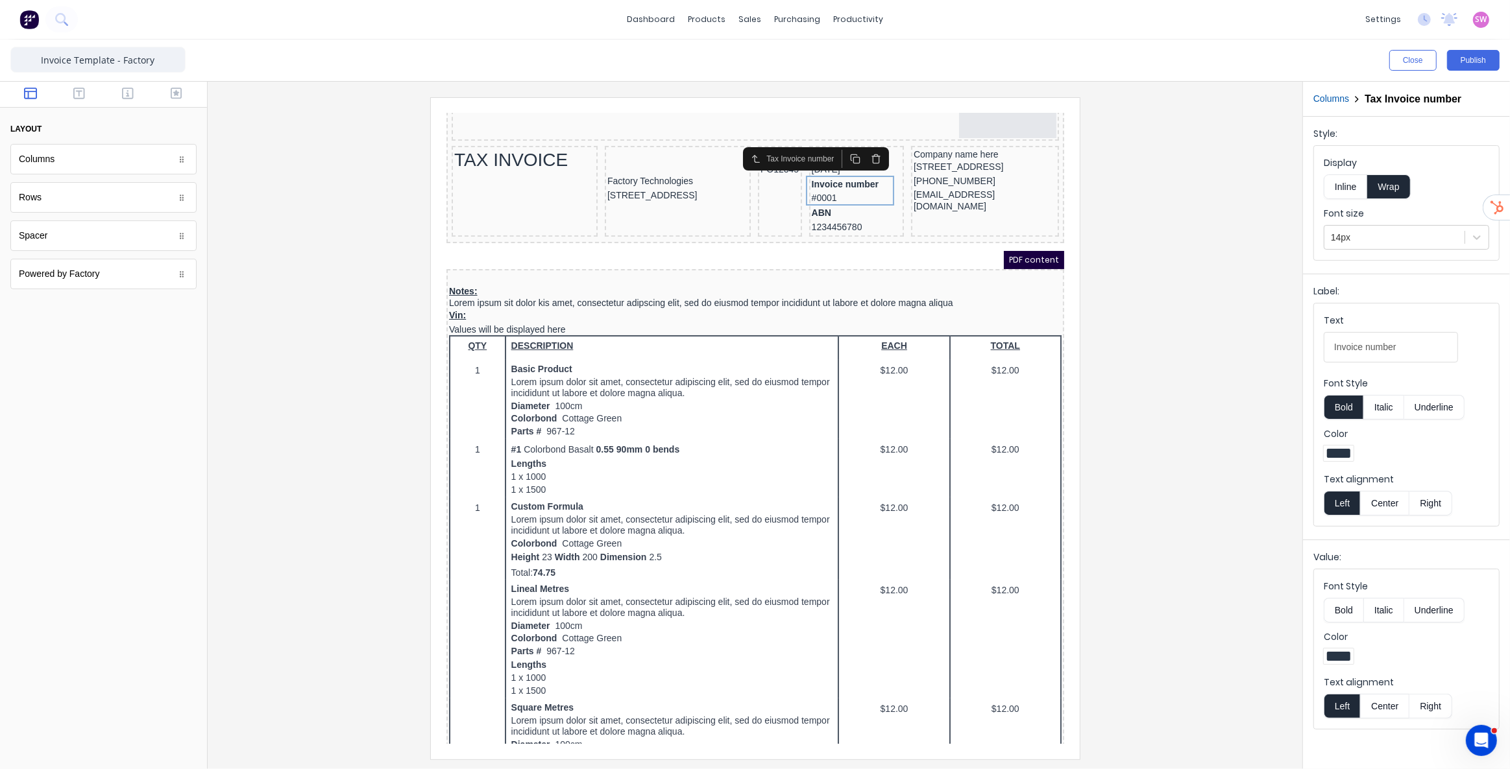
click at [121, 104] on div at bounding box center [103, 95] width 207 height 26
click at [125, 99] on icon "button" at bounding box center [128, 93] width 12 height 13
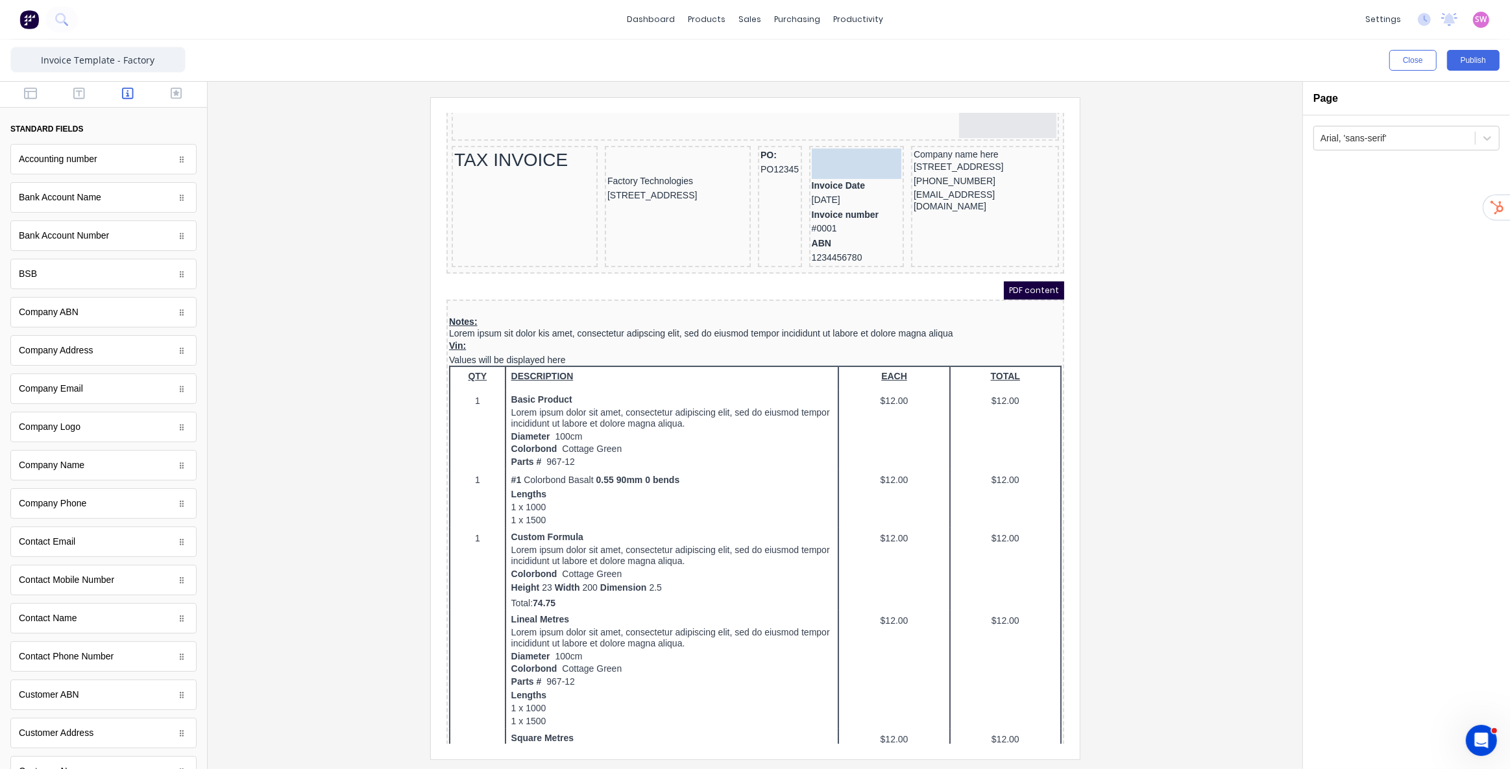
scroll to position [0, 0]
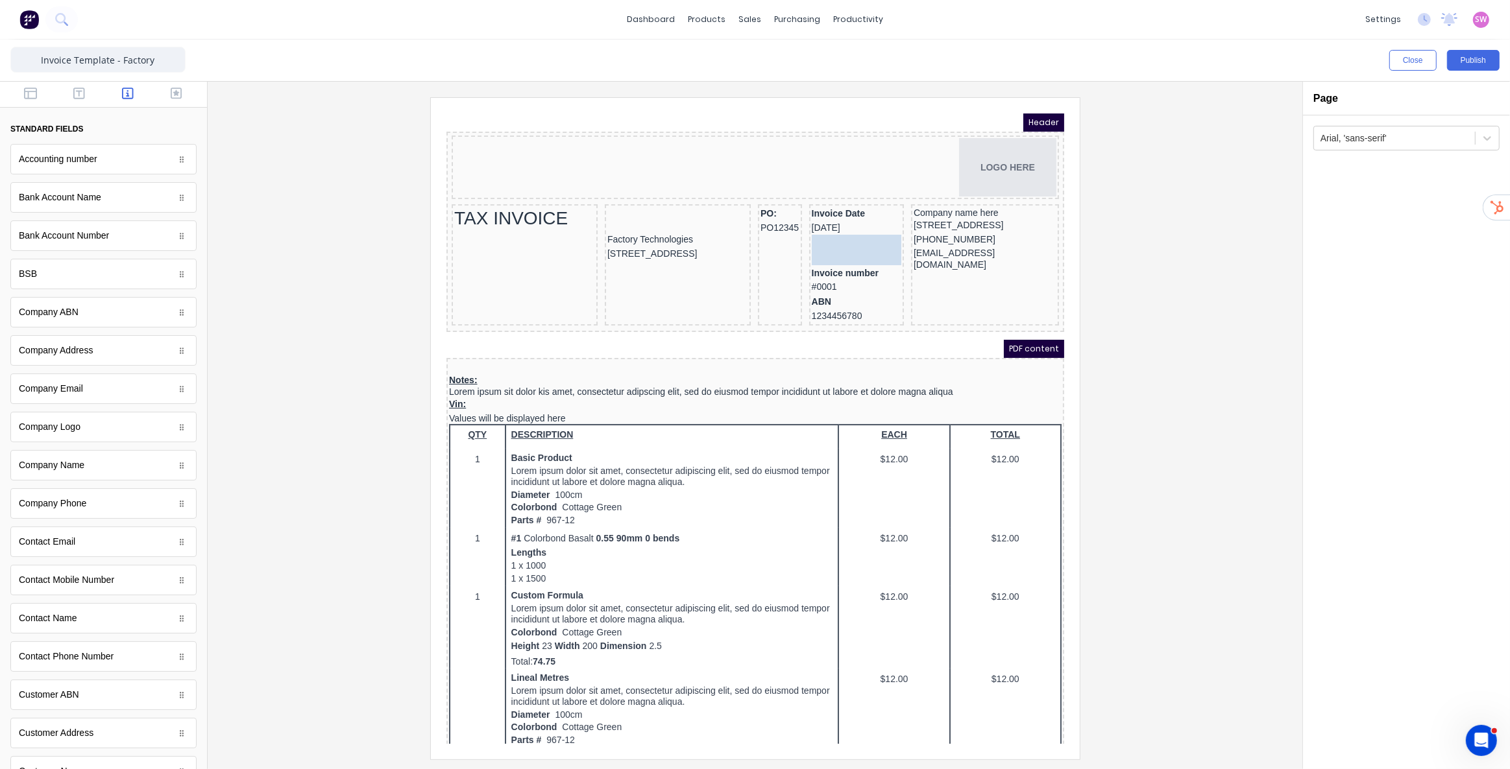
drag, startPoint x: 82, startPoint y: 164, endPoint x: 860, endPoint y: 240, distance: 781.0
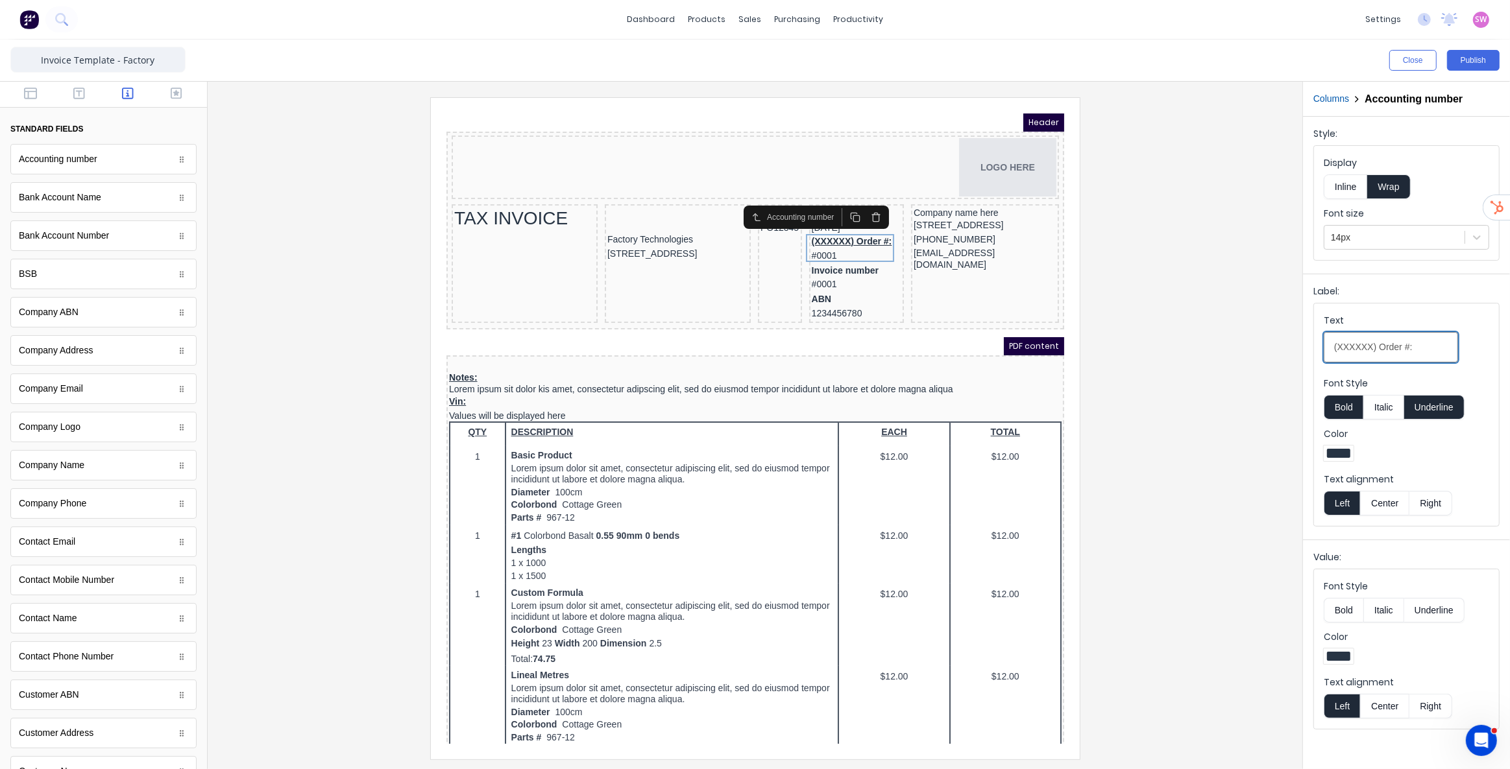
drag, startPoint x: 1403, startPoint y: 348, endPoint x: 1189, endPoint y: 345, distance: 214.1
click at [1213, 345] on div "Close Publish Components standard fields Accounting number Accounting number Ba…" at bounding box center [755, 405] width 1510 height 730
type input "Invoice number:"
click at [1447, 415] on button "Underline" at bounding box center [1434, 407] width 60 height 25
click at [823, 250] on div "Invoice number #0001" at bounding box center [840, 262] width 90 height 30
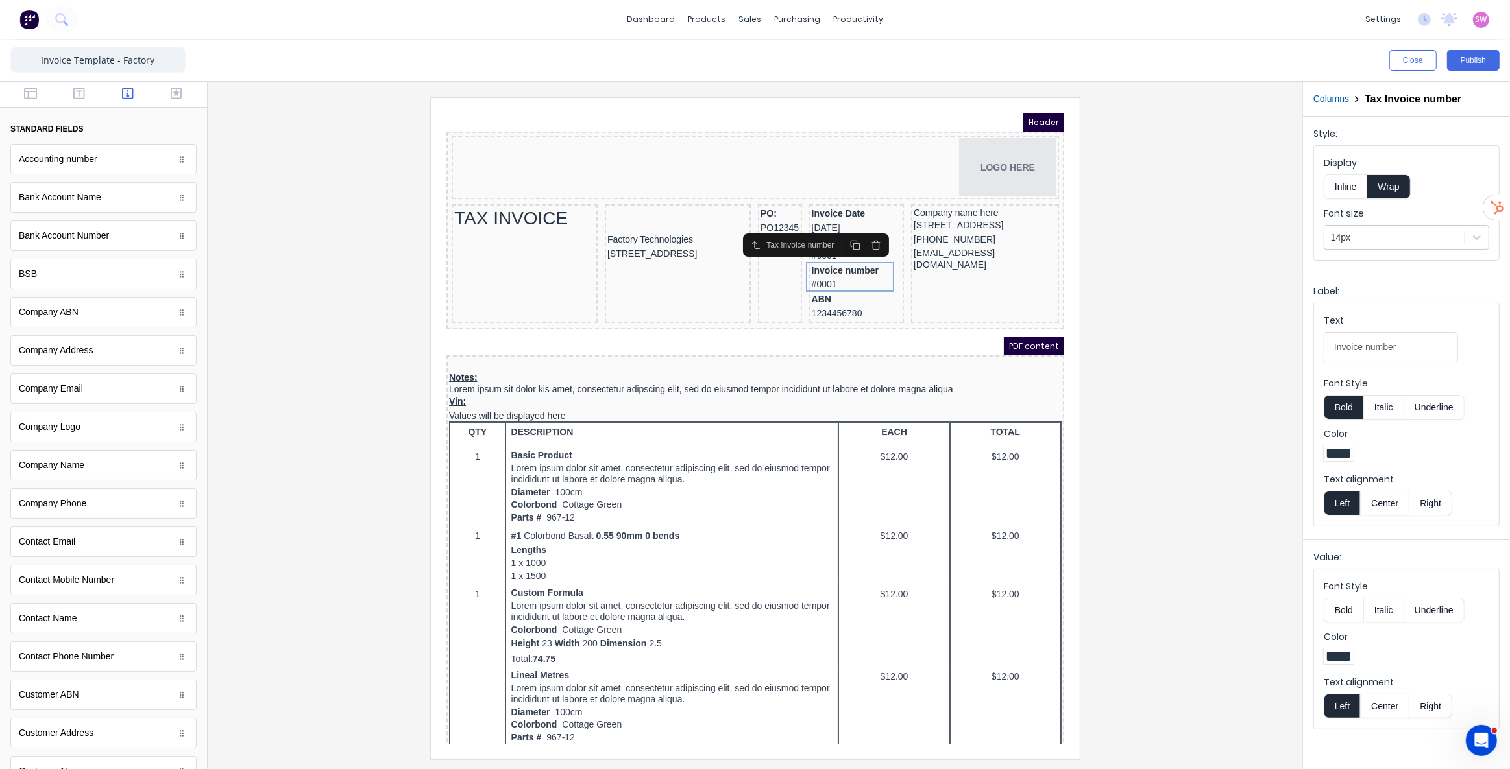
click at [860, 228] on icon "button" at bounding box center [859, 229] width 10 height 10
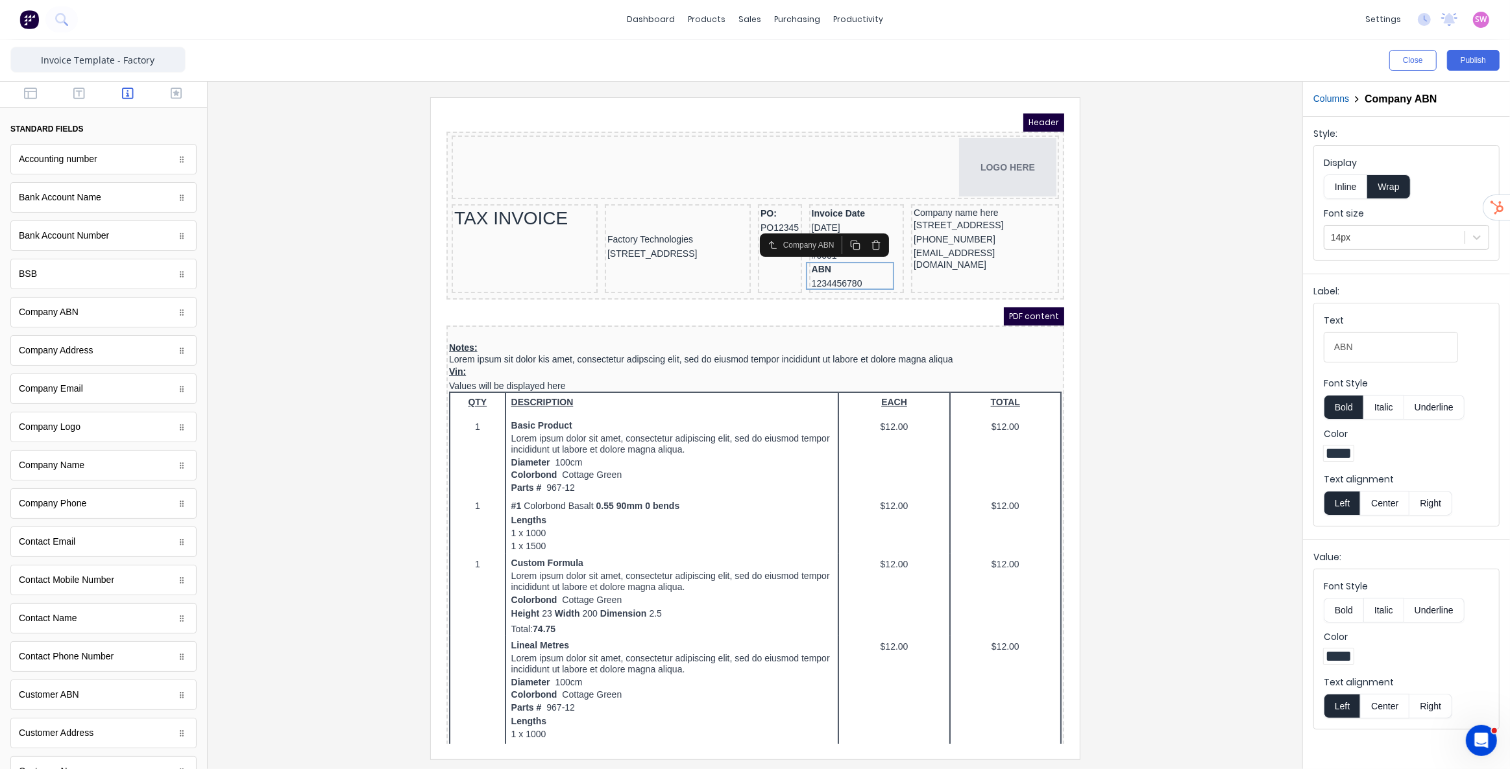
drag, startPoint x: 1047, startPoint y: 217, endPoint x: 1497, endPoint y: 331, distance: 464.5
click at [1048, 217] on html "Header LOGO HERE TAX INVOICE Factory Technologies 234 Beach Road Gold Coast, Qu…" at bounding box center [739, 412] width 618 height 631
click at [1146, 234] on div at bounding box center [755, 428] width 1074 height 662
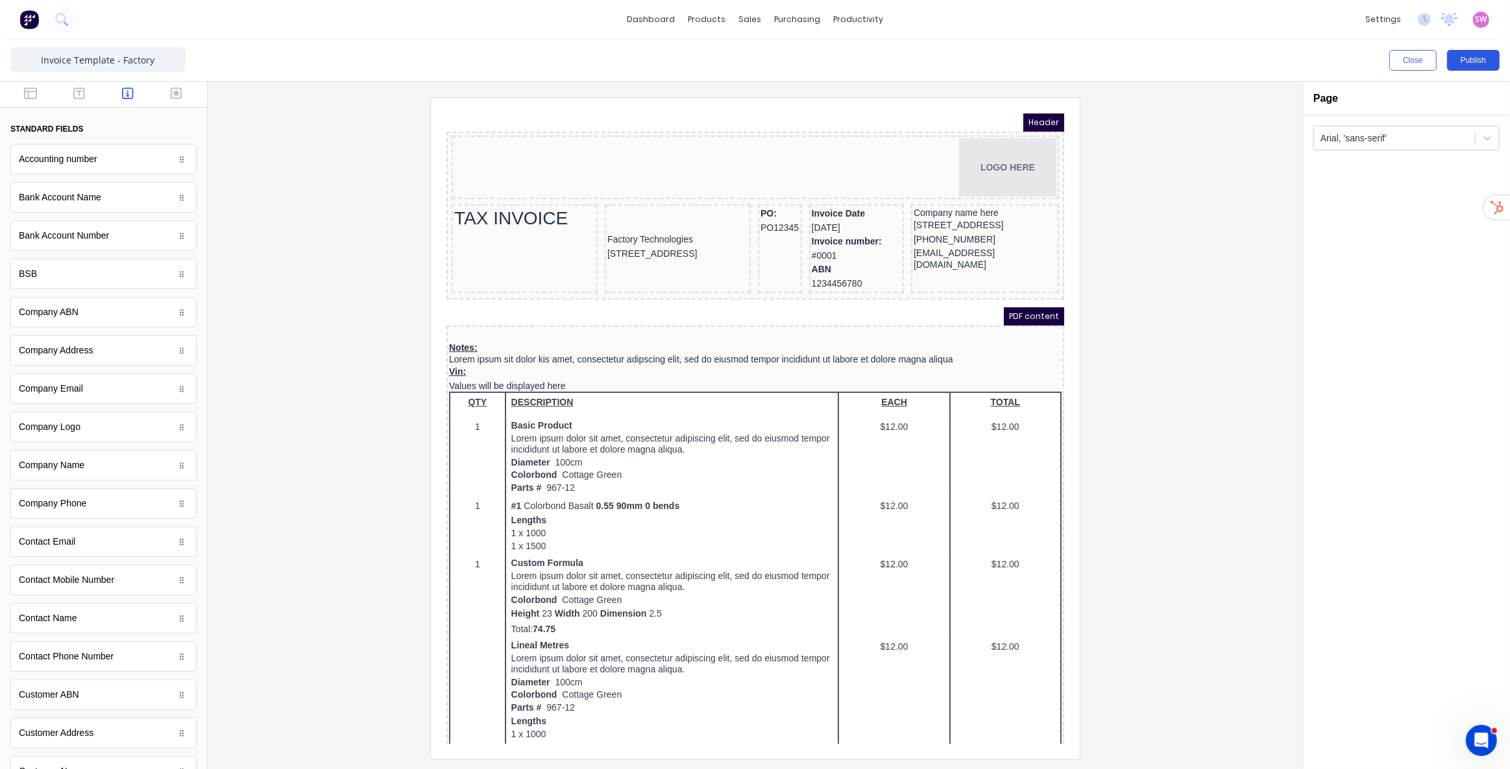
click at [1483, 50] on button "Publish" at bounding box center [1473, 60] width 53 height 21
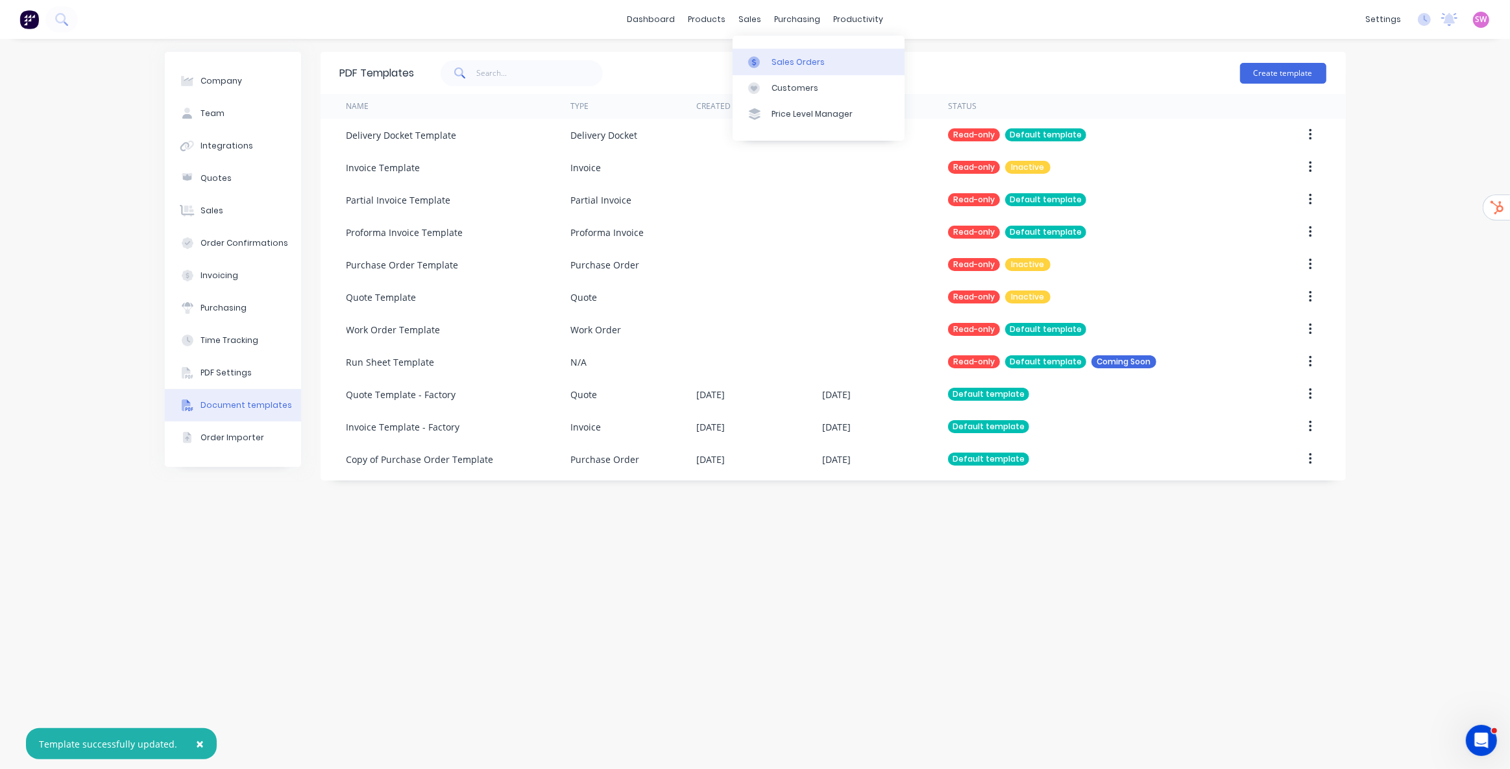
click at [776, 60] on div "Sales Orders" at bounding box center [797, 62] width 53 height 12
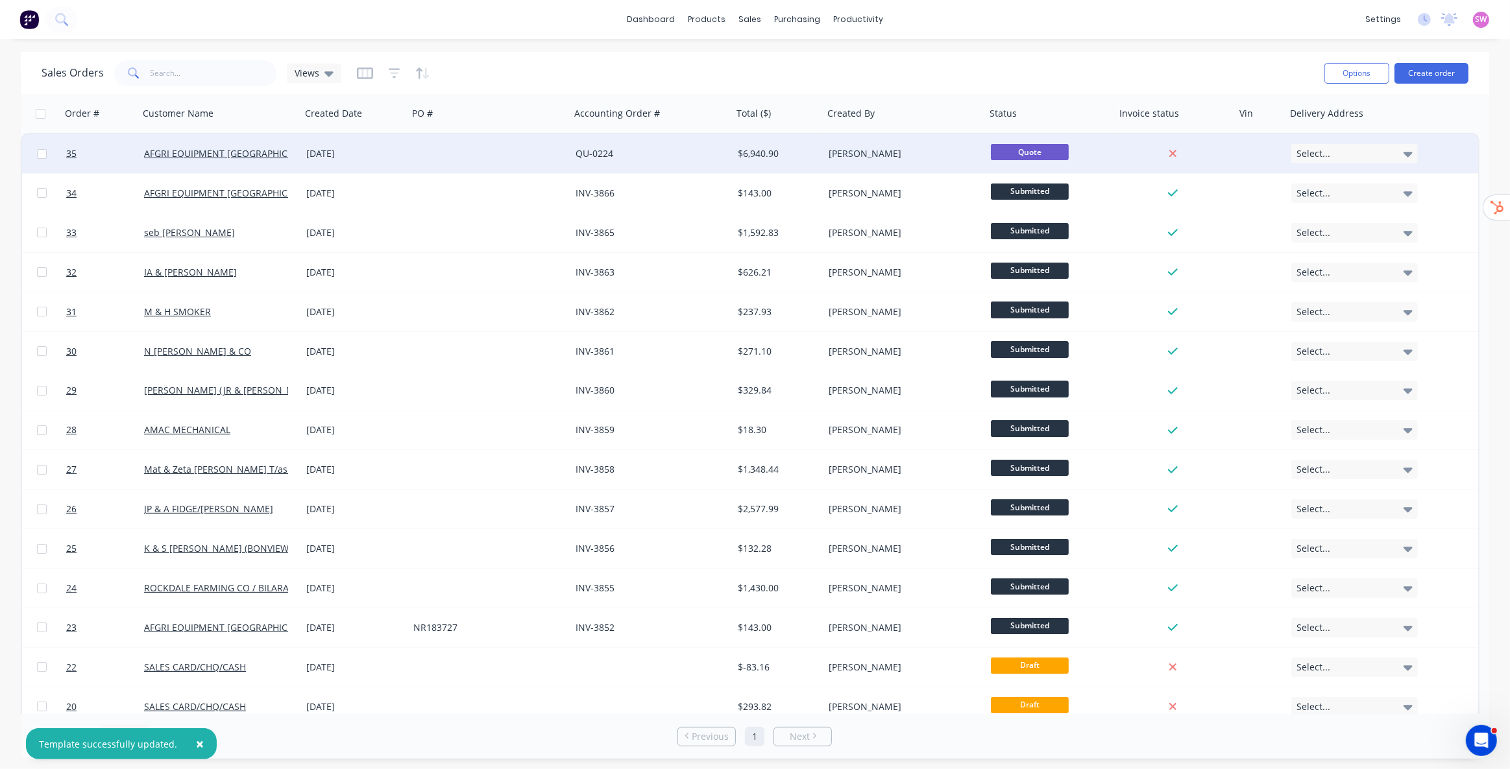
click at [939, 153] on div "Marcus Dorlandt" at bounding box center [901, 153] width 144 height 13
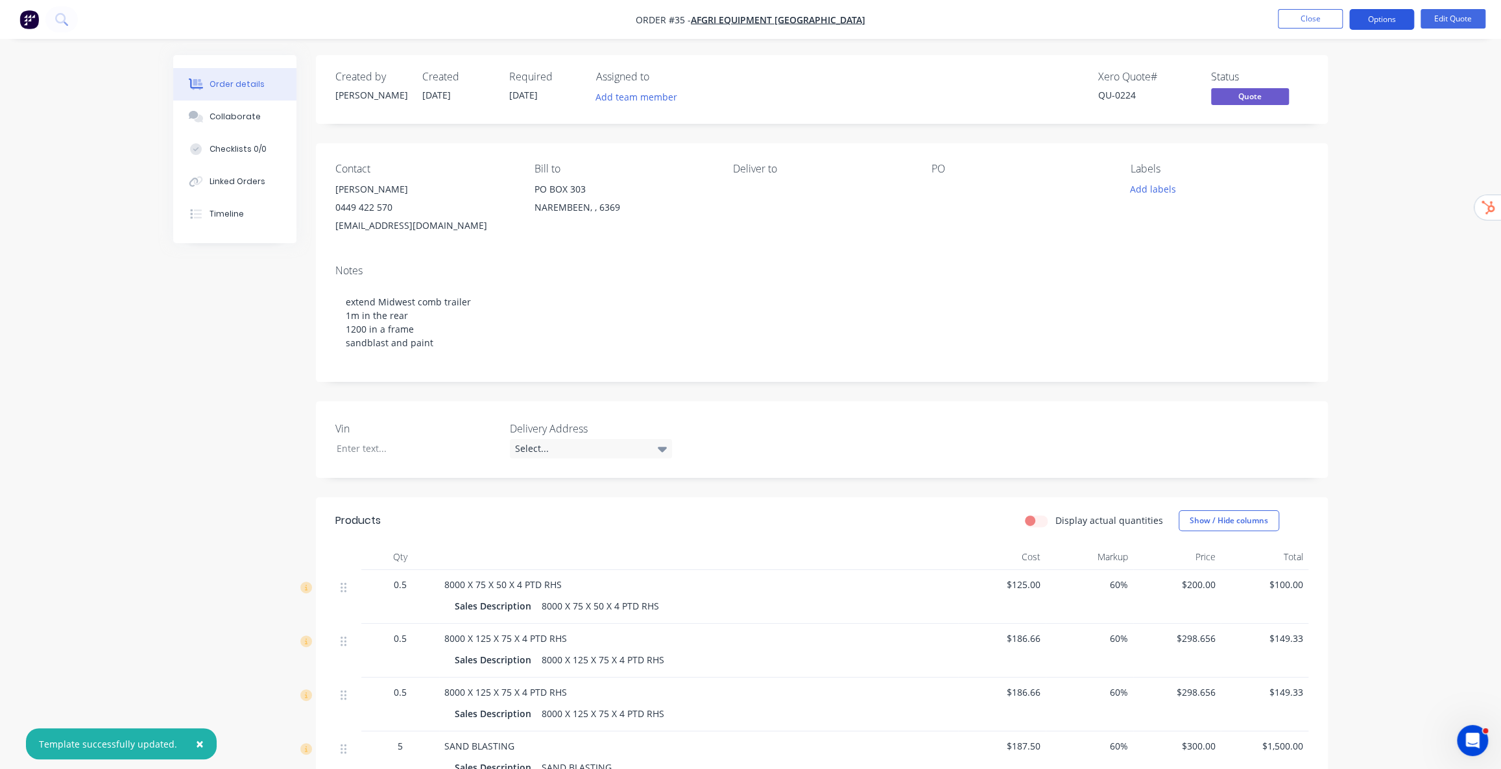
click at [1383, 27] on button "Options" at bounding box center [1382, 19] width 65 height 21
click at [1338, 75] on div "Quote" at bounding box center [1342, 78] width 119 height 19
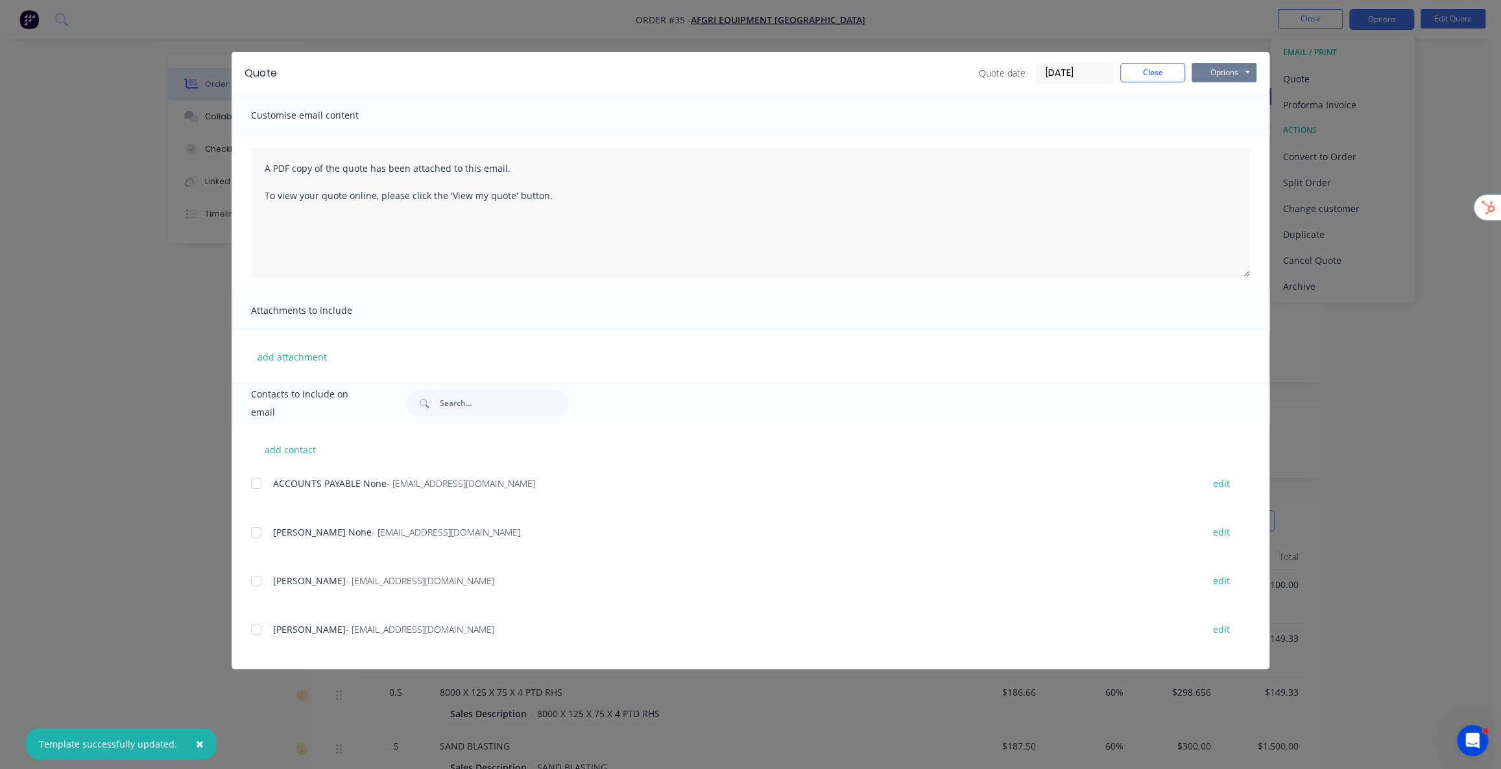
click at [1230, 69] on button "Options" at bounding box center [1224, 72] width 65 height 19
click at [1226, 91] on button "Preview" at bounding box center [1233, 95] width 83 height 21
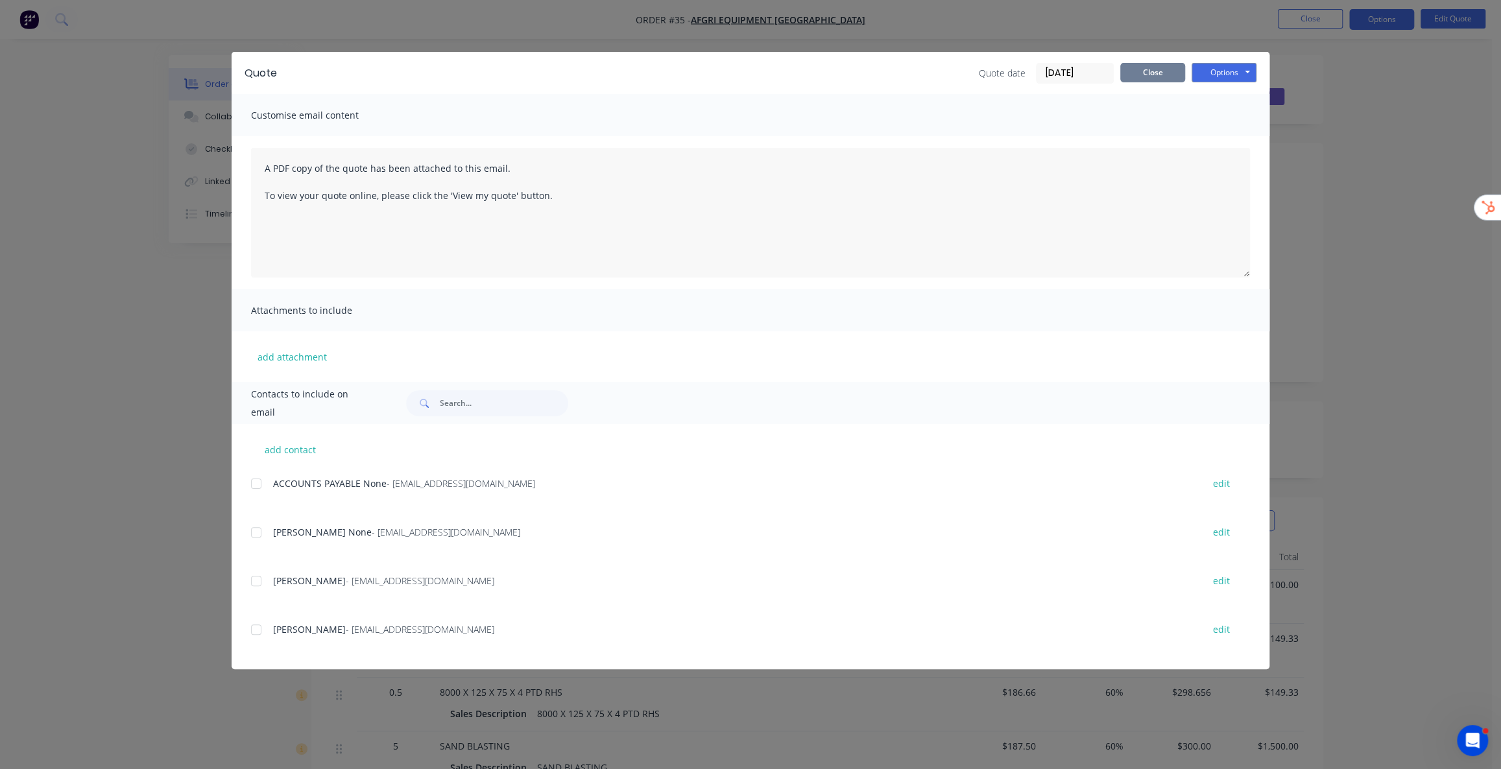
click at [1145, 77] on button "Close" at bounding box center [1152, 72] width 65 height 19
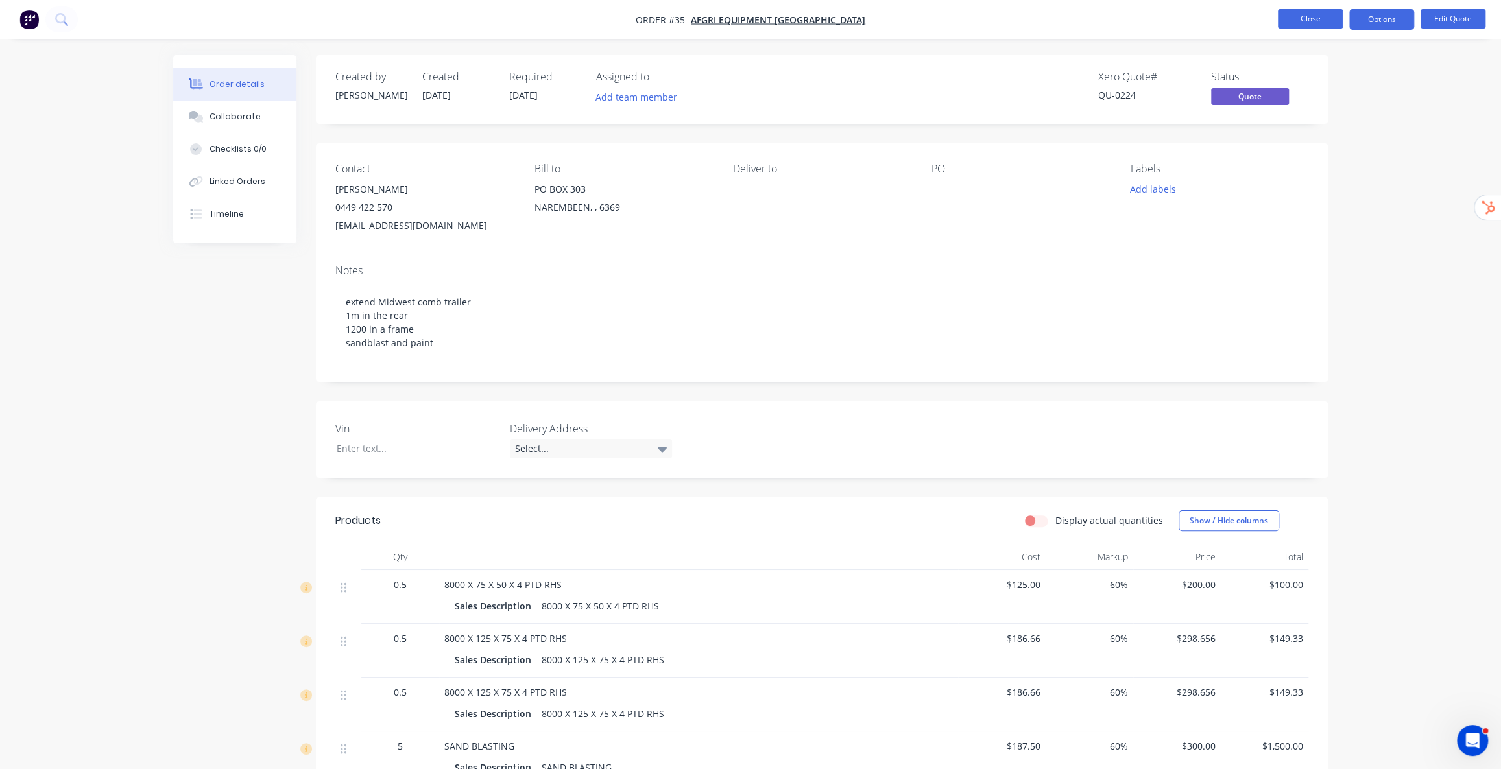
click at [1323, 23] on button "Close" at bounding box center [1310, 18] width 65 height 19
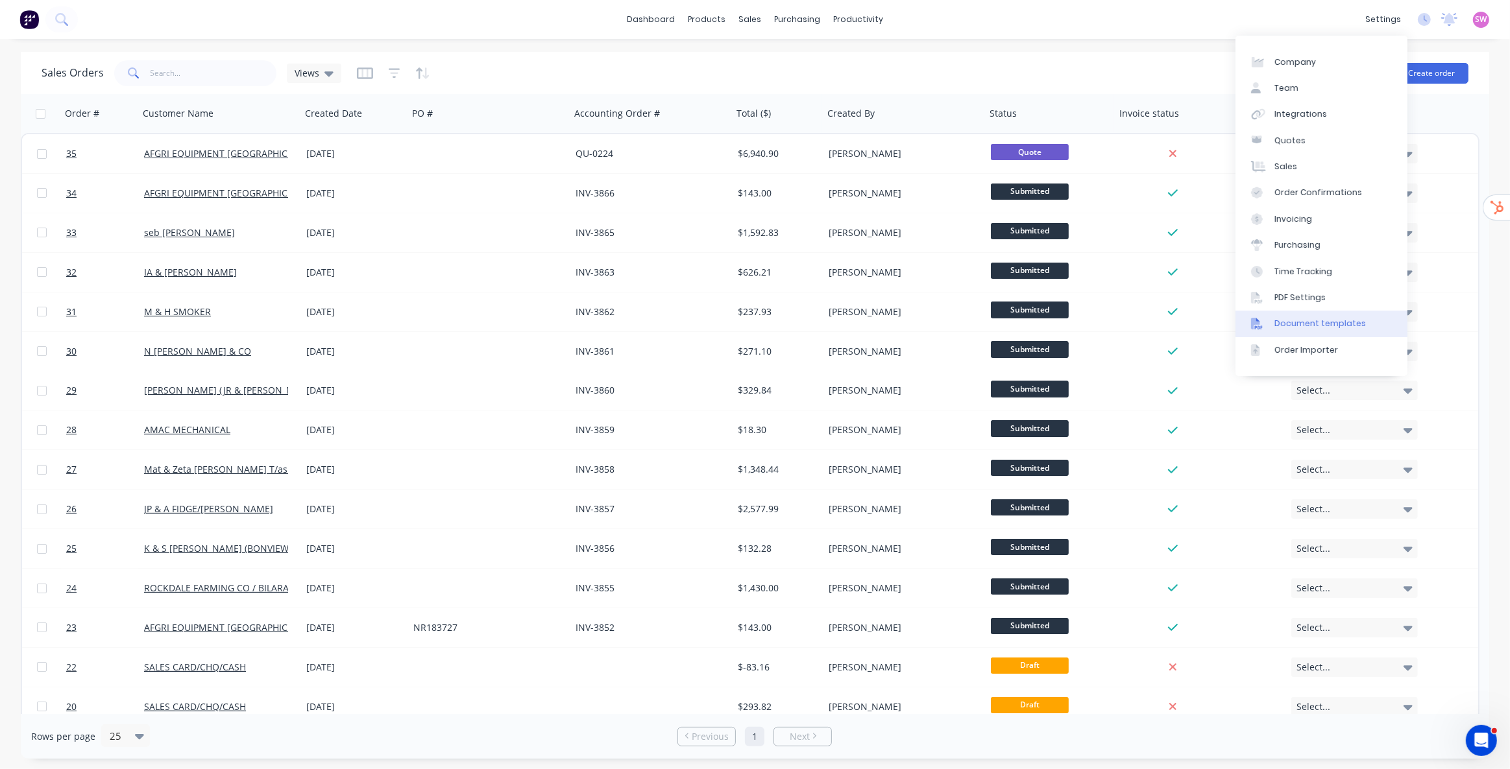
click at [1328, 321] on div "Document templates" at bounding box center [1319, 324] width 91 height 12
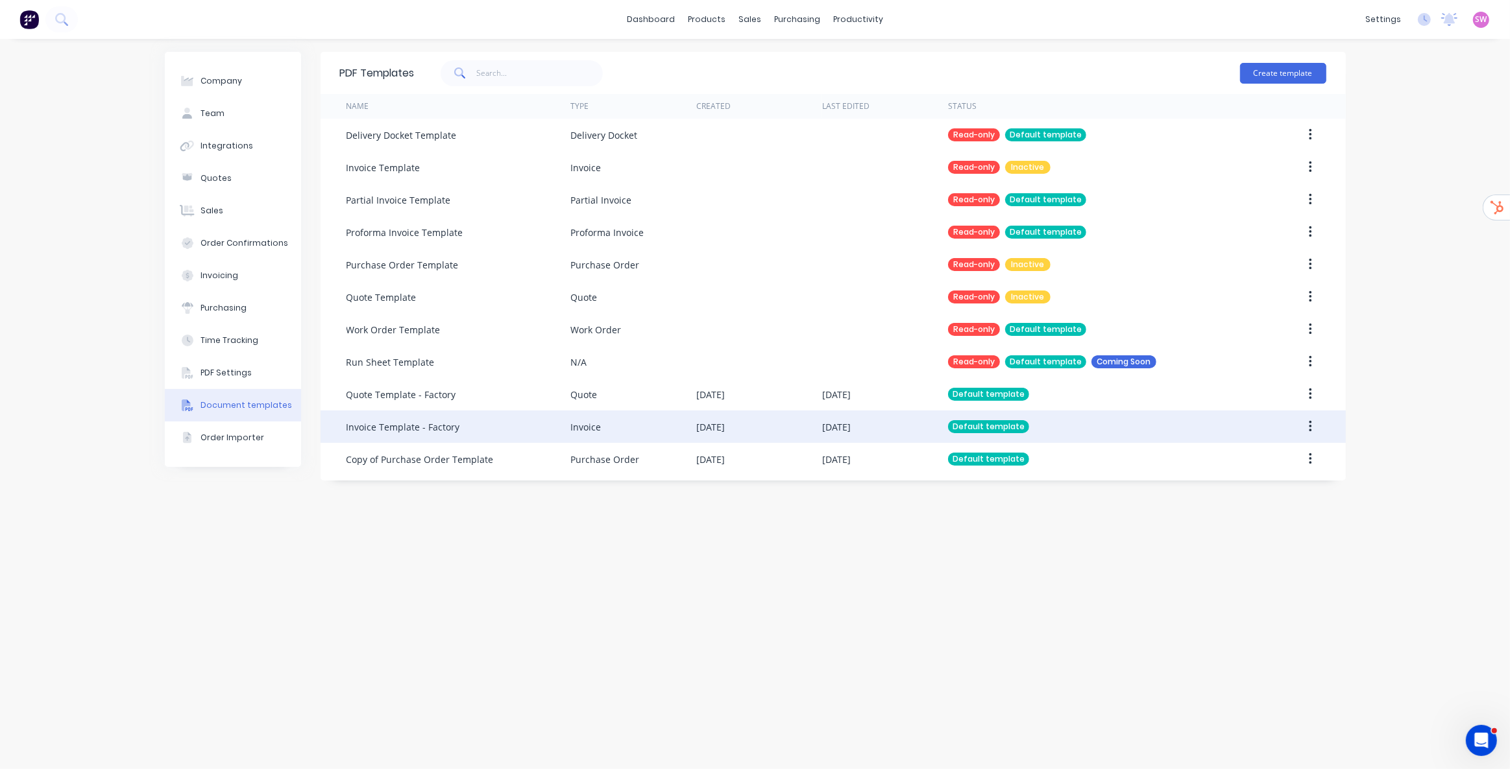
click at [1059, 422] on div "Default template" at bounding box center [1095, 427] width 294 height 32
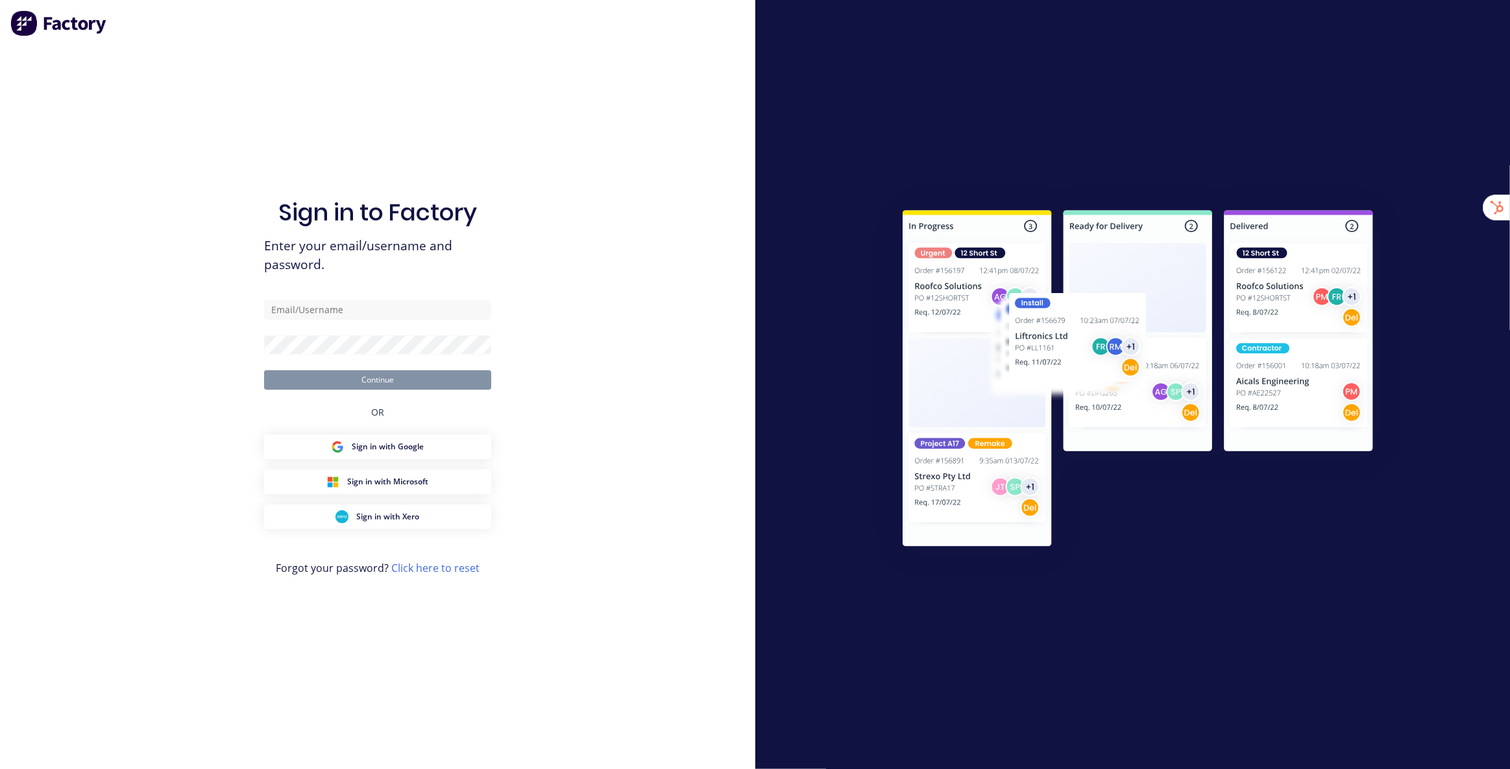
click at [640, 182] on div "Sign in to Factory Enter your email/username and password. Continue OR Sign in …" at bounding box center [377, 384] width 755 height 769
type input "[EMAIL_ADDRESS][DOMAIN_NAME]"
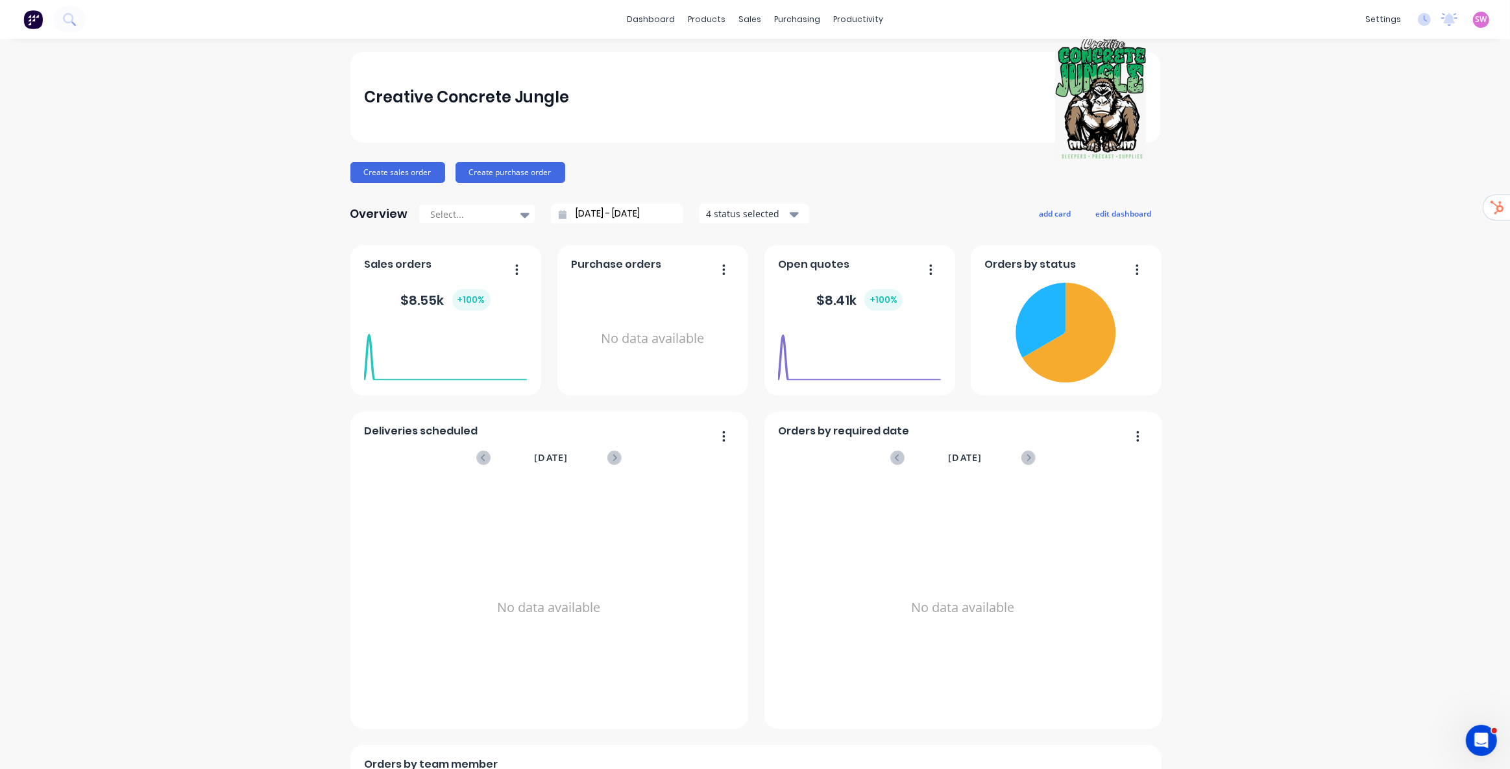
click at [1291, 95] on link "Team" at bounding box center [1313, 88] width 172 height 26
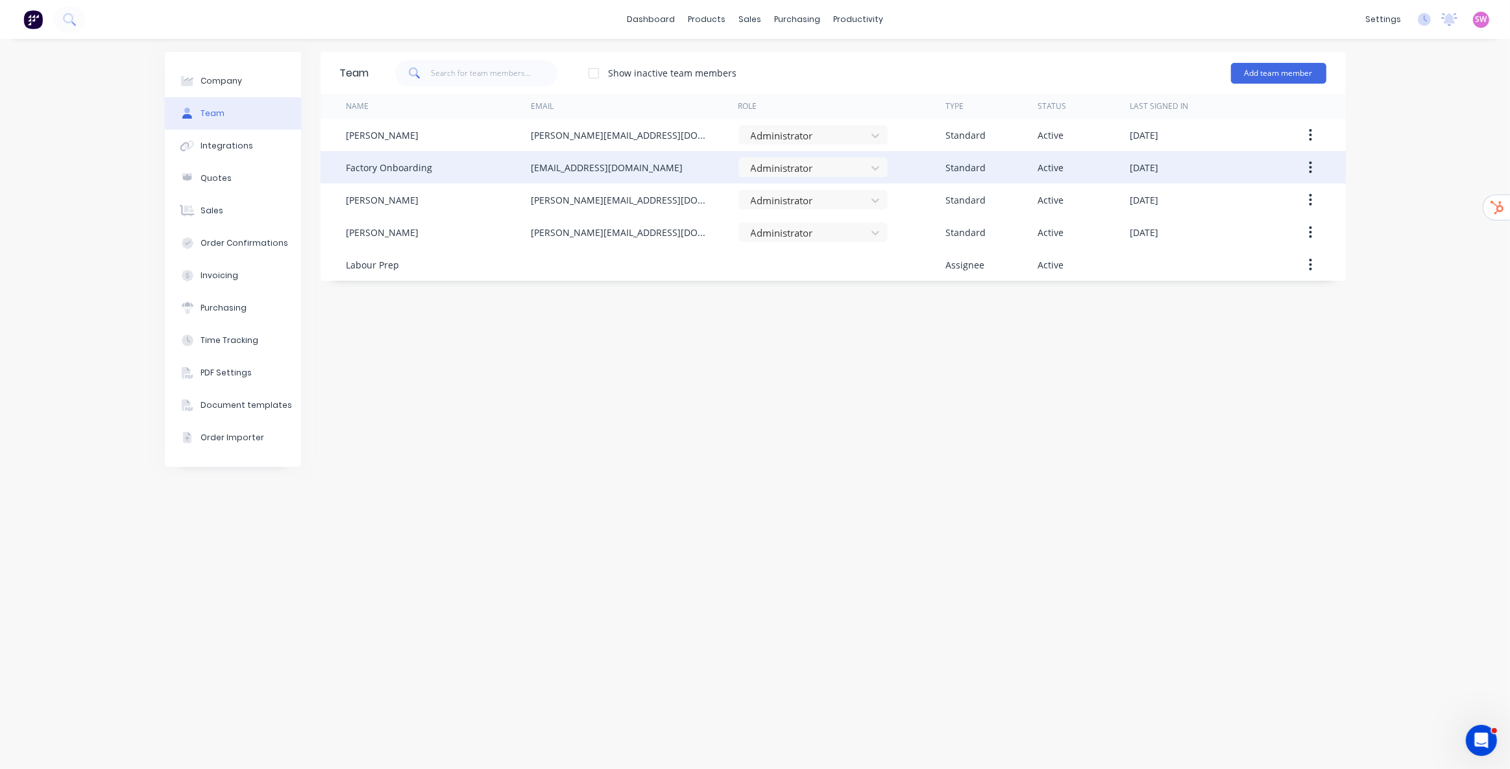
click at [1310, 165] on icon "button" at bounding box center [1310, 167] width 3 height 14
click at [1229, 253] on div "Delete" at bounding box center [1265, 253] width 100 height 19
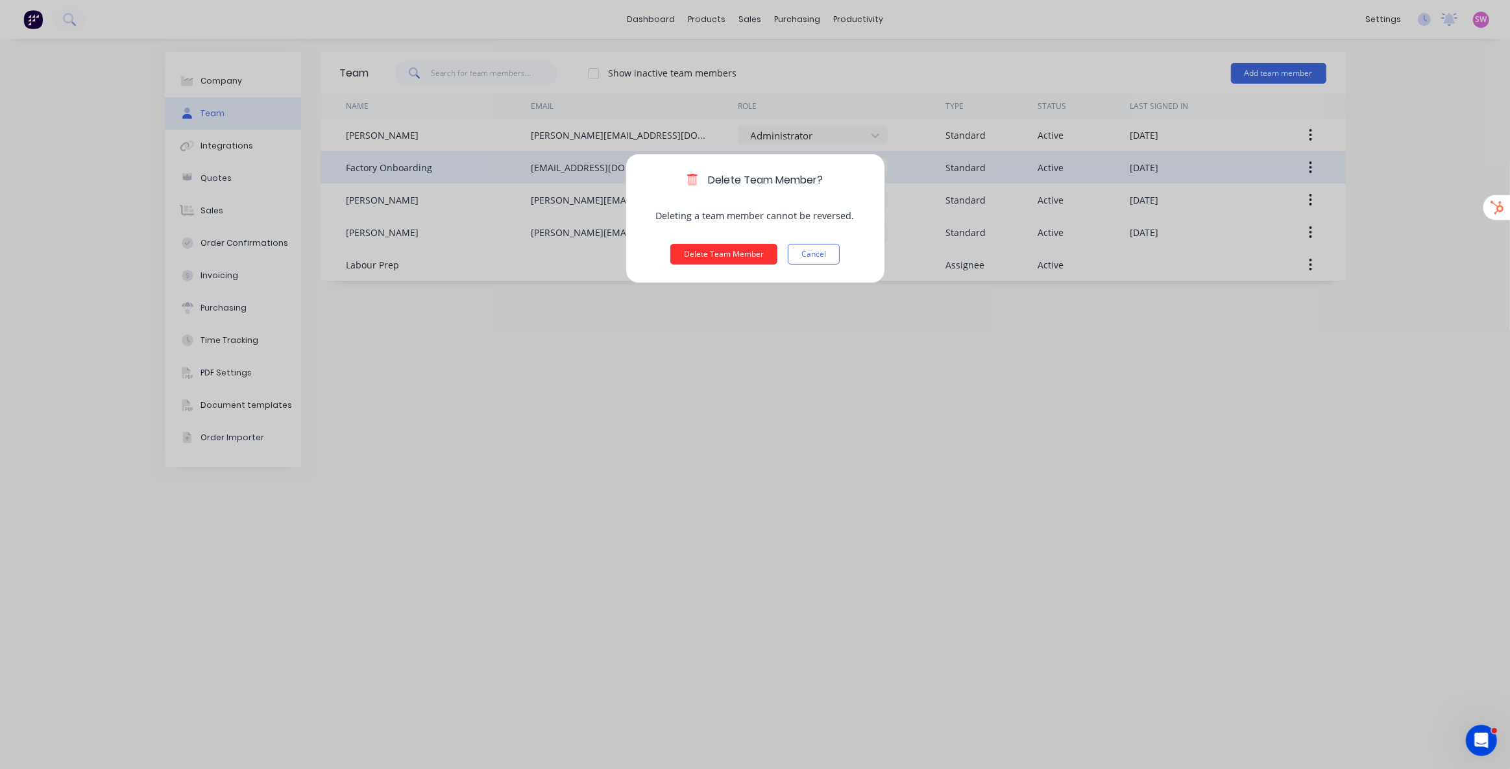
click at [694, 252] on button "Delete Team Member" at bounding box center [723, 254] width 107 height 21
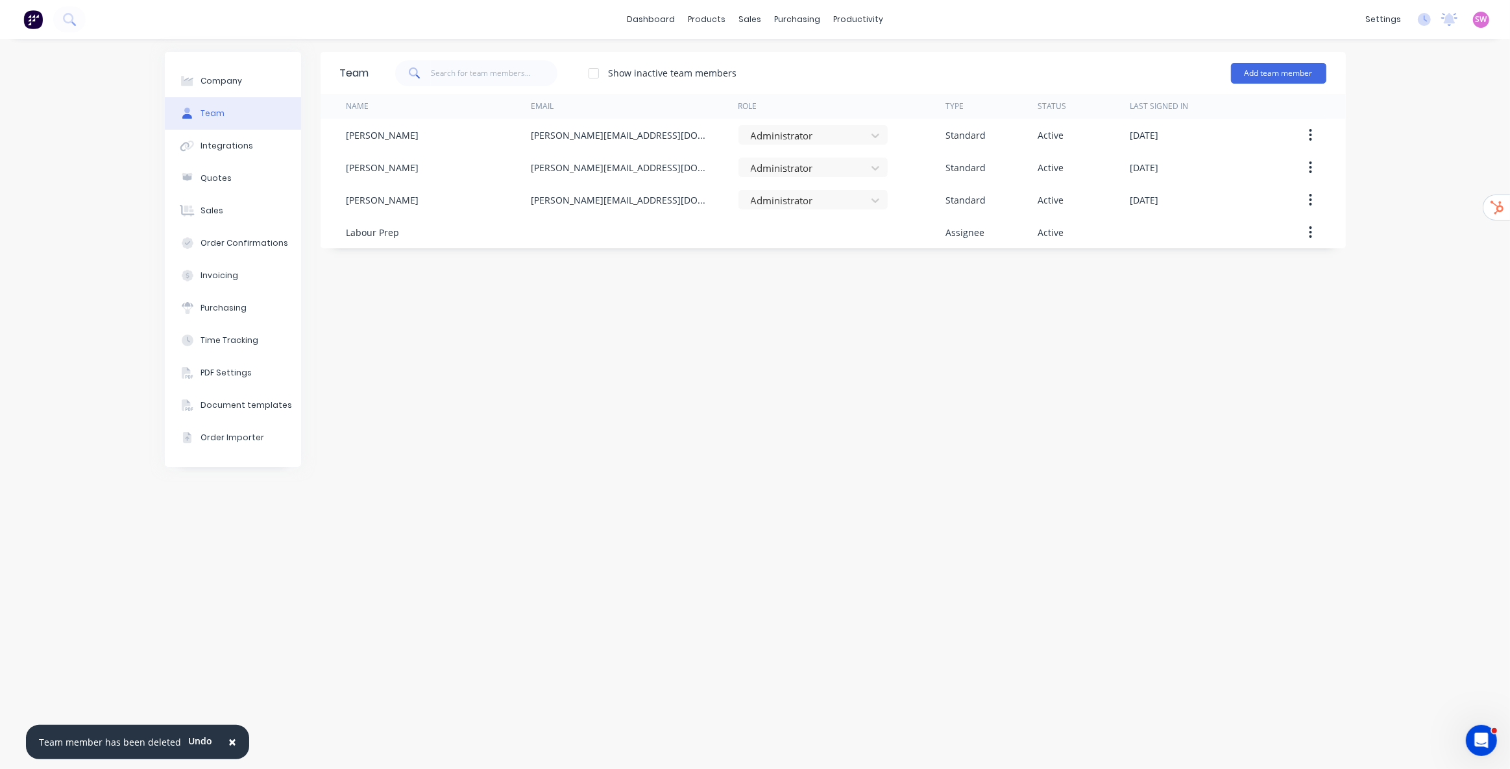
click at [768, 389] on div "Team Show inactive team members Add team member Name Email Role Type Status Las…" at bounding box center [833, 404] width 1025 height 705
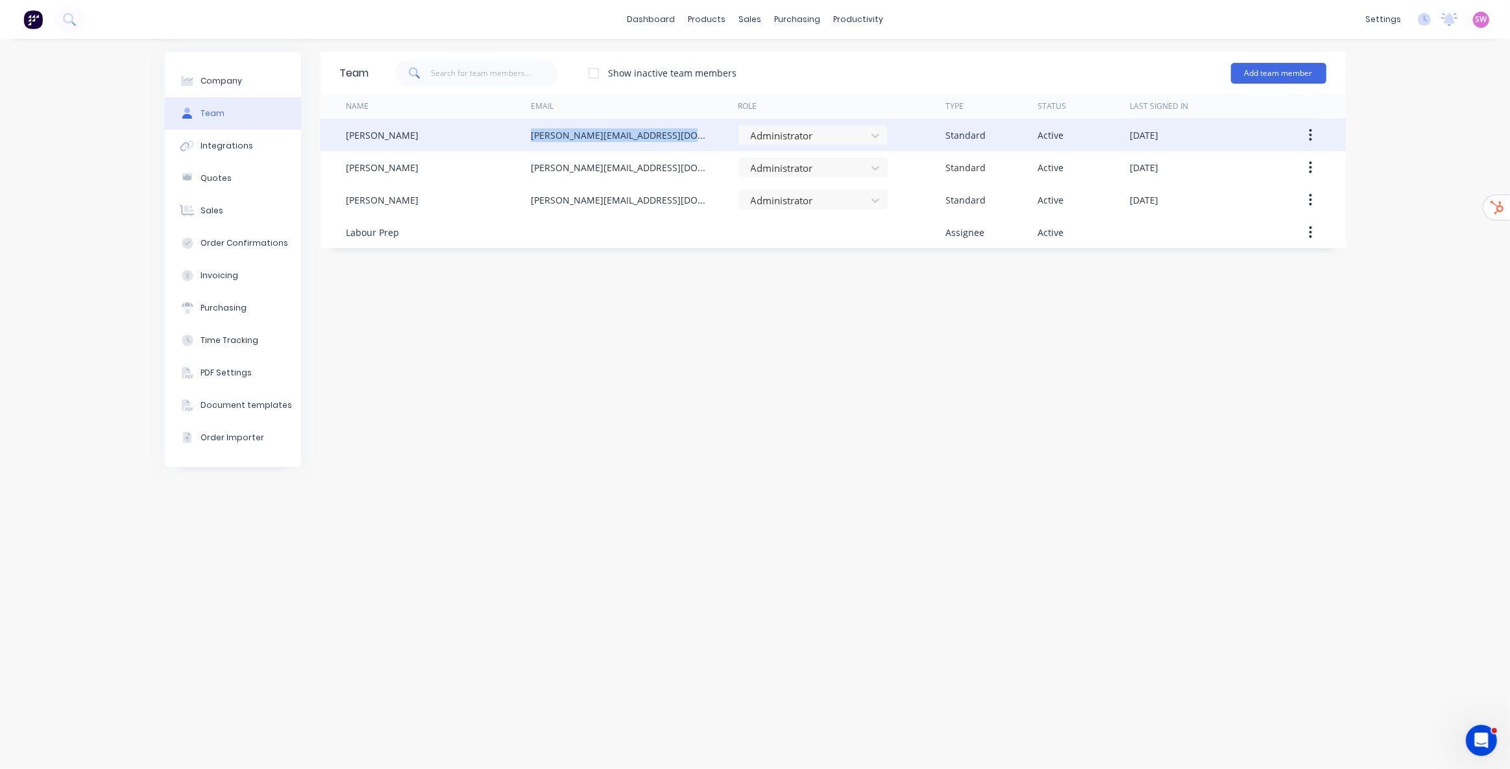
drag, startPoint x: 716, startPoint y: 134, endPoint x: 528, endPoint y: 141, distance: 187.6
click at [528, 141] on div "Adam Morrison adam@creativeoutdoorsandmore.com.au Administrator Standard Active…" at bounding box center [833, 135] width 1025 height 32
copy div "adam@creativeoutdoorsandmore.com.au"
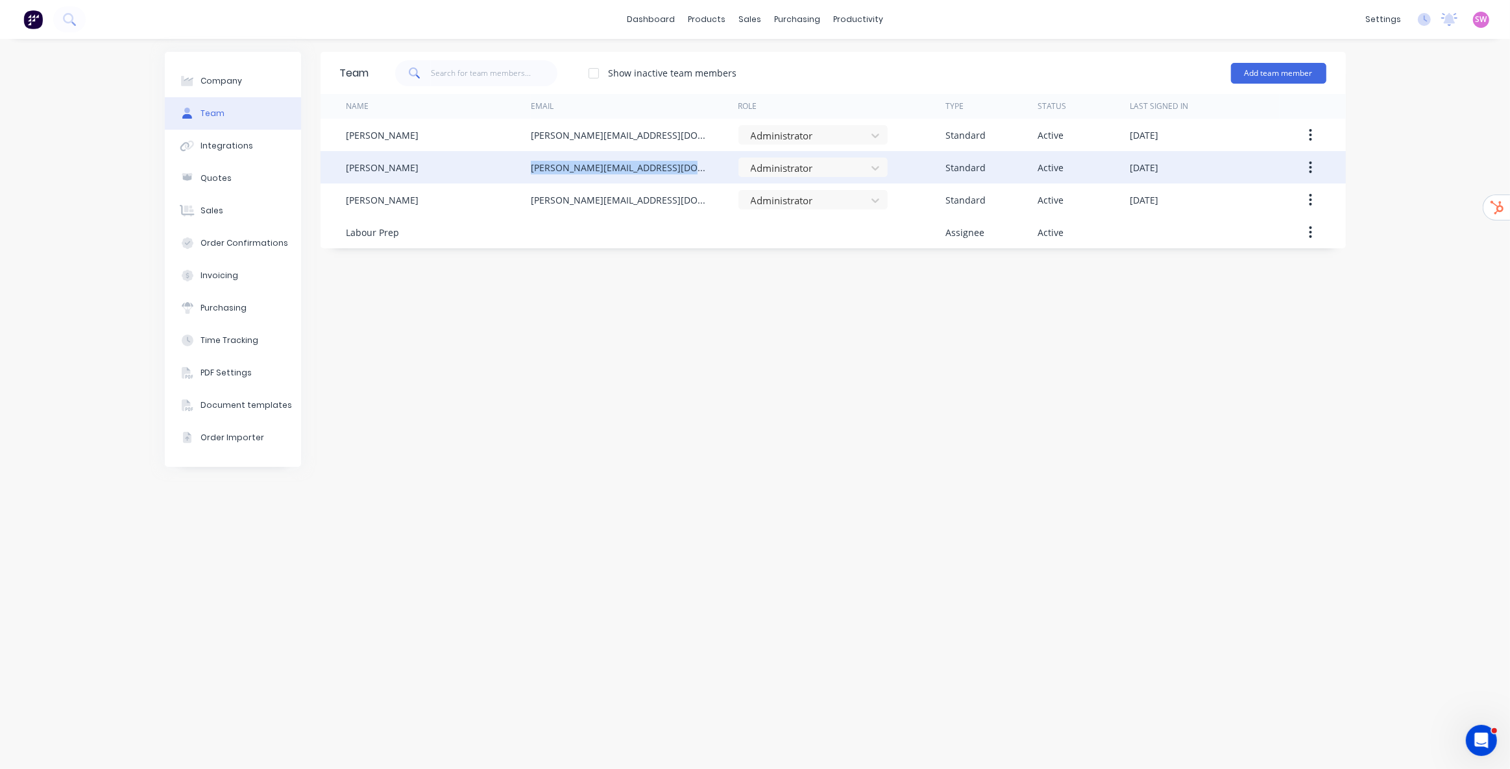
drag, startPoint x: 531, startPoint y: 169, endPoint x: 701, endPoint y: 170, distance: 169.3
click at [701, 170] on div "gary@creativeoutdoorsandmore.com.au" at bounding box center [622, 168] width 182 height 14
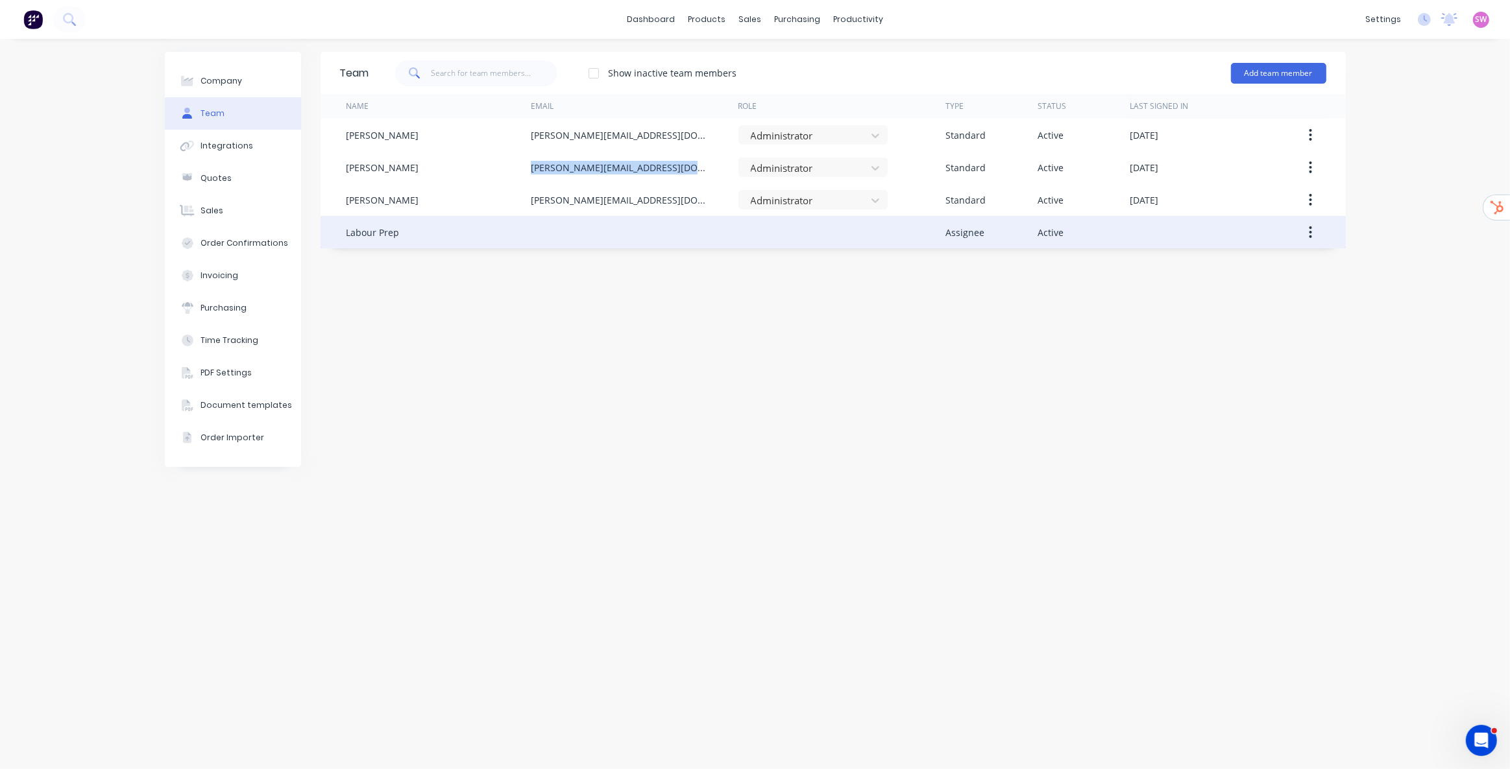
copy div "gary@creativeoutdoorsandmore.com.au"
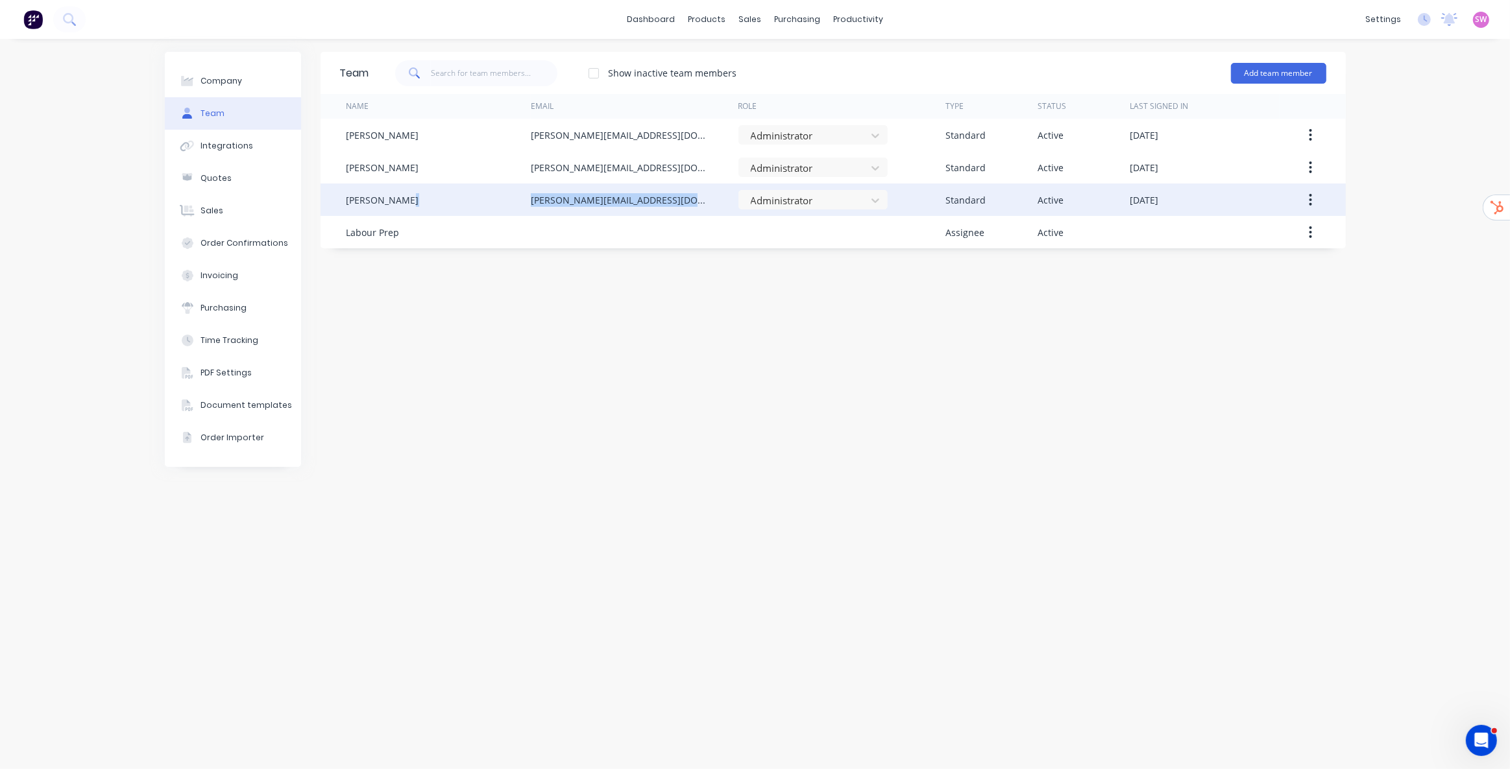
drag, startPoint x: 529, startPoint y: 202, endPoint x: 707, endPoint y: 210, distance: 178.6
click at [707, 210] on div "Jason Pointu jason@creativeoutdoorsandmore.com.au Administrator Standard Active…" at bounding box center [833, 200] width 1025 height 32
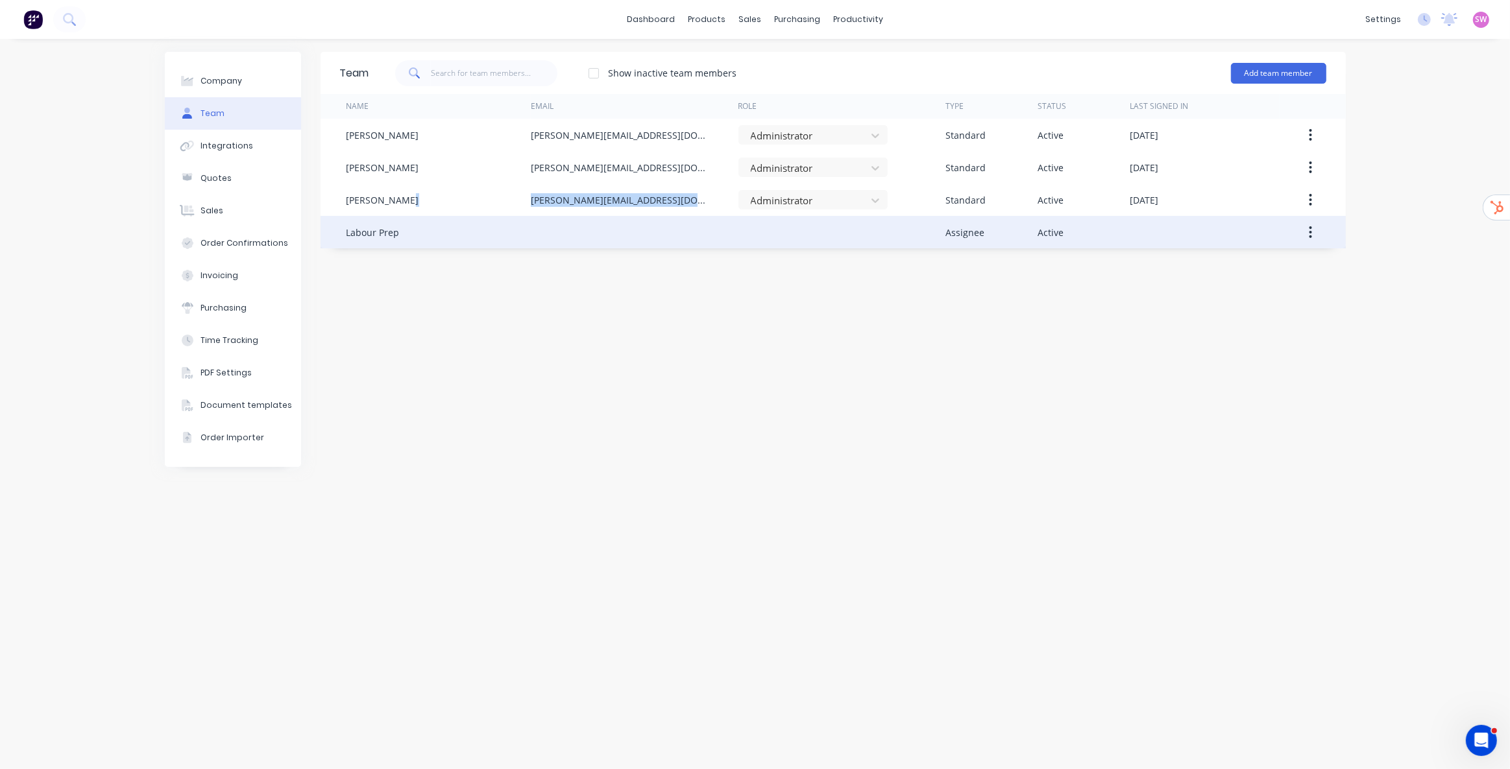
copy div "jason@creativeoutdoorsandmore.com.au"
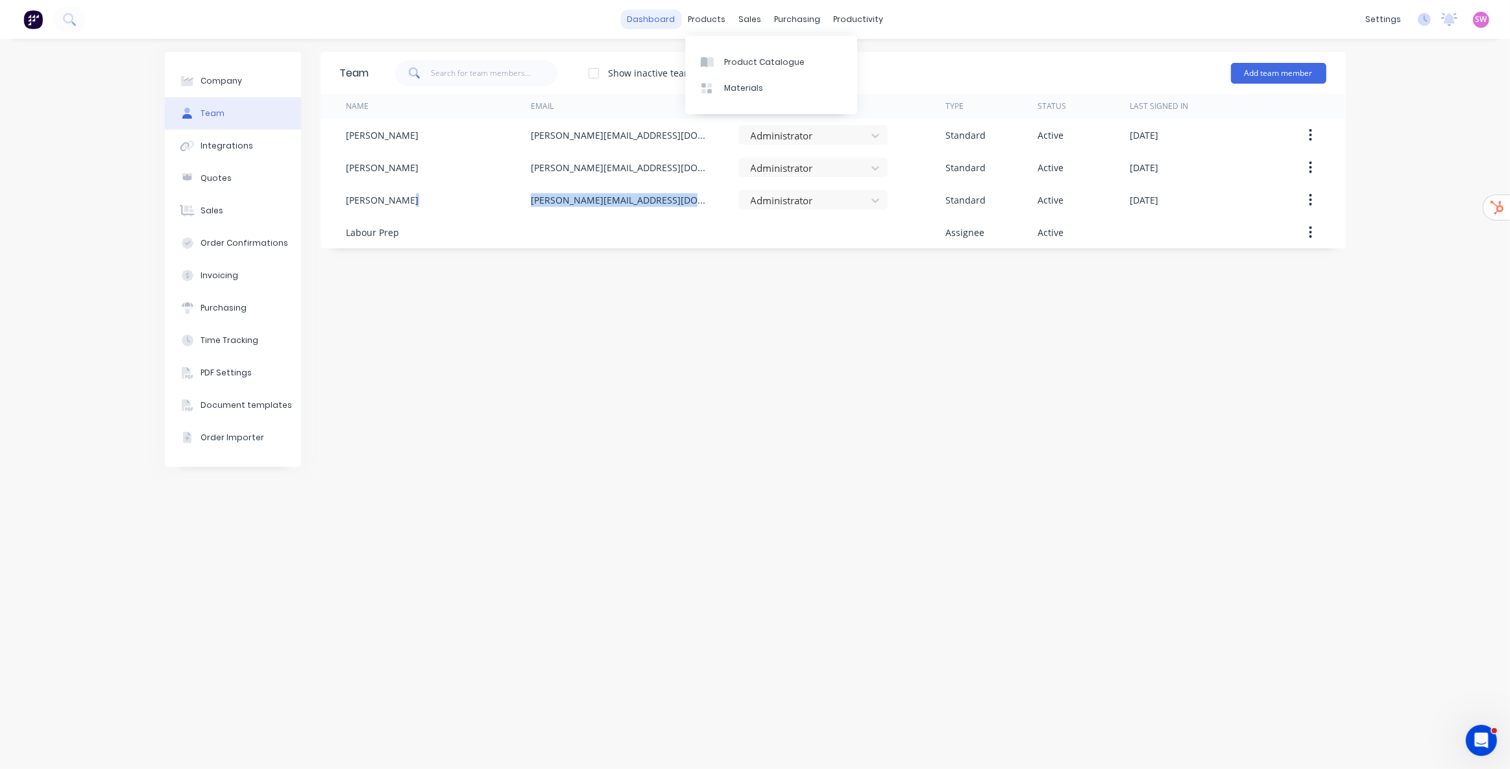
click at [668, 16] on link "dashboard" at bounding box center [650, 19] width 61 height 19
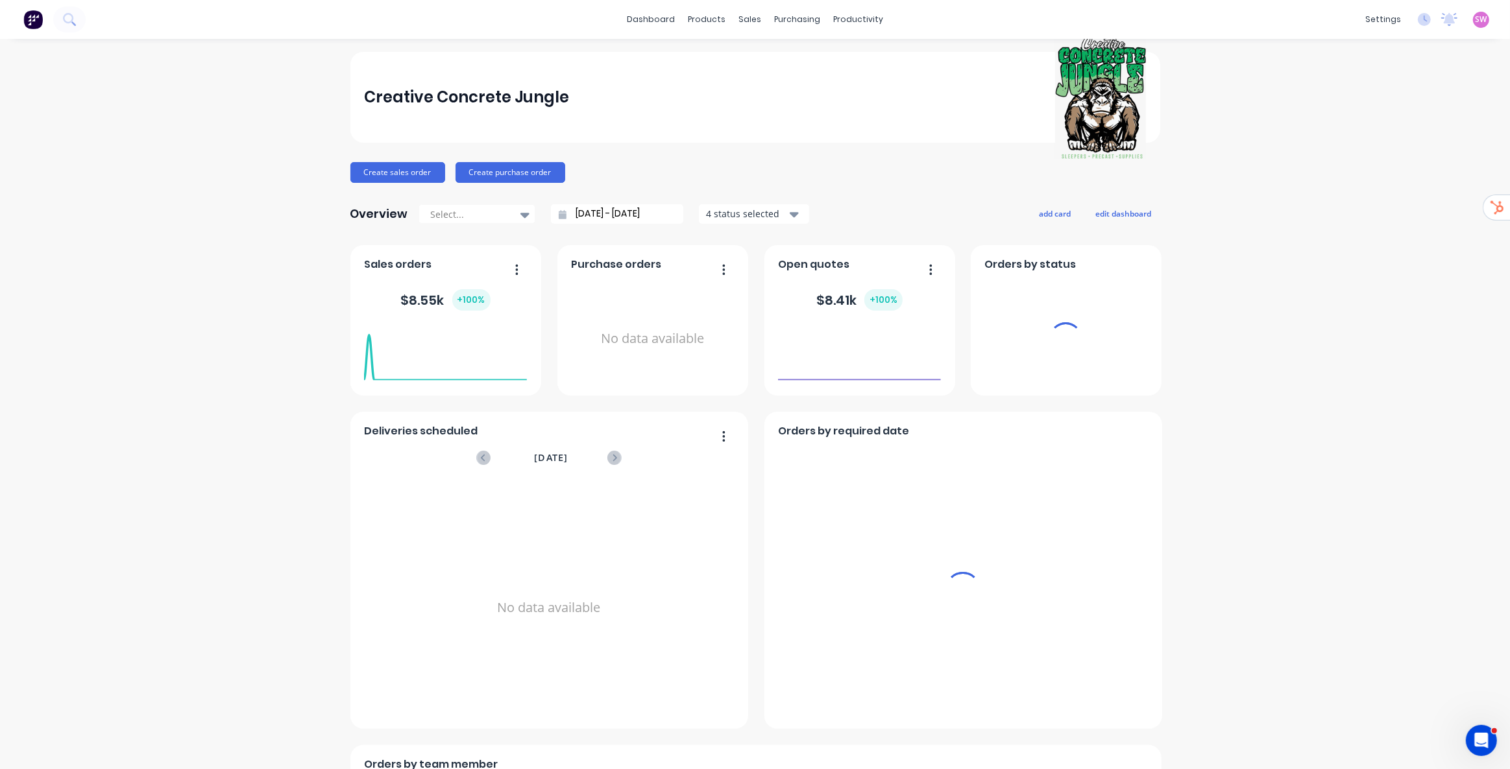
click at [1477, 17] on span "SW" at bounding box center [1481, 20] width 12 height 12
click at [1375, 154] on button "Sign out" at bounding box center [1400, 162] width 172 height 26
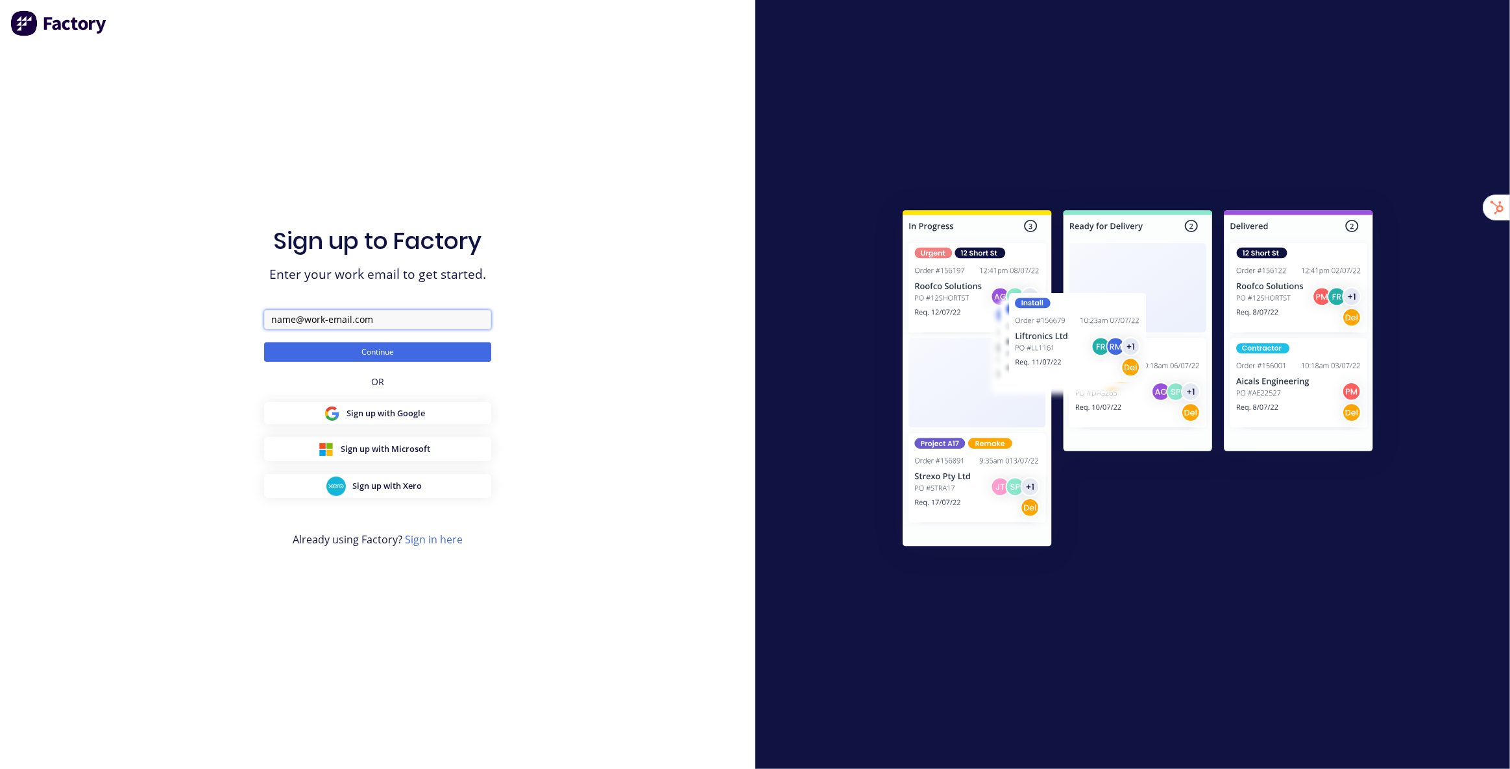
click at [400, 323] on input "text" at bounding box center [377, 319] width 227 height 19
type input "[EMAIL_ADDRESS][DOMAIN_NAME]"
click at [264, 343] on button "Continue" at bounding box center [377, 352] width 227 height 19
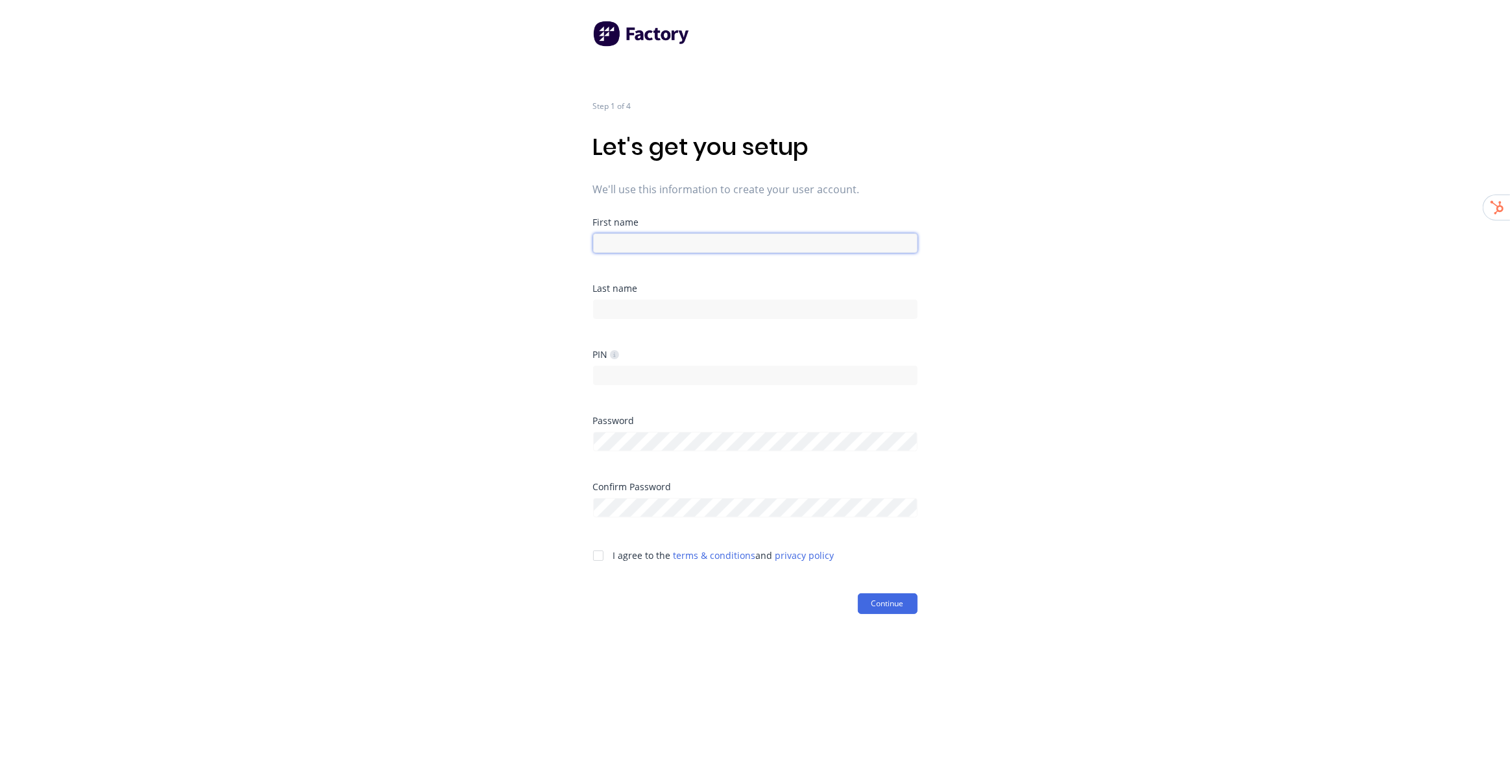
click at [701, 246] on input at bounding box center [755, 243] width 324 height 19
type input "Factory"
type input "Onboarding"
type input "1234"
click at [1078, 344] on div "Step 1 of 4 Let's get you setup We'll use this information to create your user …" at bounding box center [755, 384] width 1510 height 769
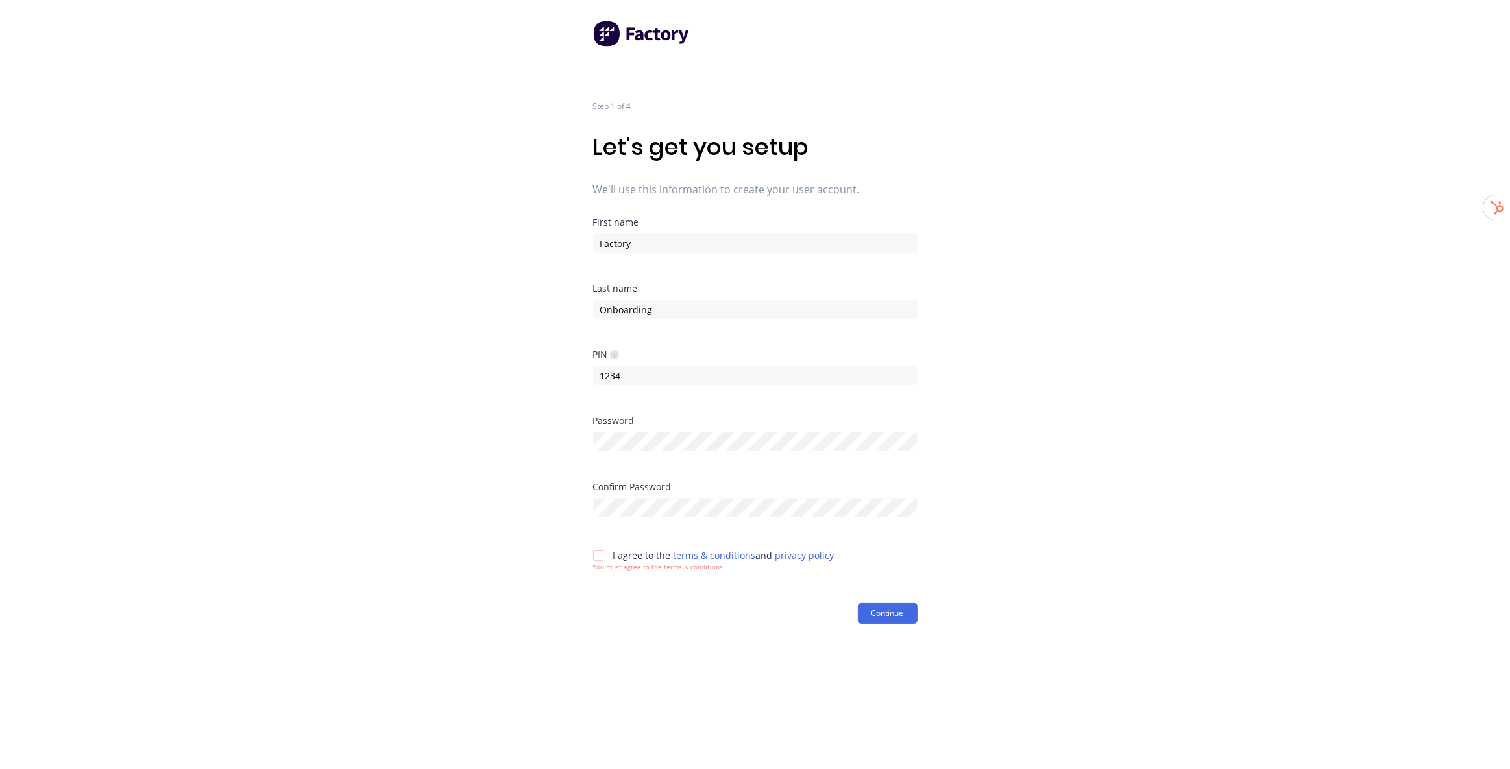
click at [599, 554] on div at bounding box center [598, 556] width 26 height 26
click at [912, 609] on button "Continue" at bounding box center [888, 604] width 60 height 21
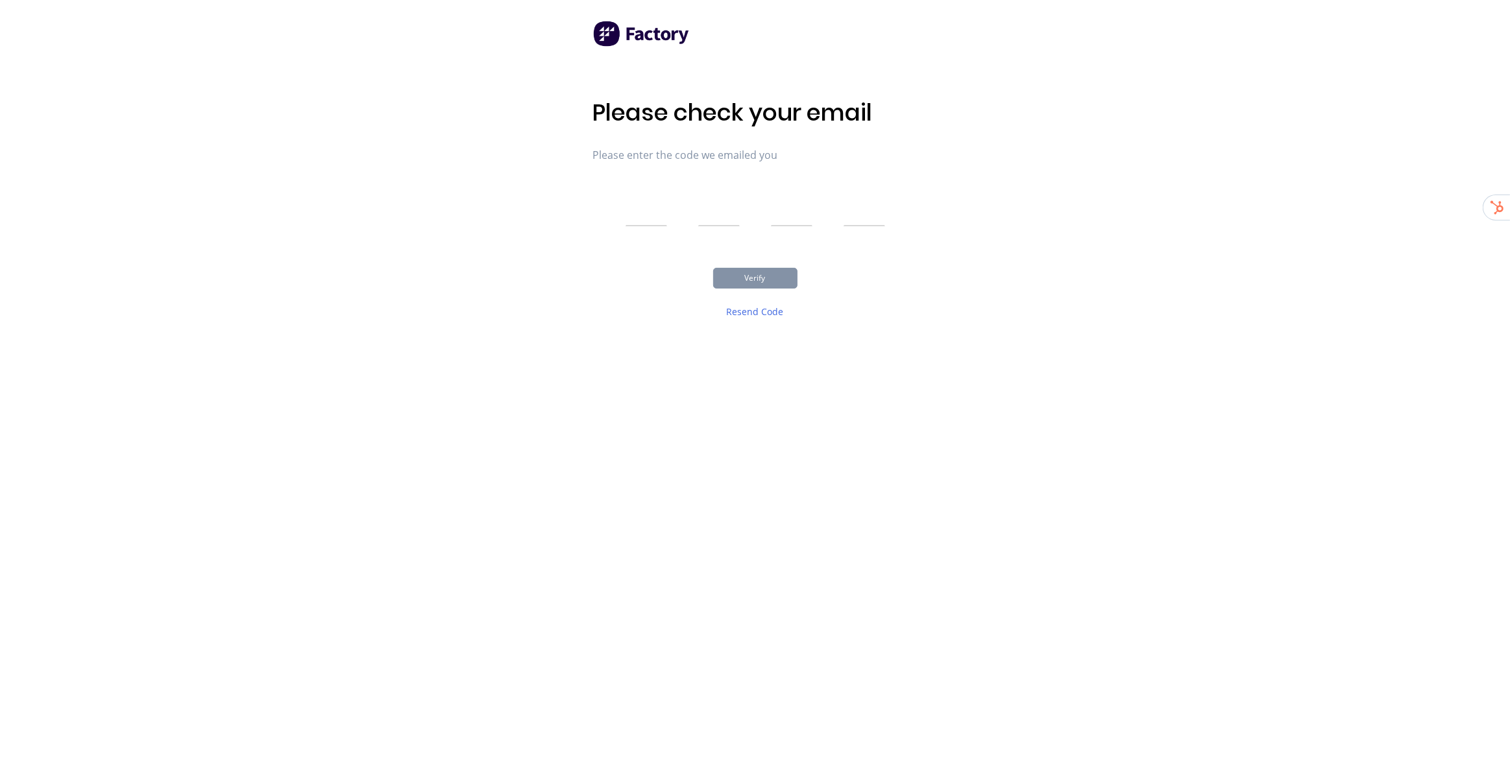
click at [652, 208] on input "text" at bounding box center [646, 210] width 42 height 32
type input "5"
type input "3"
type input "9"
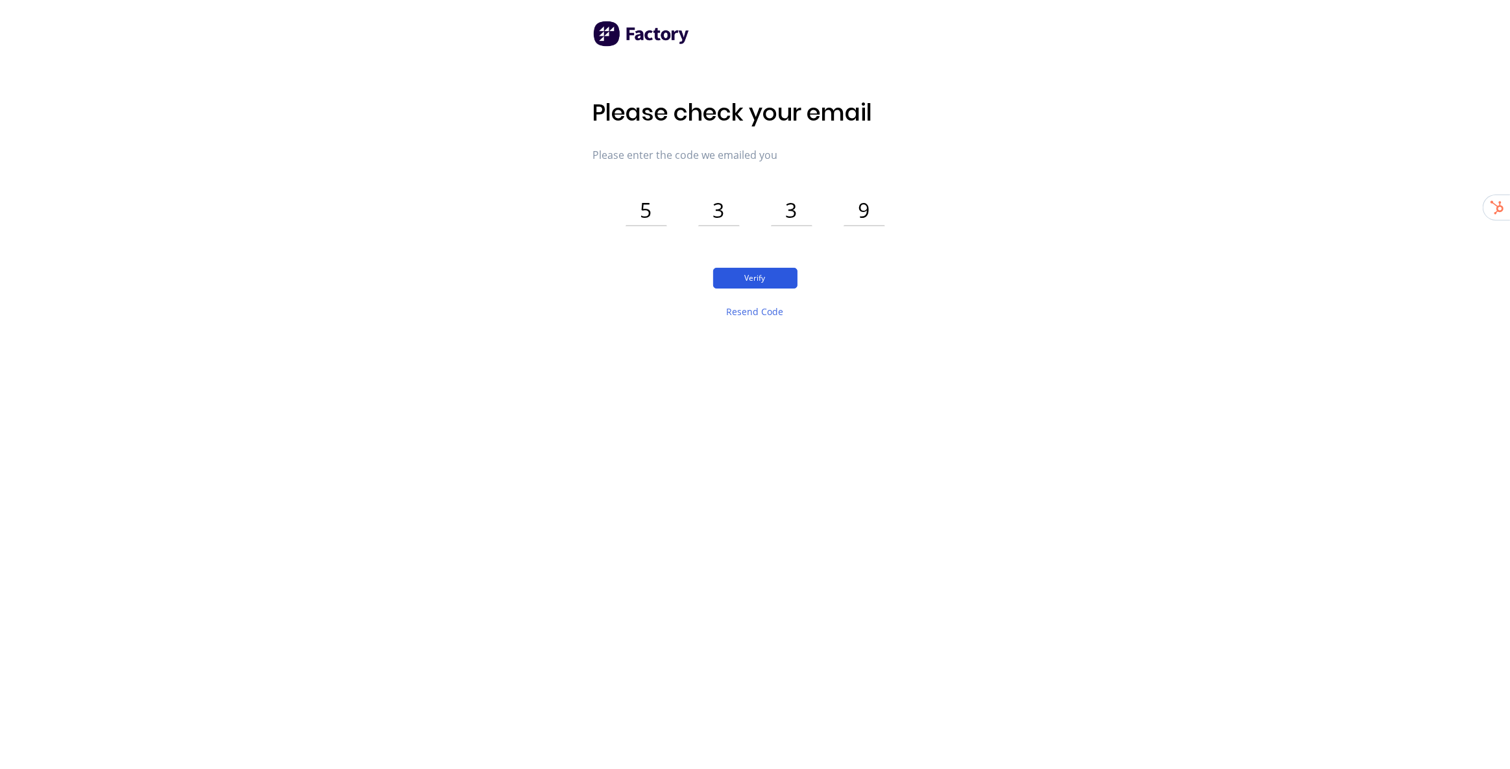
click at [768, 278] on button "Verify" at bounding box center [755, 278] width 84 height 21
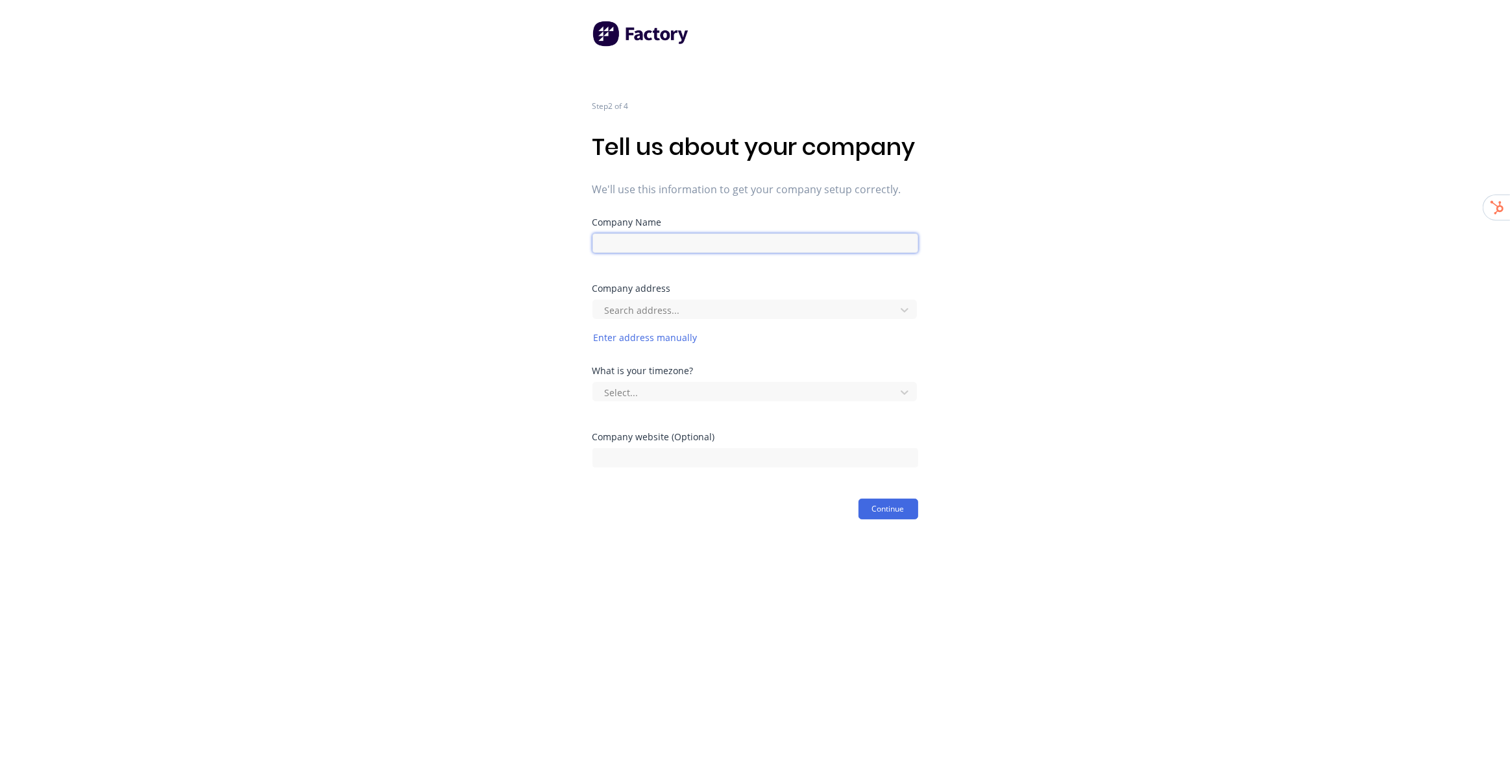
click at [659, 253] on input at bounding box center [755, 243] width 326 height 19
paste input "PSF STEEL"
click at [1034, 228] on div "Step 2 of 4 Tell us about your company We'll use this information to get your c…" at bounding box center [755, 260] width 1510 height 520
drag, startPoint x: 624, startPoint y: 273, endPoint x: 723, endPoint y: 271, distance: 99.3
click at [723, 253] on input "PSF STEEL" at bounding box center [755, 243] width 326 height 19
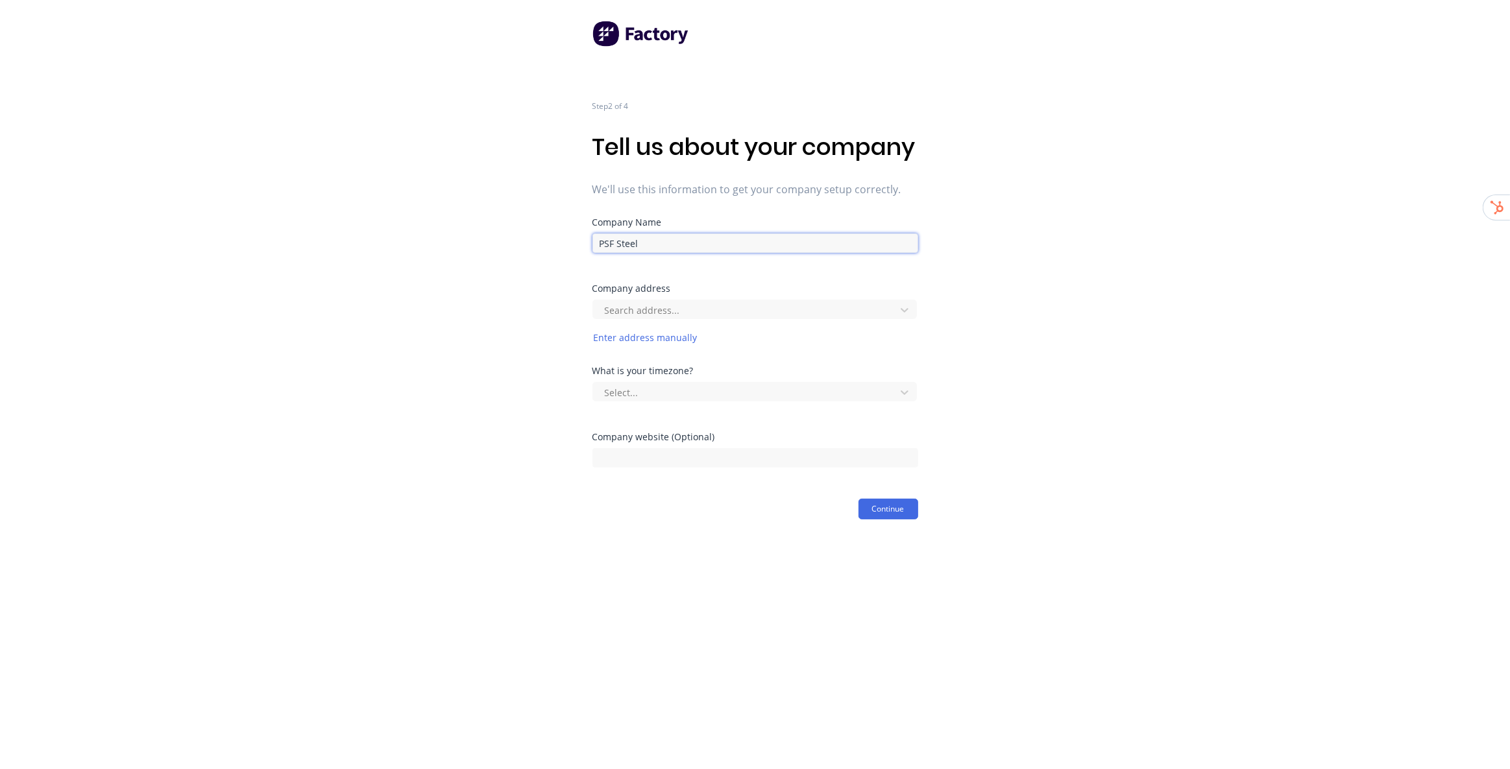
type input "PSF Steel"
click at [1013, 221] on div "Step 2 of 4 Tell us about your company We'll use this information to get your c…" at bounding box center [755, 260] width 1510 height 520
click at [665, 468] on input at bounding box center [755, 457] width 326 height 19
paste input "psfsteel.com.au"
type input "psfsteel.com.au"
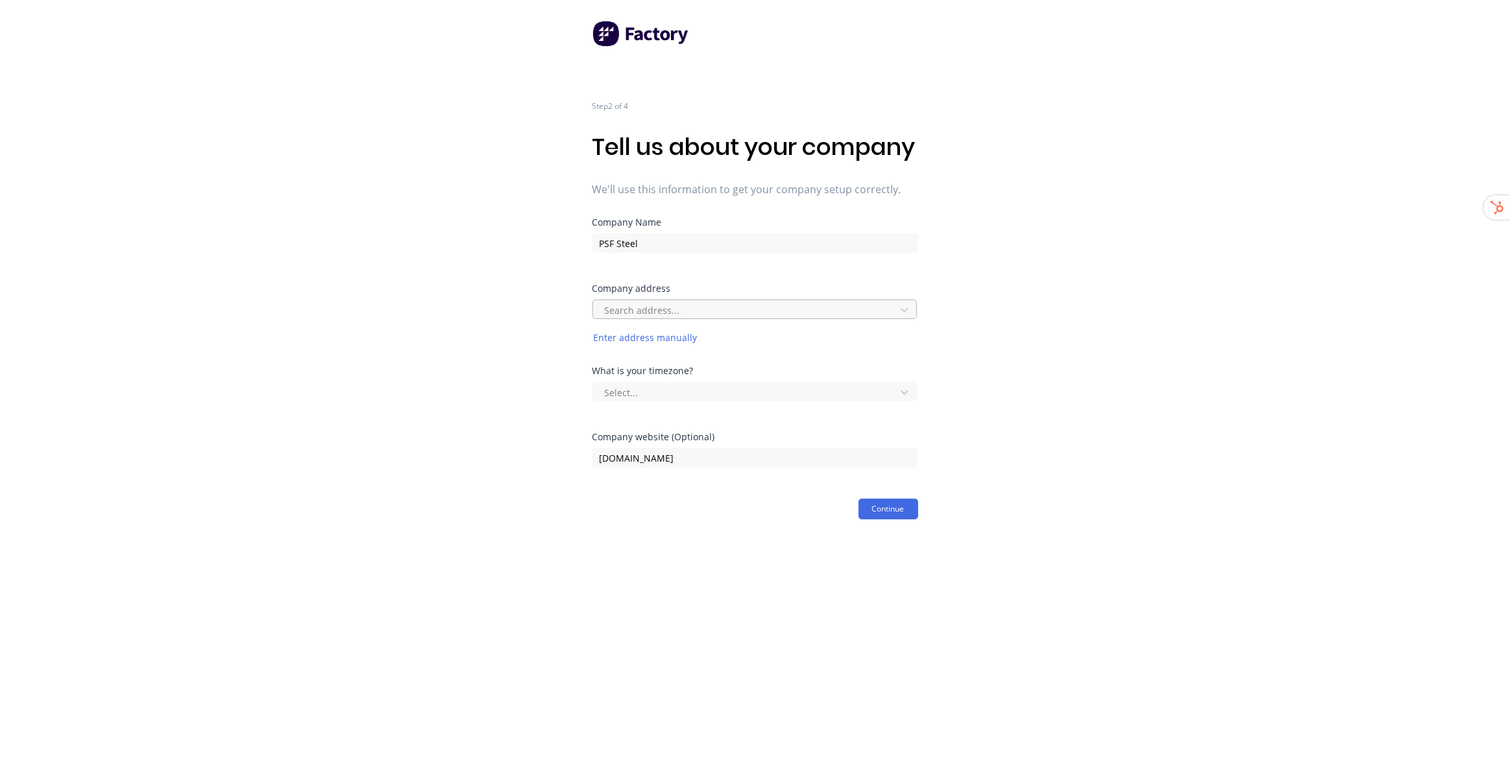
click at [670, 319] on div at bounding box center [745, 310] width 285 height 16
paste input "2/5 Cahill Ct"
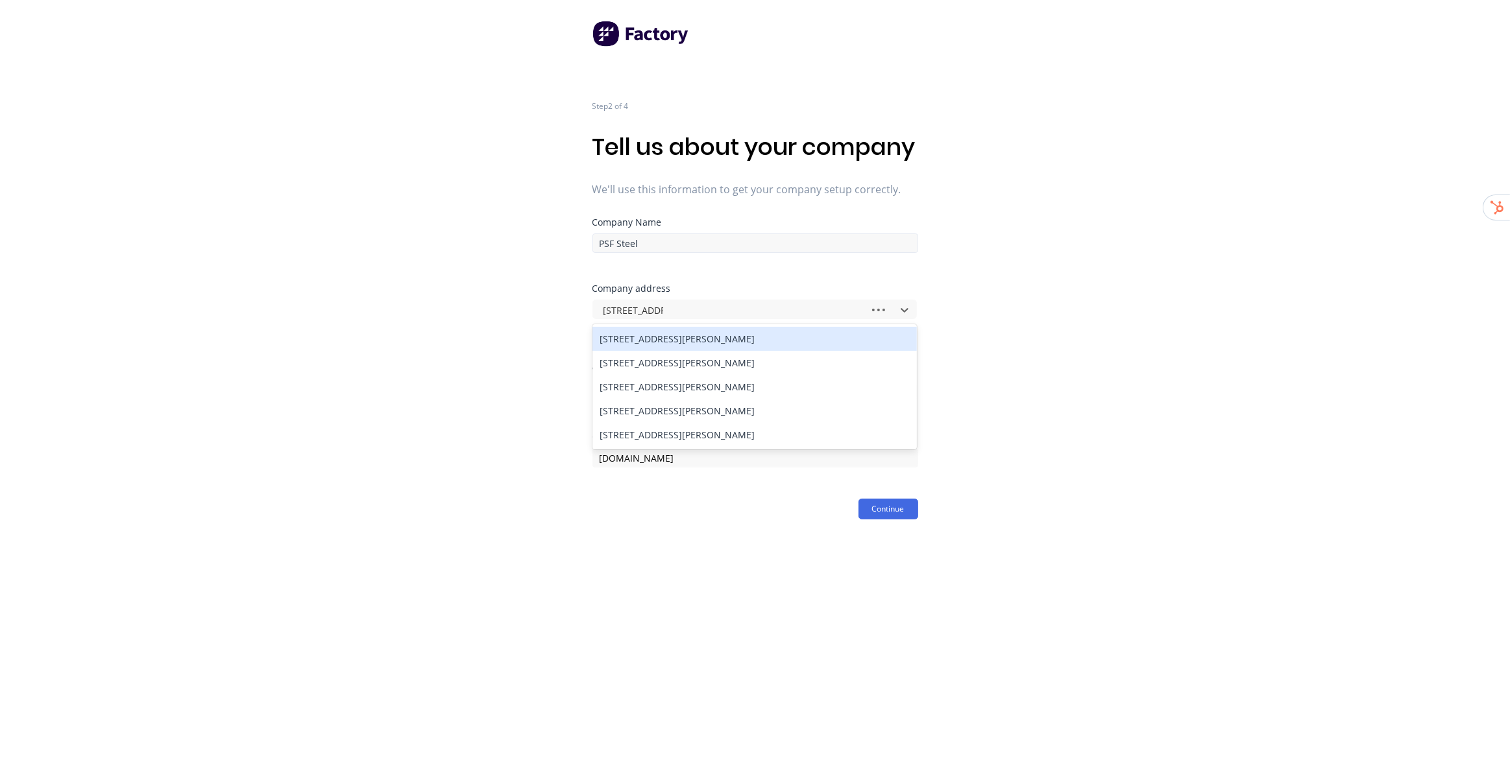
type input "2/5 Cahill Ct, b"
click at [755, 375] on div "2/5 Cahill Ct, Burleigh Heads QLD, Australia" at bounding box center [754, 363] width 324 height 24
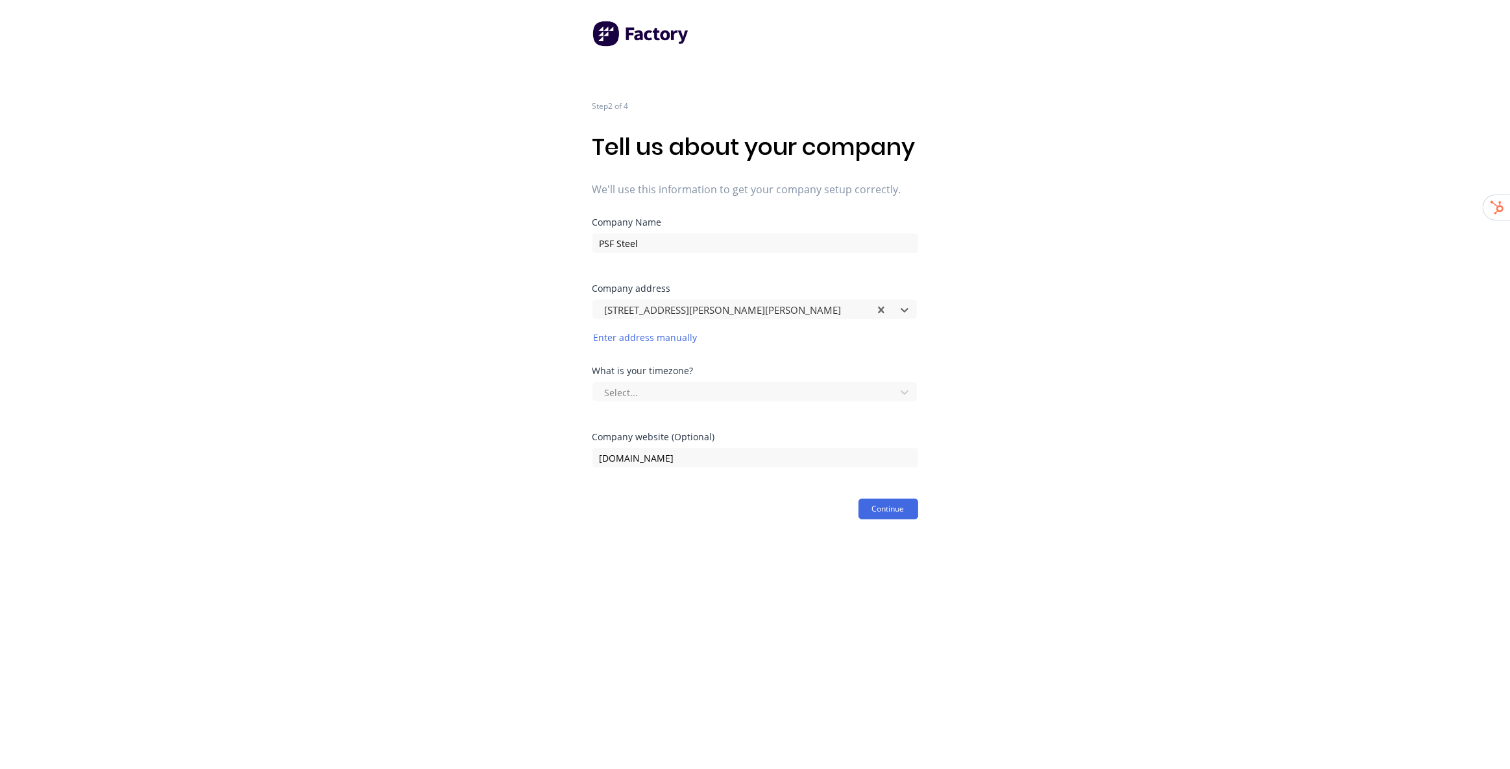
click at [980, 402] on div "Step 2 of 4 Tell us about your company We'll use this information to get your c…" at bounding box center [755, 260] width 1510 height 520
click at [784, 402] on div "Select..." at bounding box center [746, 392] width 293 height 19
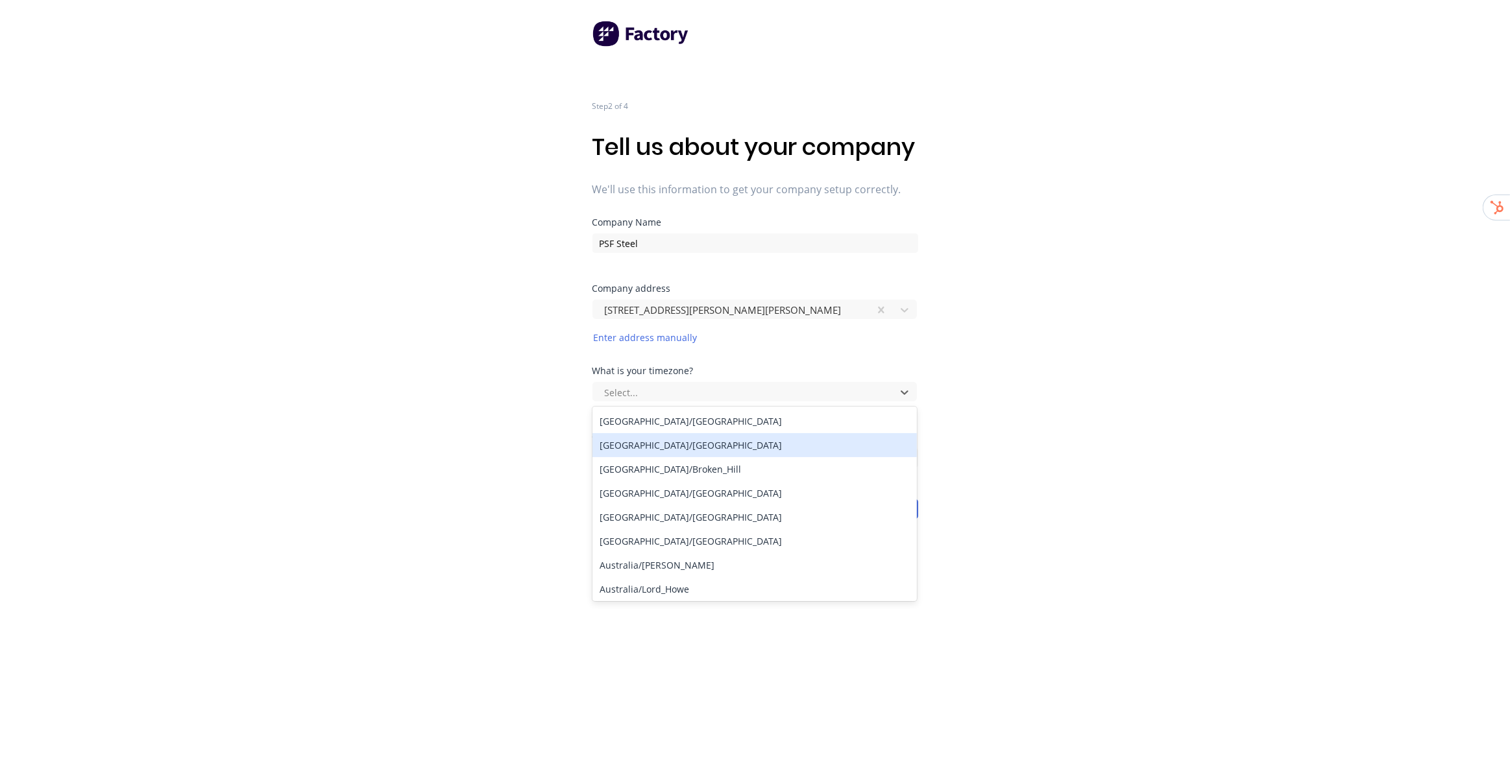
click at [665, 457] on div "Australia/Brisbane" at bounding box center [754, 445] width 324 height 24
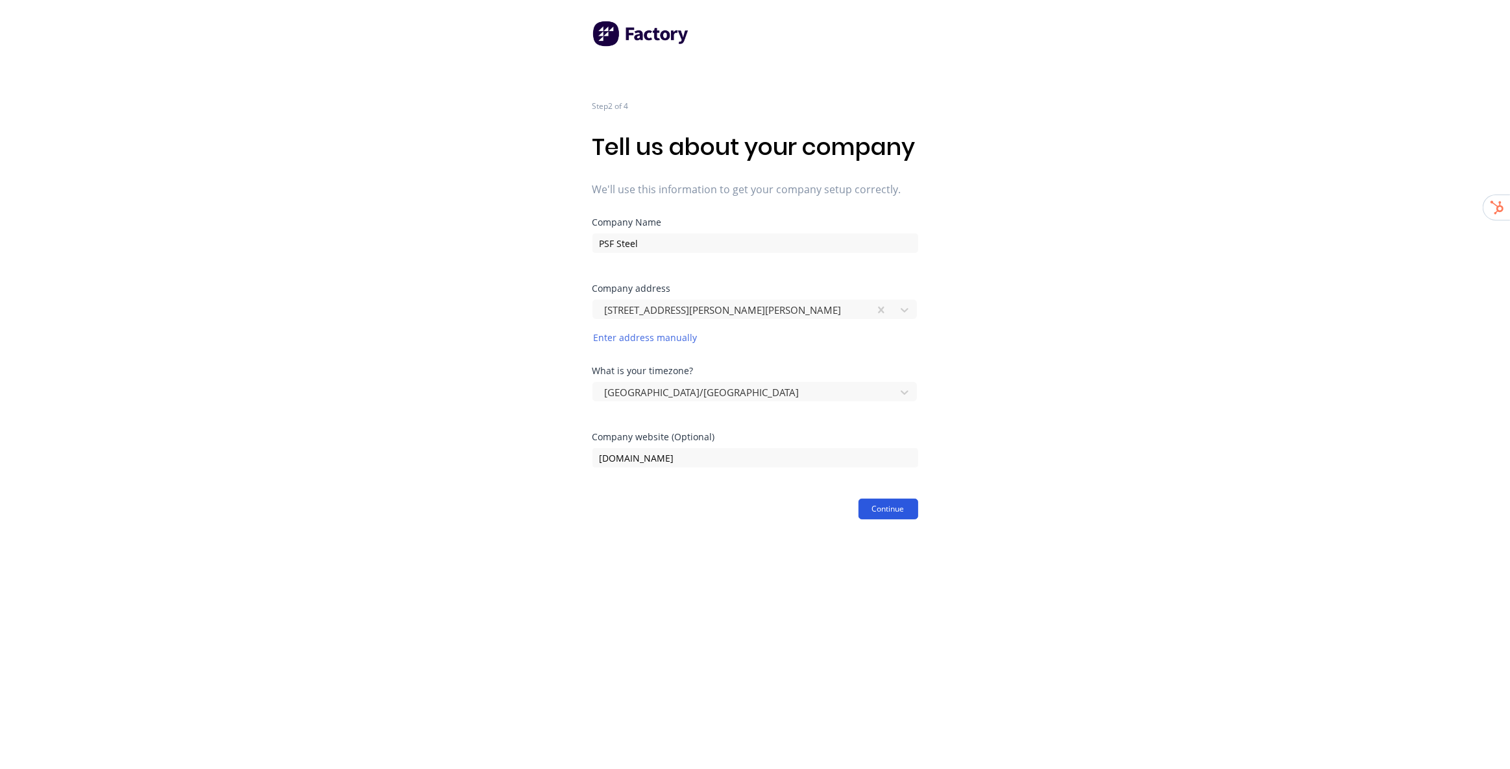
click at [883, 520] on button "Continue" at bounding box center [888, 509] width 60 height 21
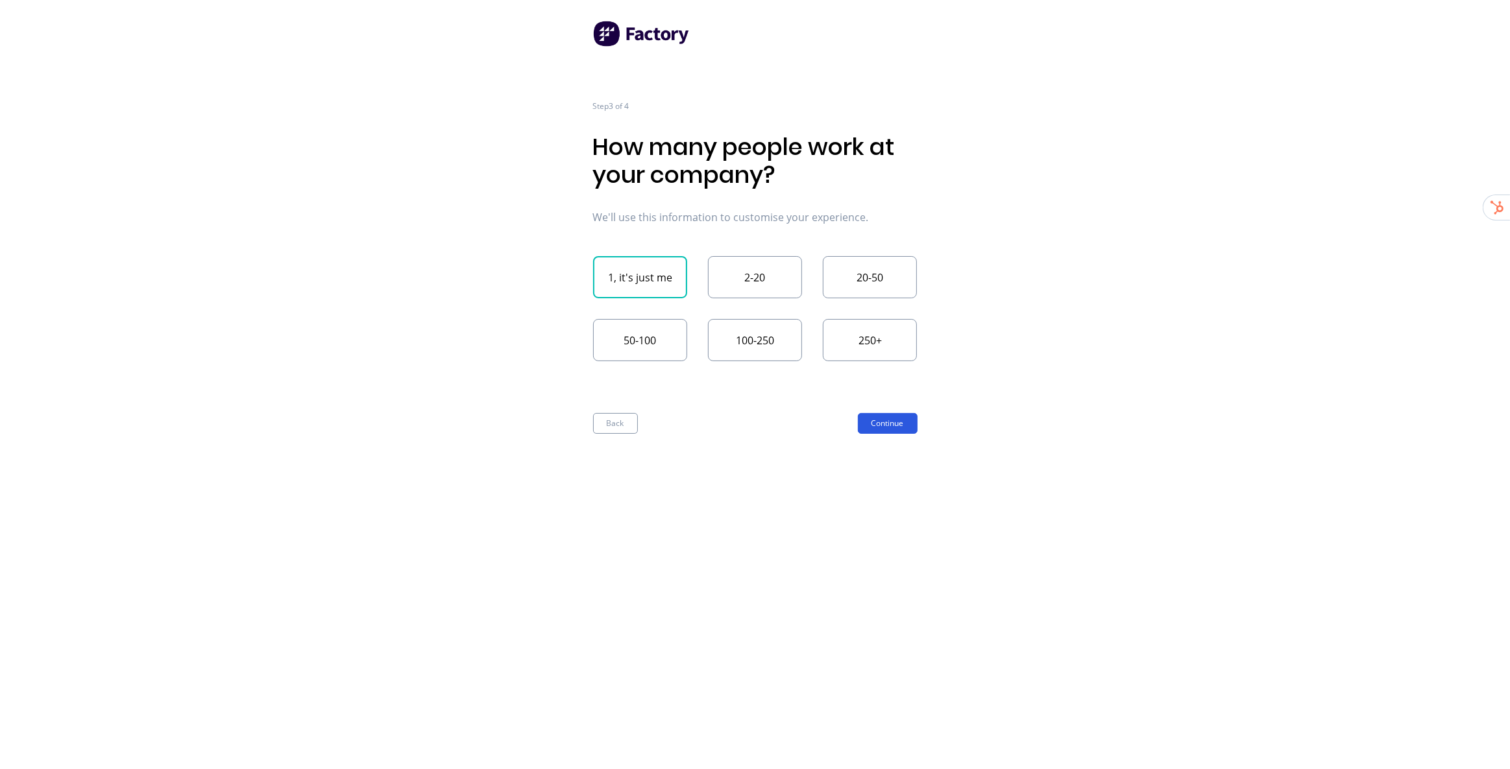
click at [894, 425] on button "Continue" at bounding box center [888, 423] width 60 height 21
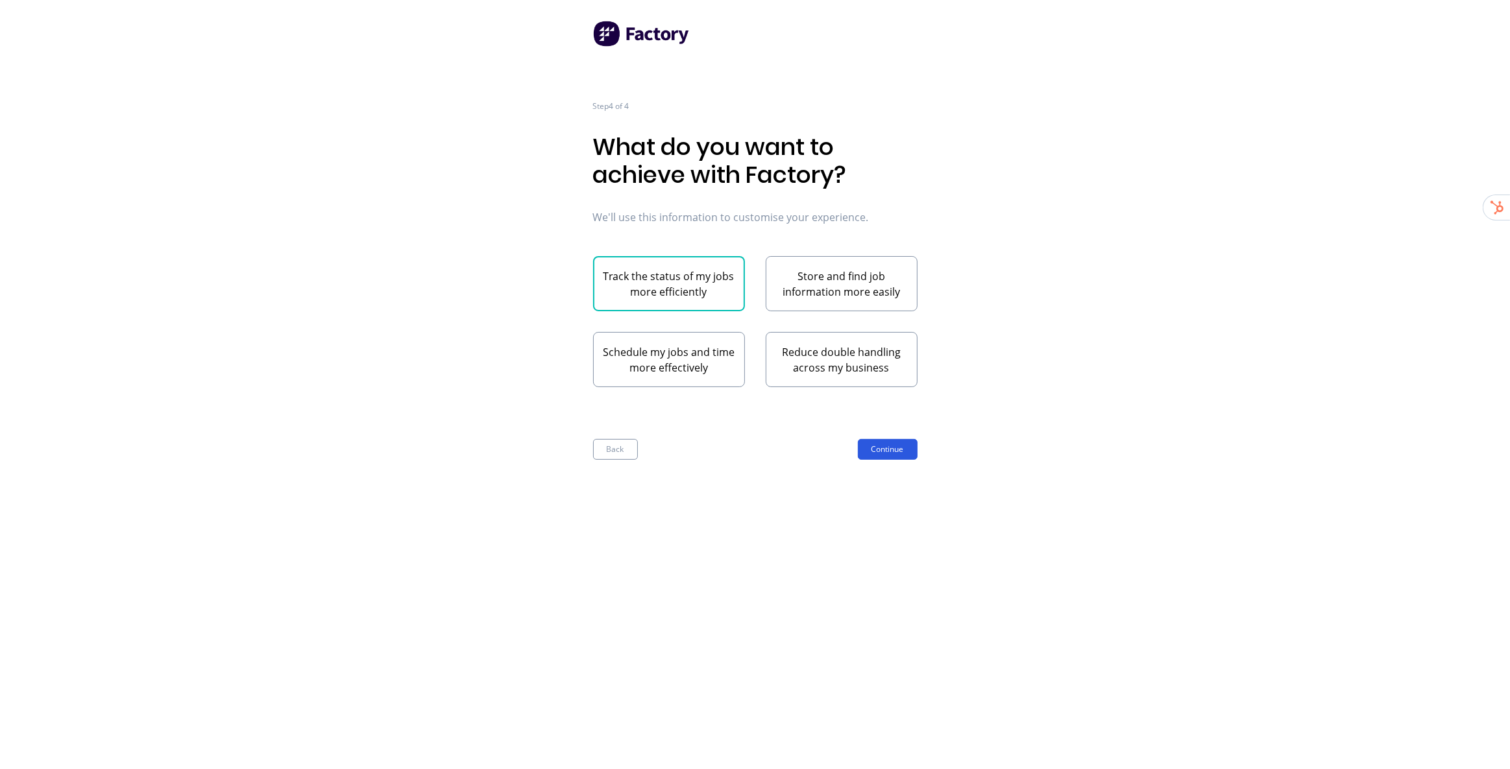
click at [889, 440] on button "Continue" at bounding box center [888, 449] width 60 height 21
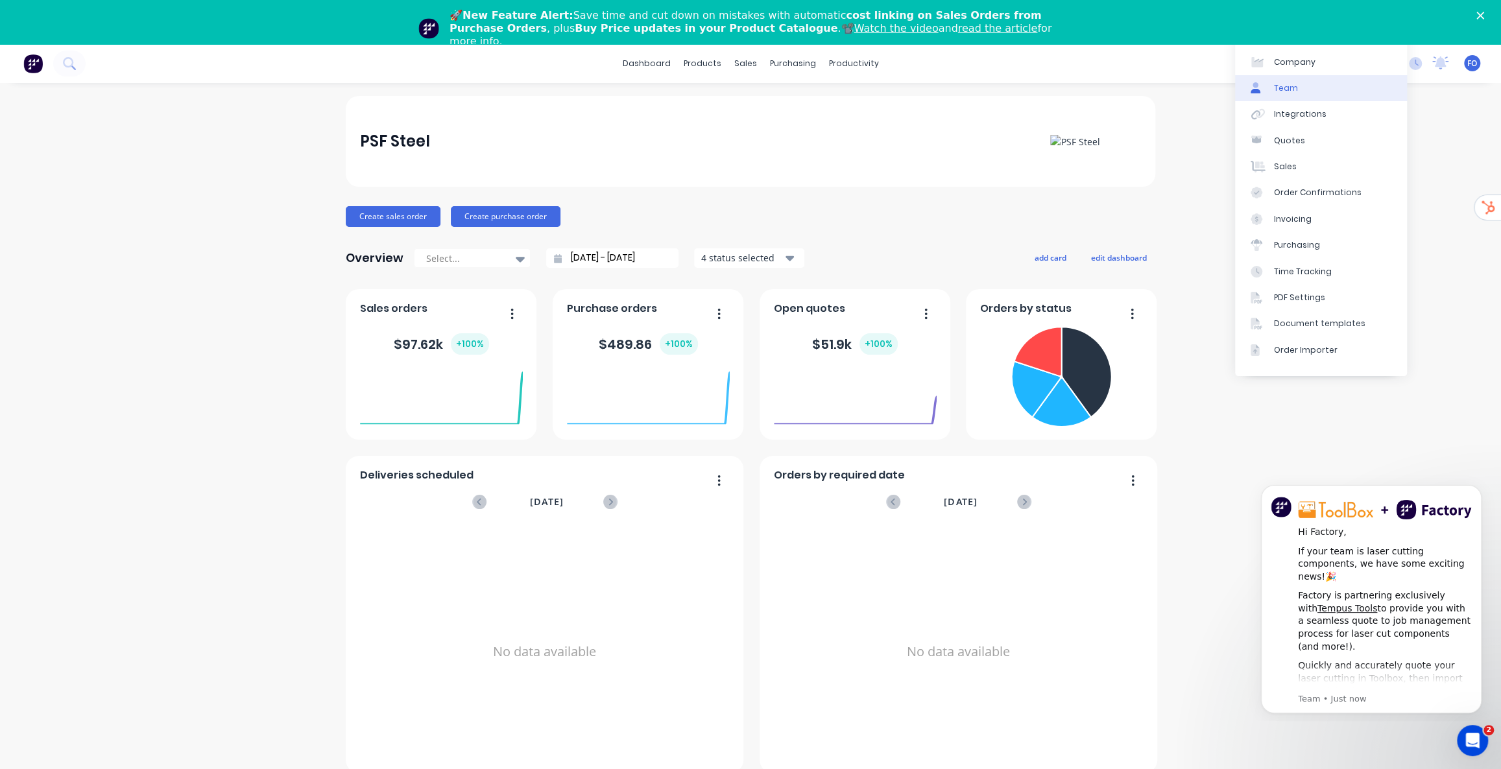
click at [1326, 85] on link "Team" at bounding box center [1321, 88] width 172 height 26
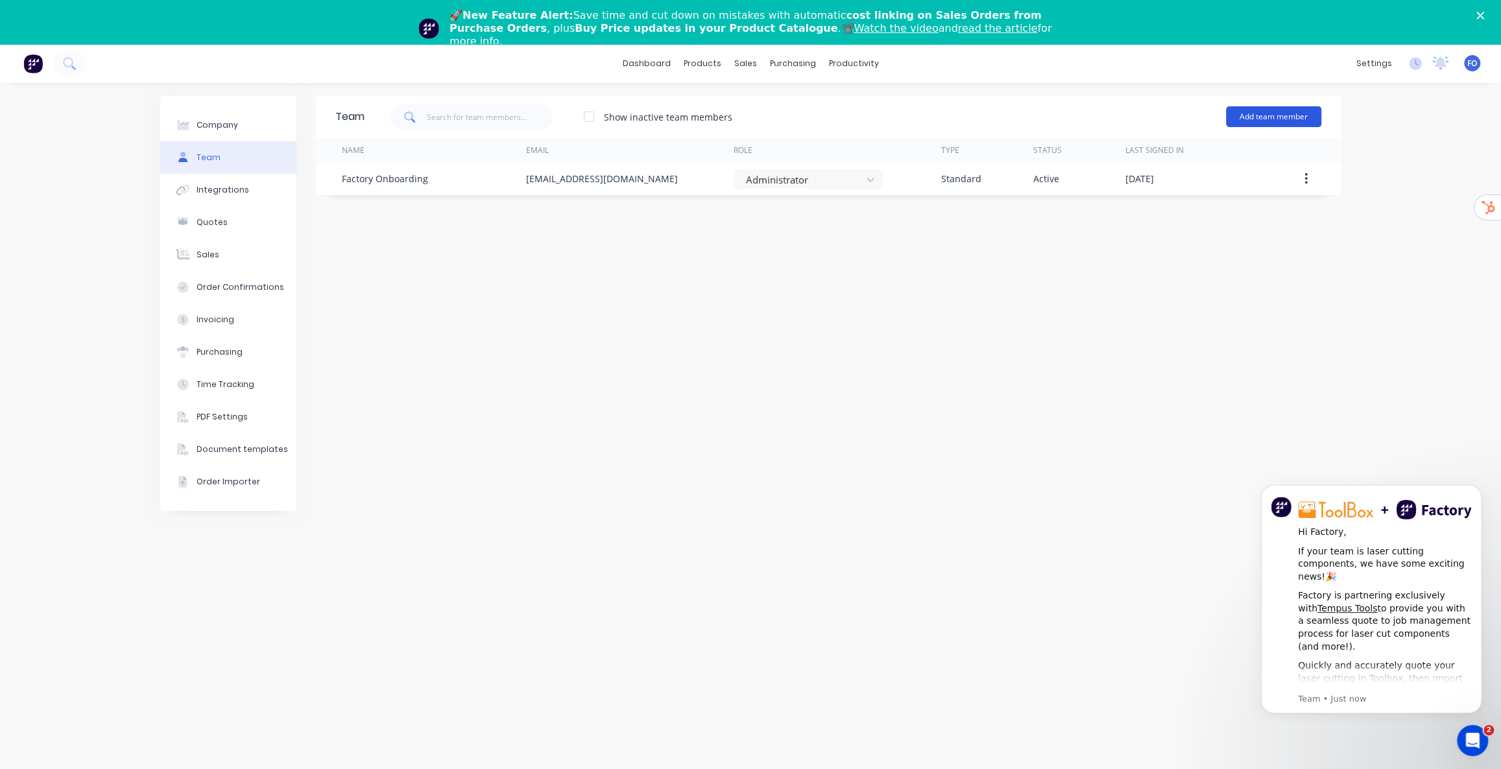
click at [1265, 121] on button "Add team member" at bounding box center [1273, 116] width 95 height 21
click at [1211, 162] on span "A team member that can login to Factory" at bounding box center [1218, 162] width 184 height 12
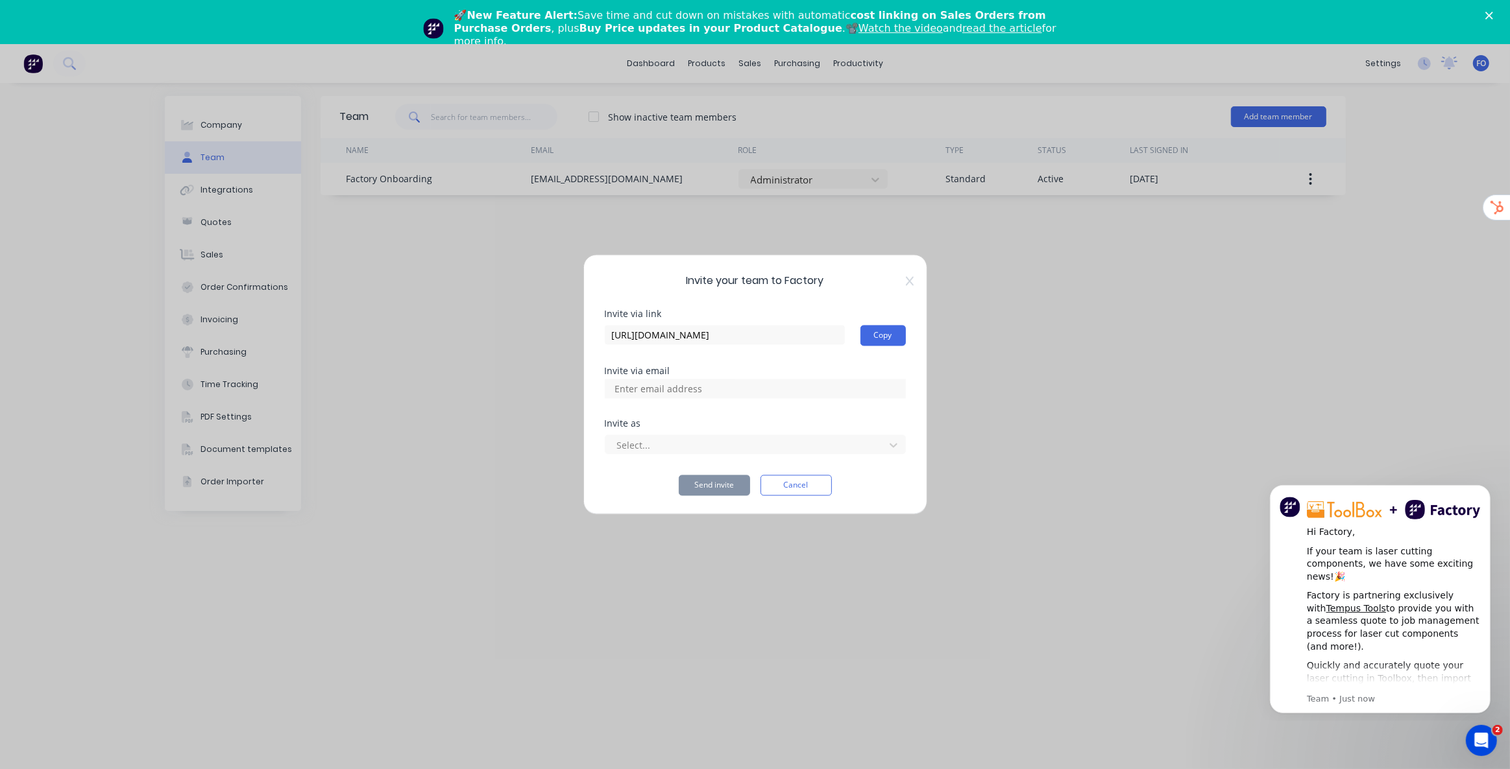
click at [702, 397] on input at bounding box center [672, 389] width 130 height 19
paste input "[PERSON_NAME][EMAIL_ADDRESS][DOMAIN_NAME]"
type input "[PERSON_NAME][EMAIL_ADDRESS][DOMAIN_NAME]"
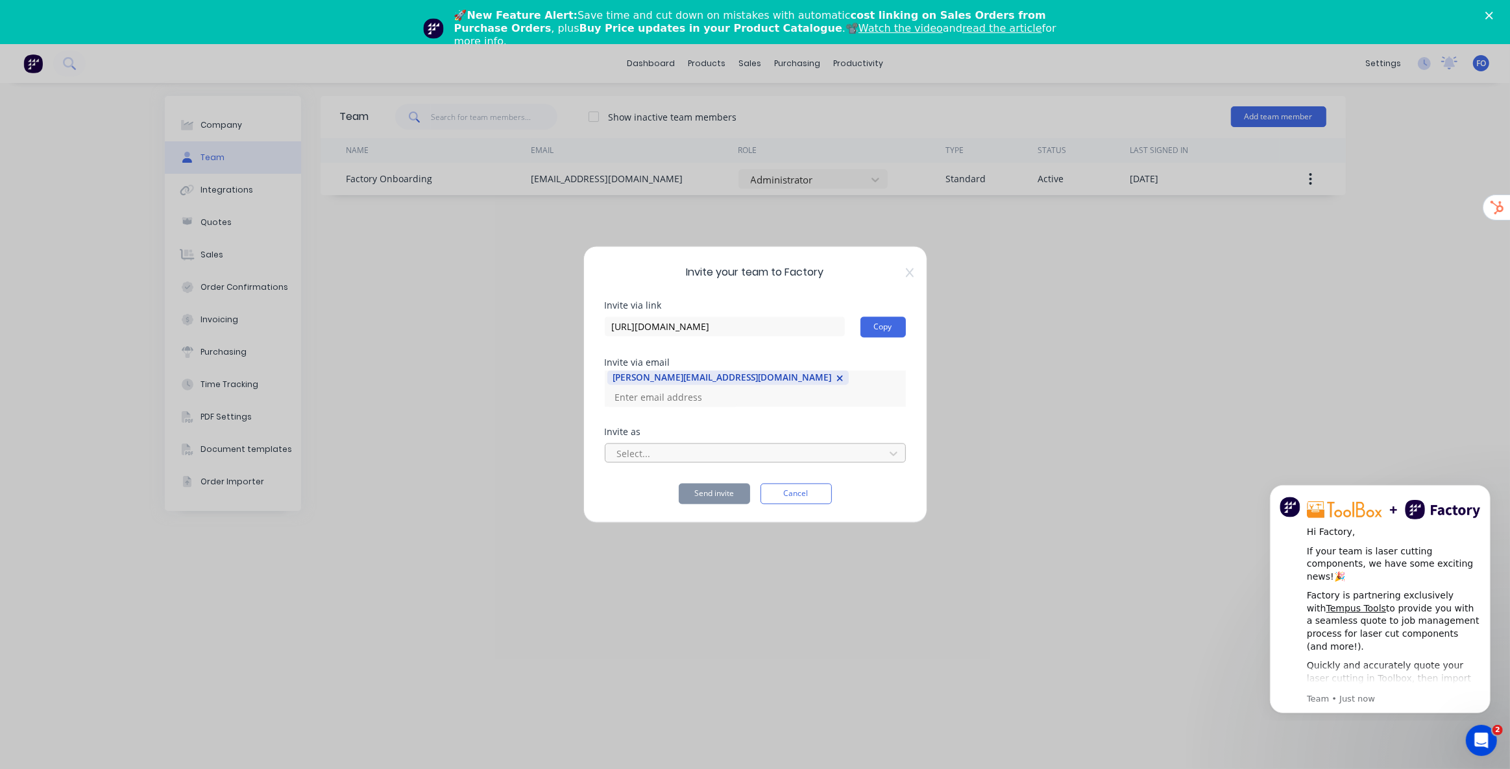
click at [703, 448] on div at bounding box center [747, 454] width 262 height 16
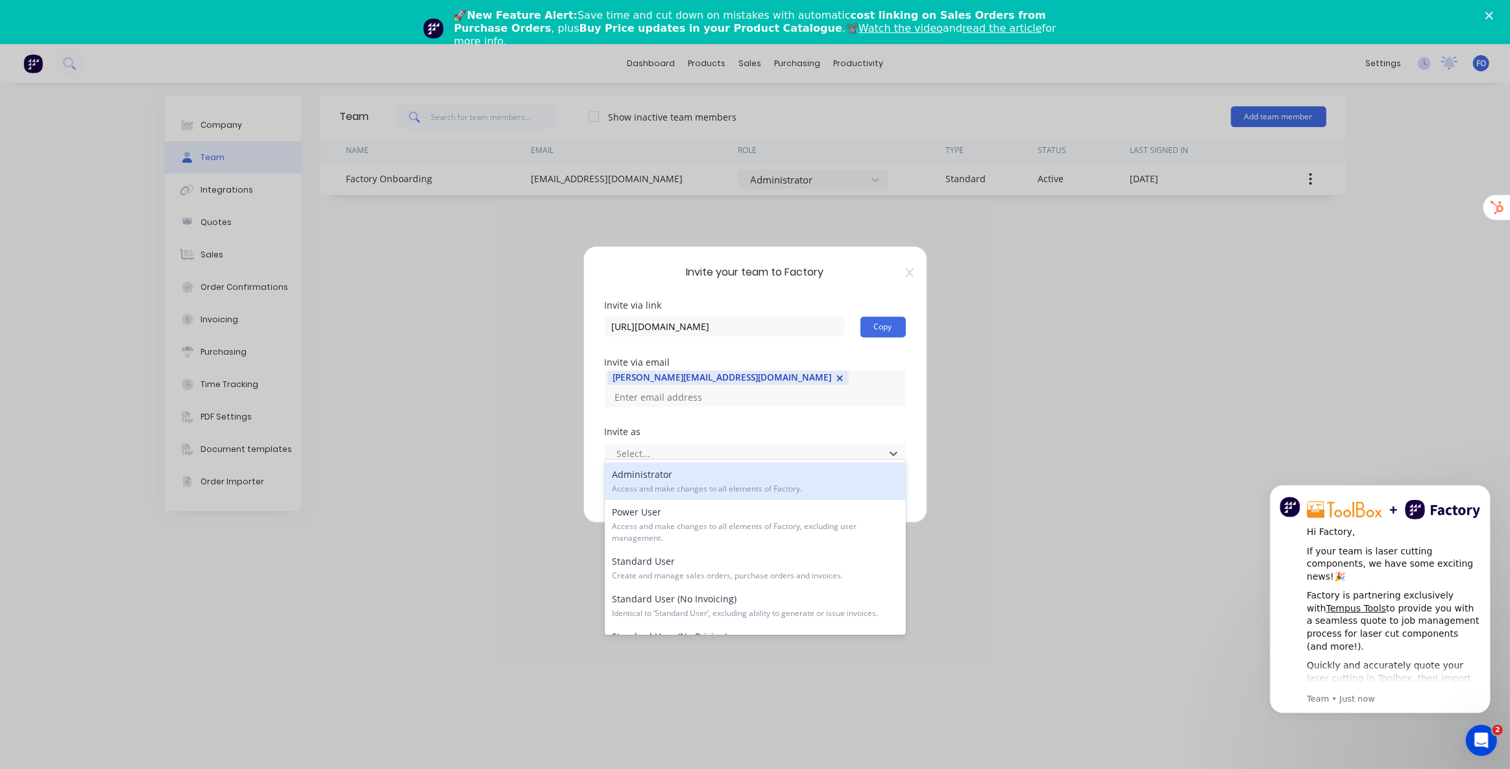
click at [669, 479] on div "Administrator Access and make changes to all elements of Factory." at bounding box center [755, 482] width 301 height 38
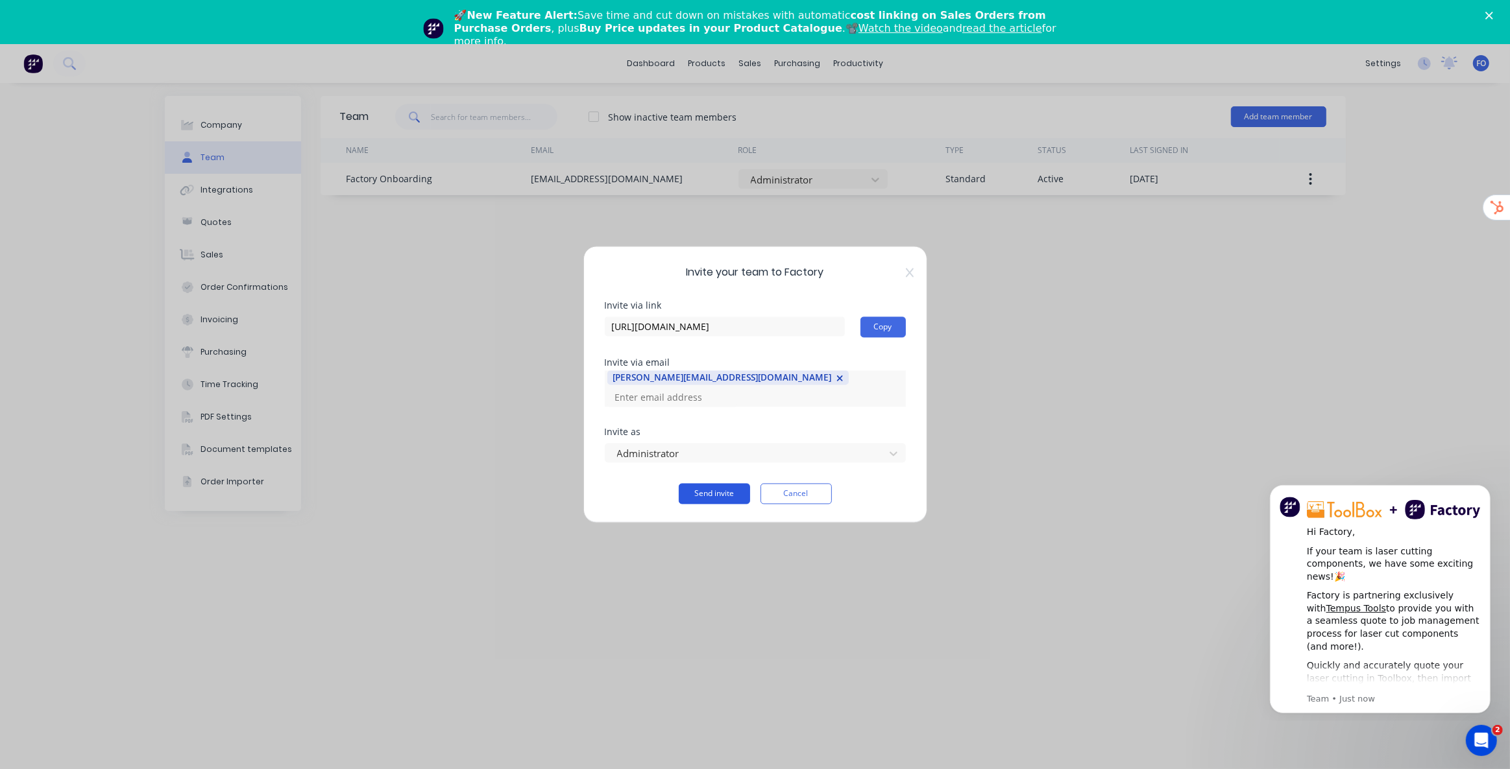
click at [721, 485] on button "Send invite" at bounding box center [714, 494] width 71 height 21
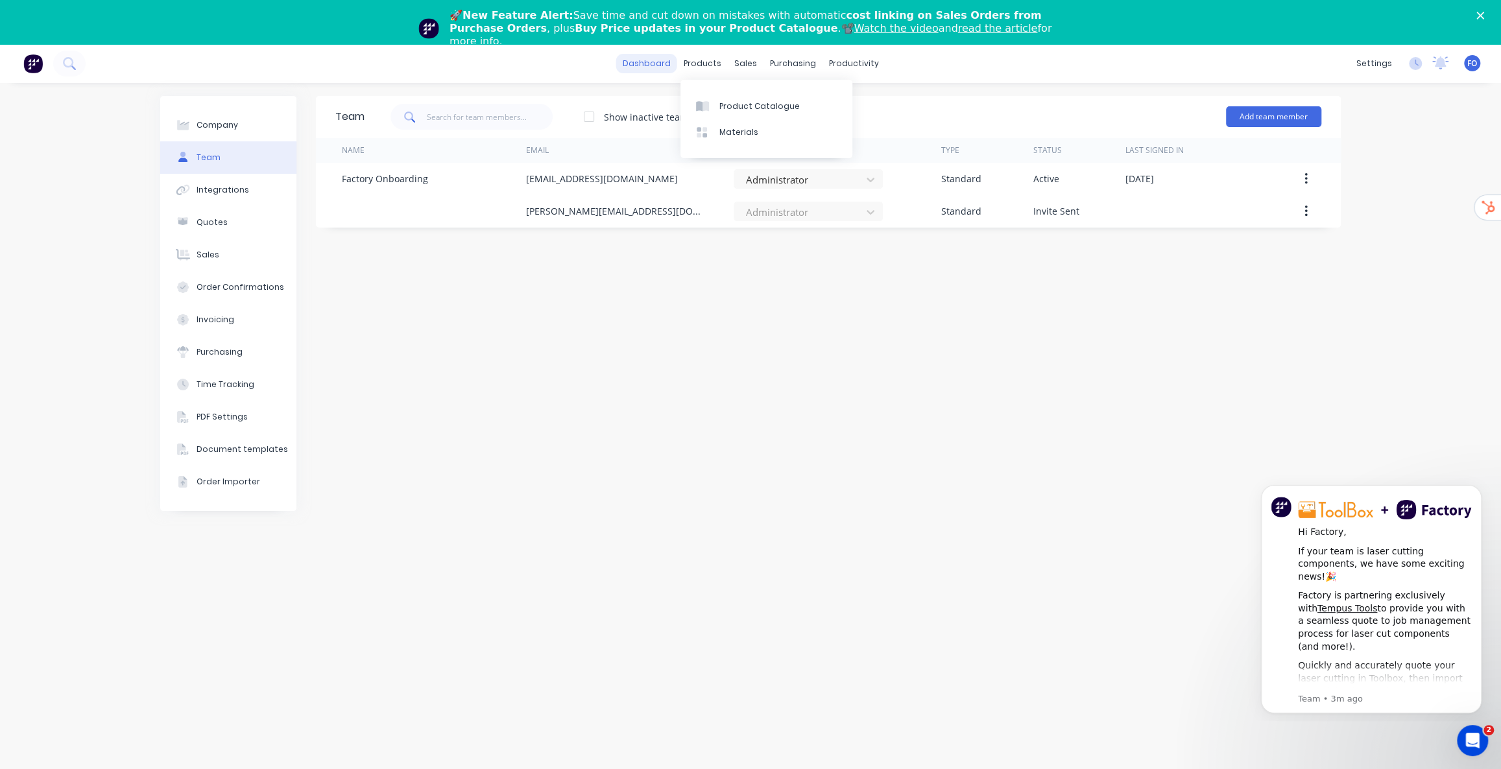
click at [662, 70] on link "dashboard" at bounding box center [646, 63] width 61 height 19
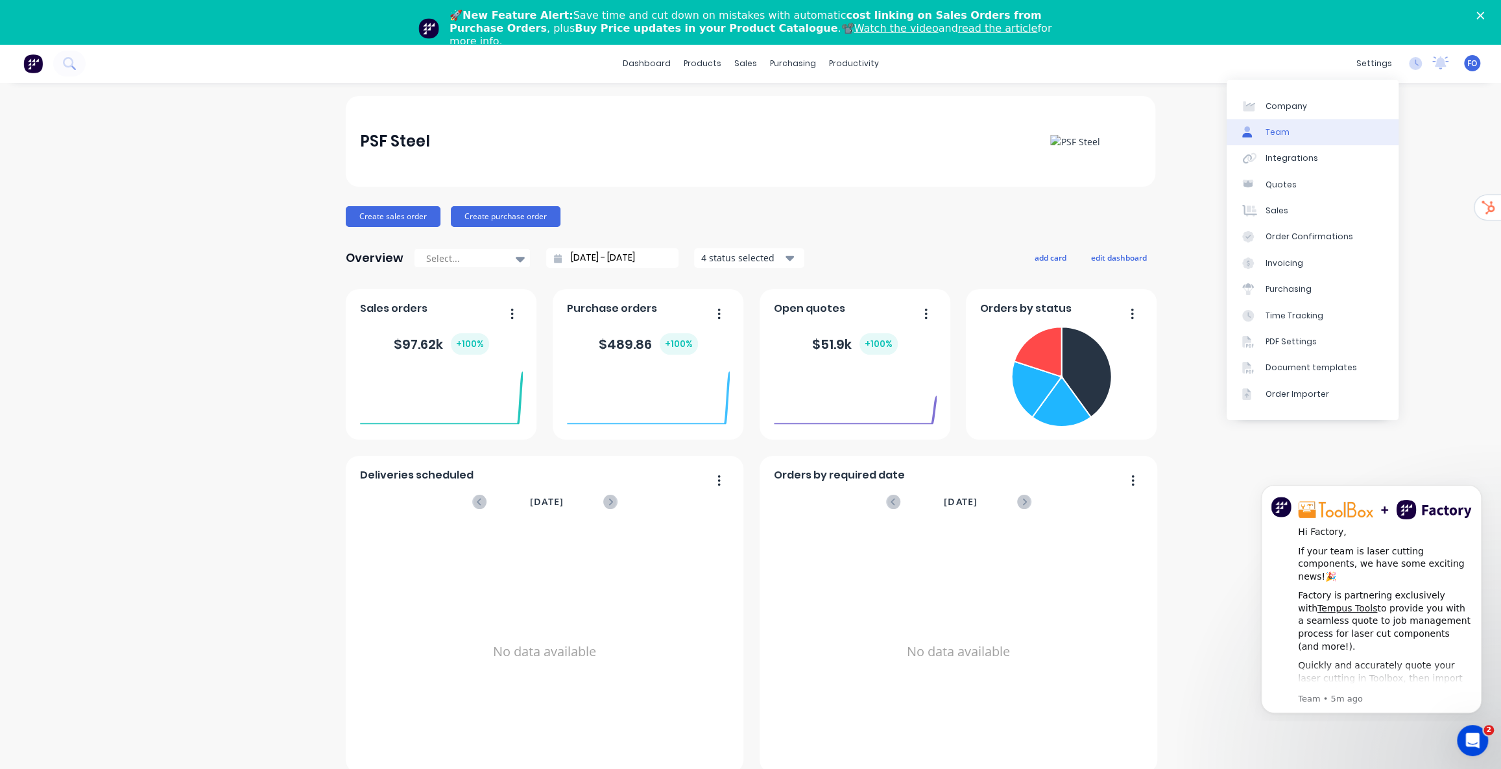
click at [1298, 132] on link "Team" at bounding box center [1313, 132] width 172 height 26
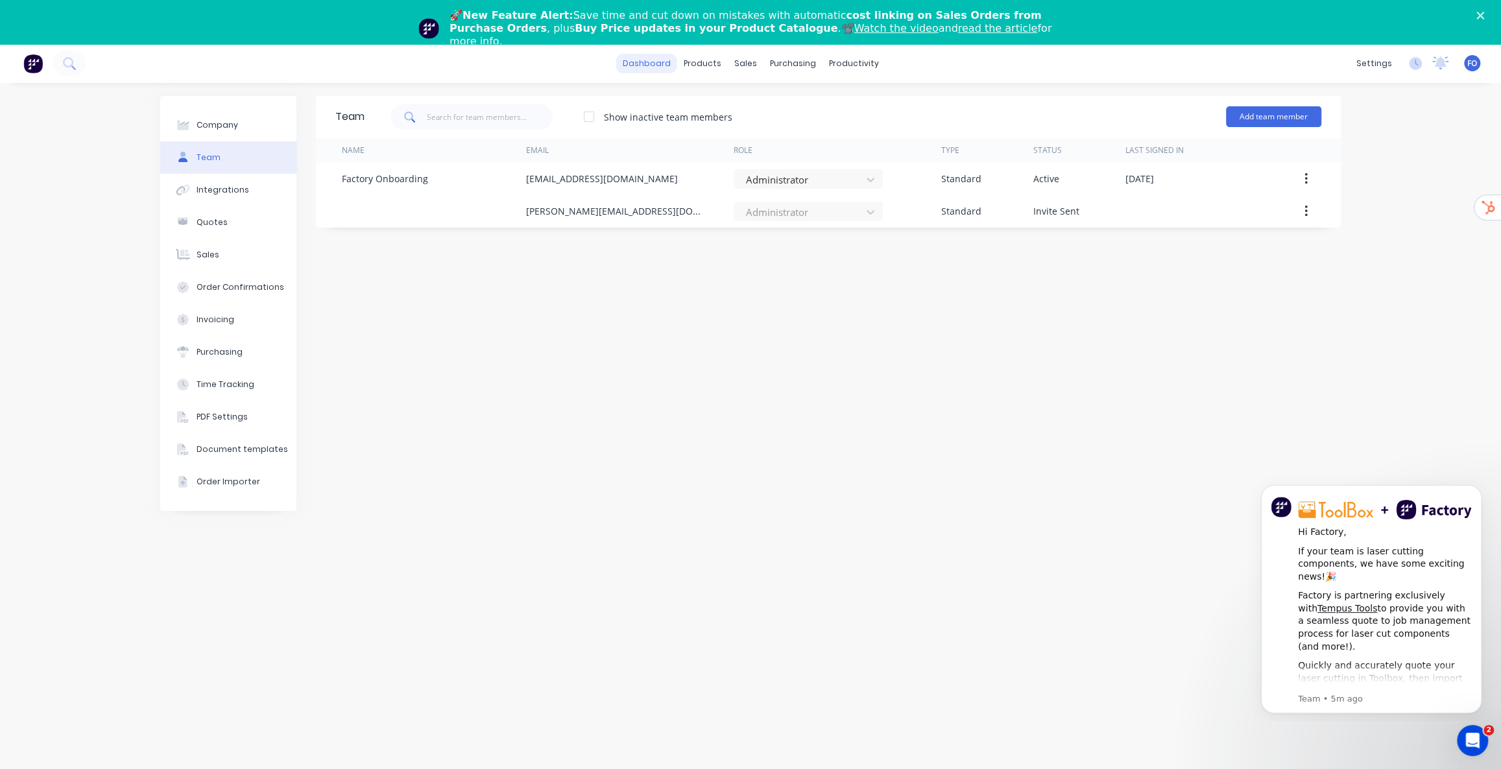
click at [659, 73] on link "dashboard" at bounding box center [646, 63] width 61 height 19
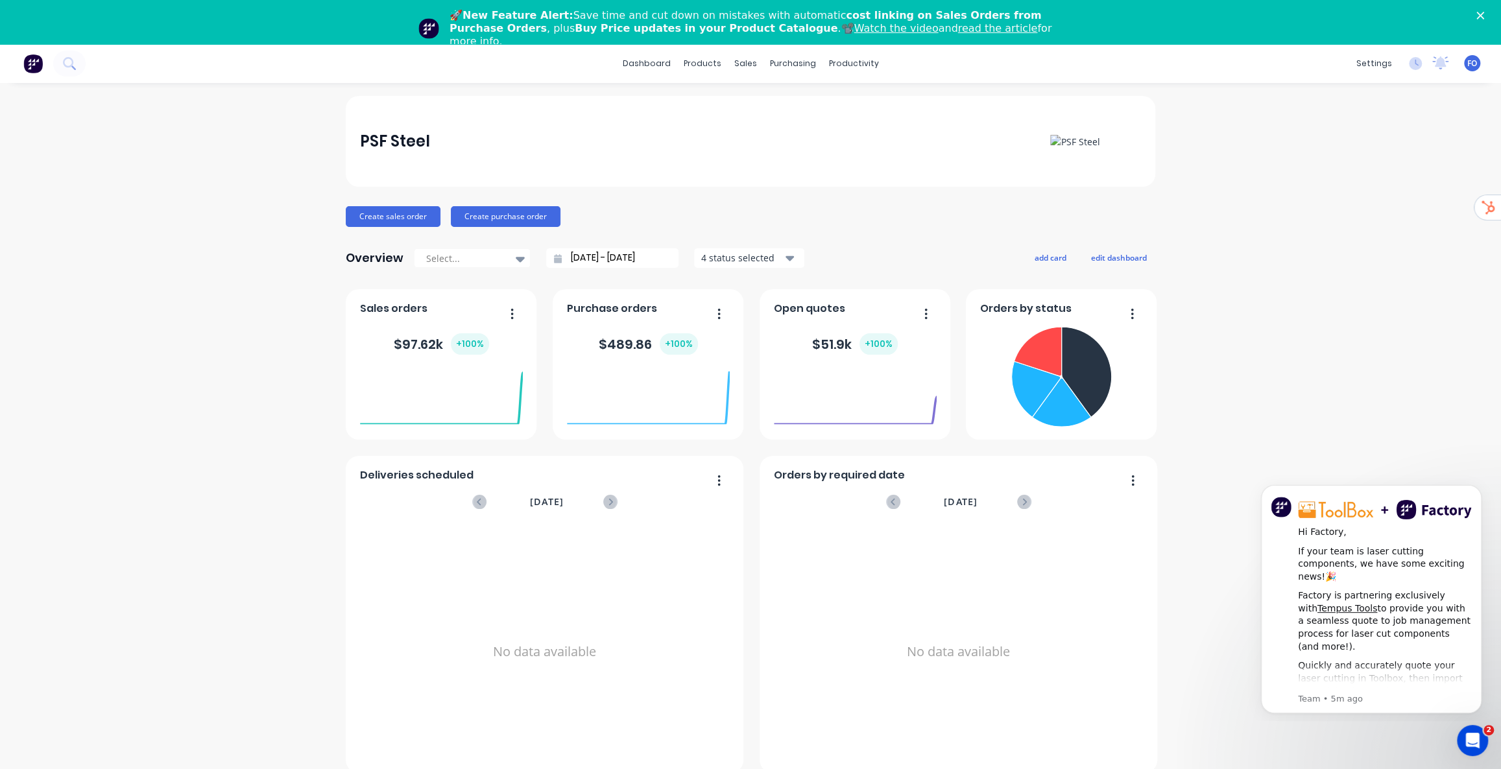
click at [1474, 63] on span "FO" at bounding box center [1473, 64] width 10 height 12
click at [1351, 201] on div "Sign out" at bounding box center [1361, 206] width 35 height 12
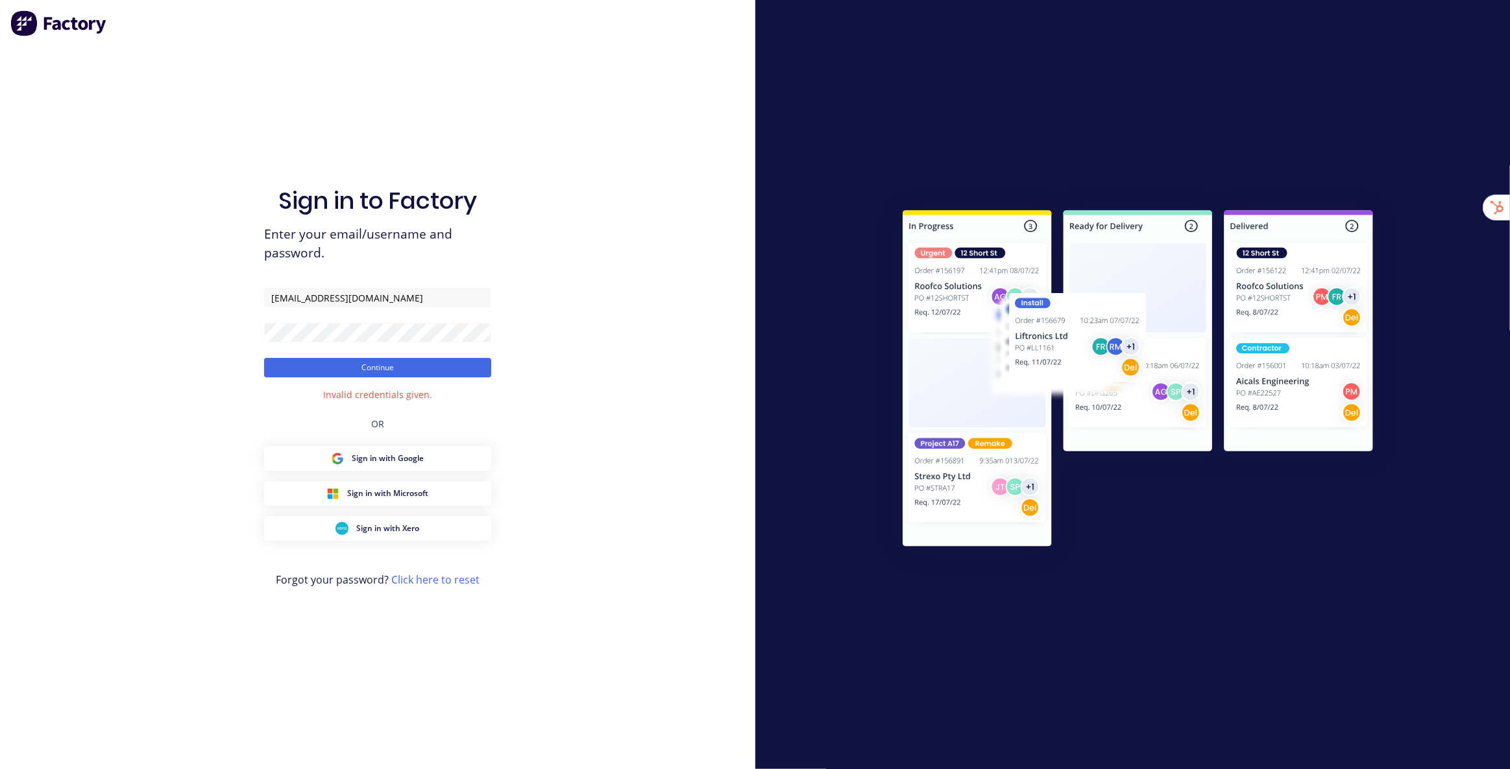
type input "[EMAIL_ADDRESS][DOMAIN_NAME]"
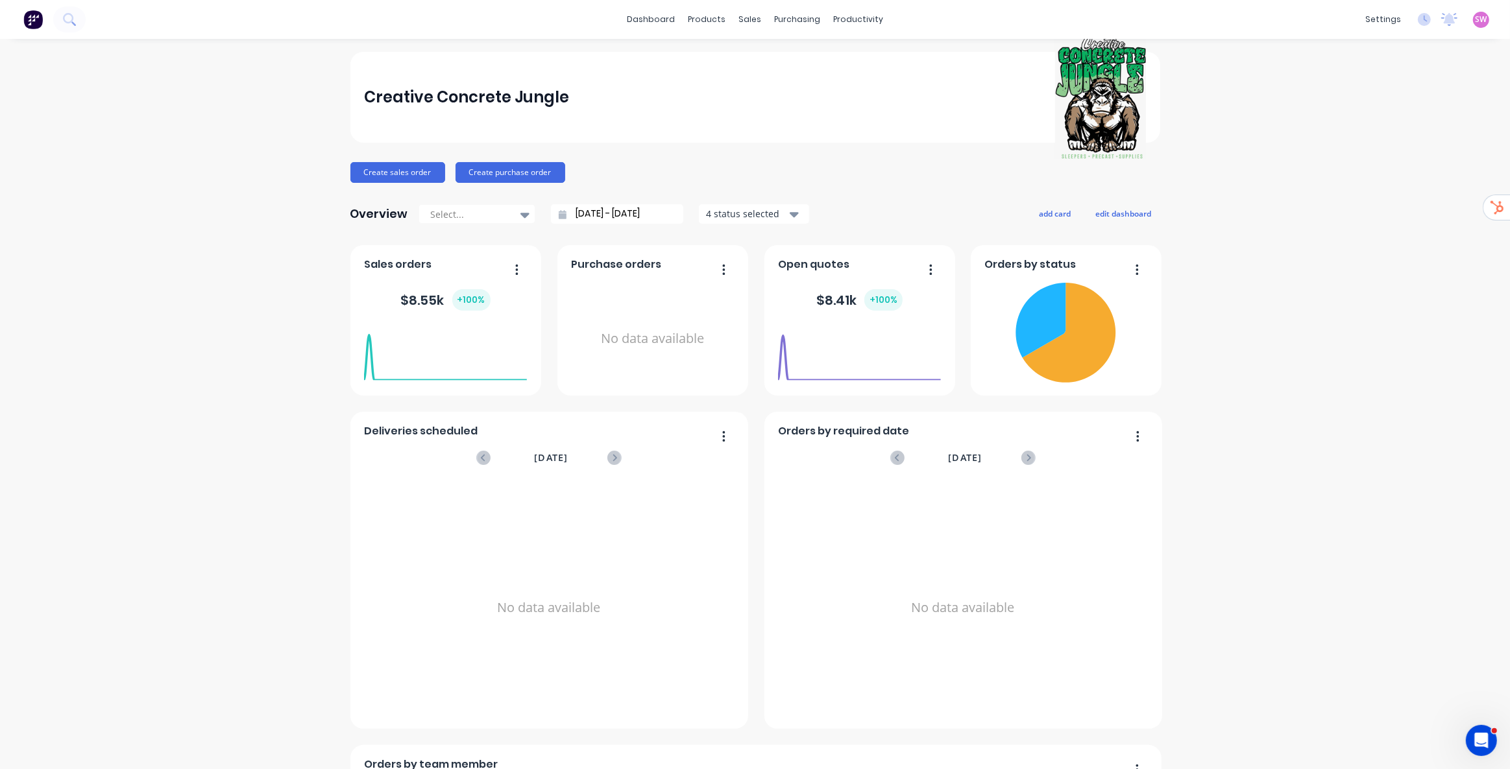
click at [1475, 18] on span "SW" at bounding box center [1481, 20] width 12 height 12
click at [1301, 79] on link "Team" at bounding box center [1313, 88] width 172 height 26
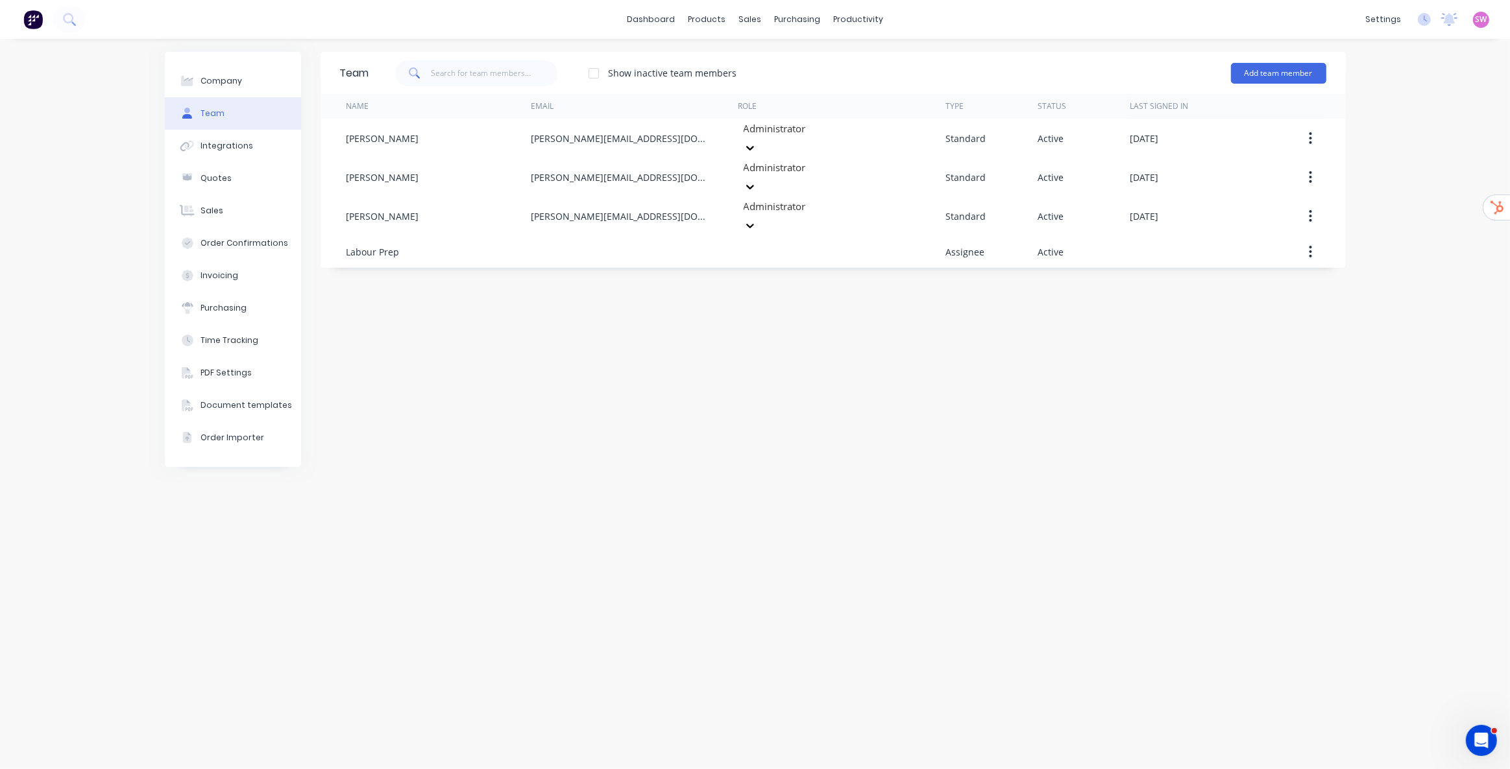
click at [1198, 406] on div "Team Show inactive team members Add team member Name Email Role Type Status Las…" at bounding box center [833, 404] width 1025 height 705
click at [1478, 21] on span "SW" at bounding box center [1481, 20] width 12 height 12
click at [1375, 167] on div "Sign out" at bounding box center [1370, 162] width 35 height 12
